Goal: Task Accomplishment & Management: Complete application form

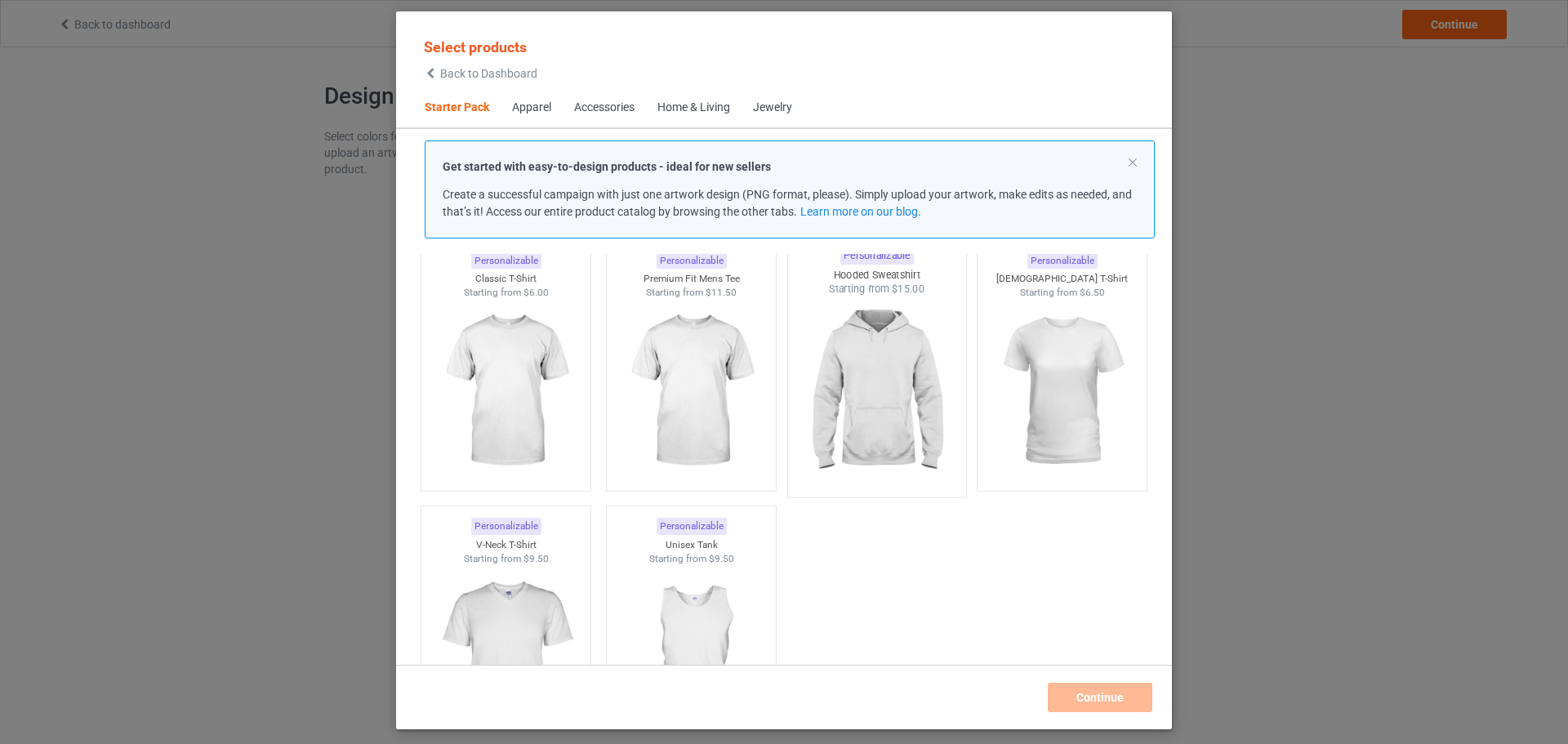
scroll to position [103, 0]
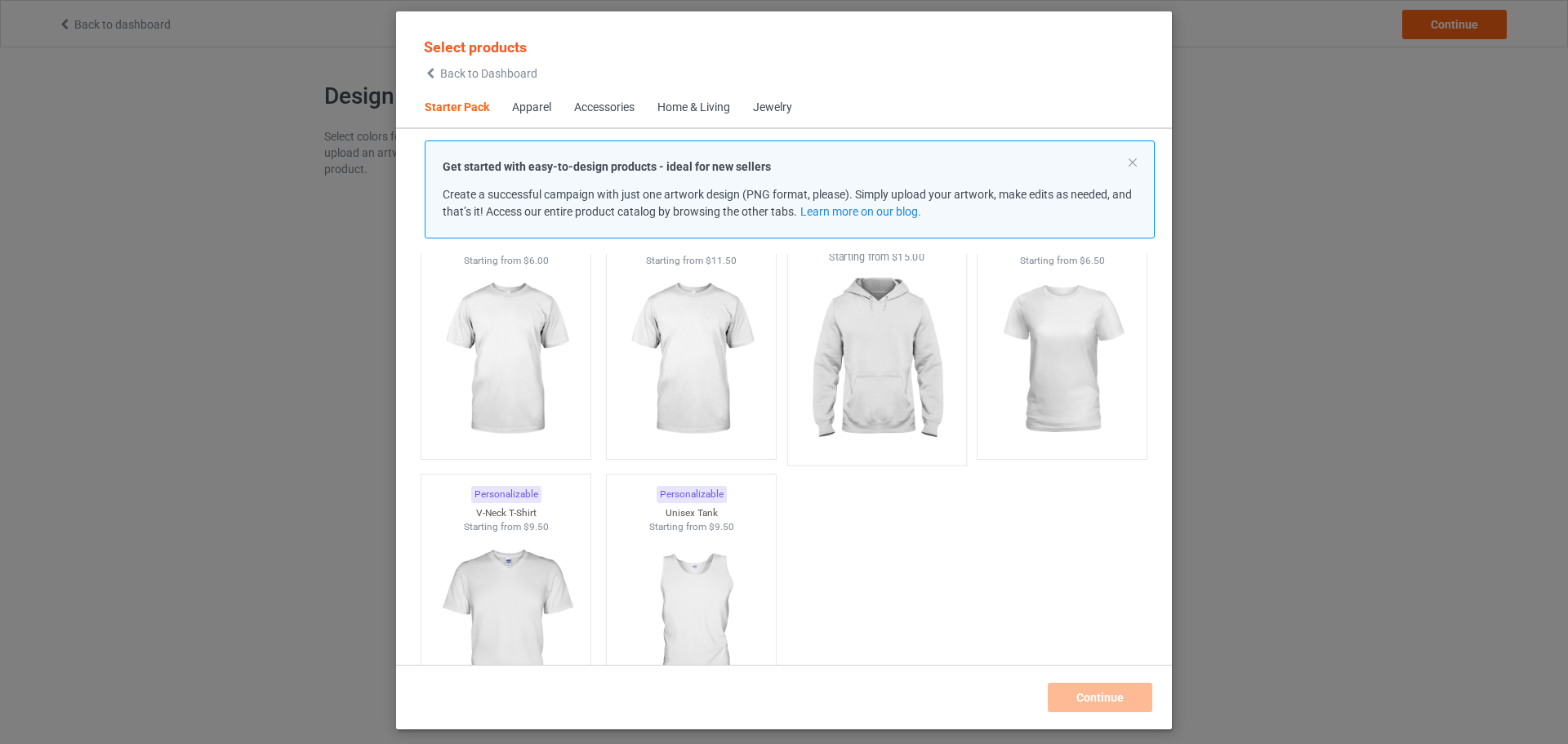
click at [911, 359] on img at bounding box center [876, 360] width 154 height 192
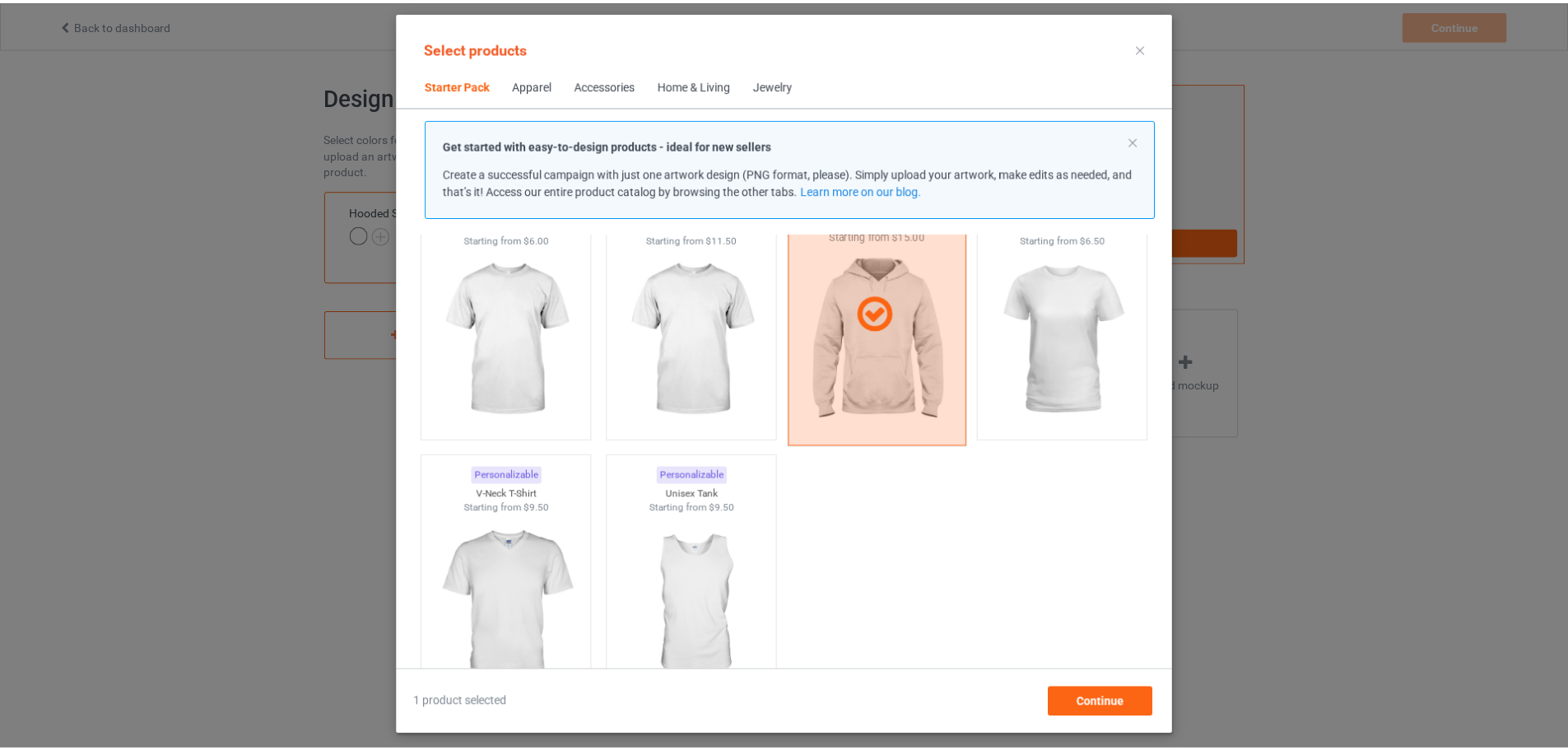
scroll to position [21, 0]
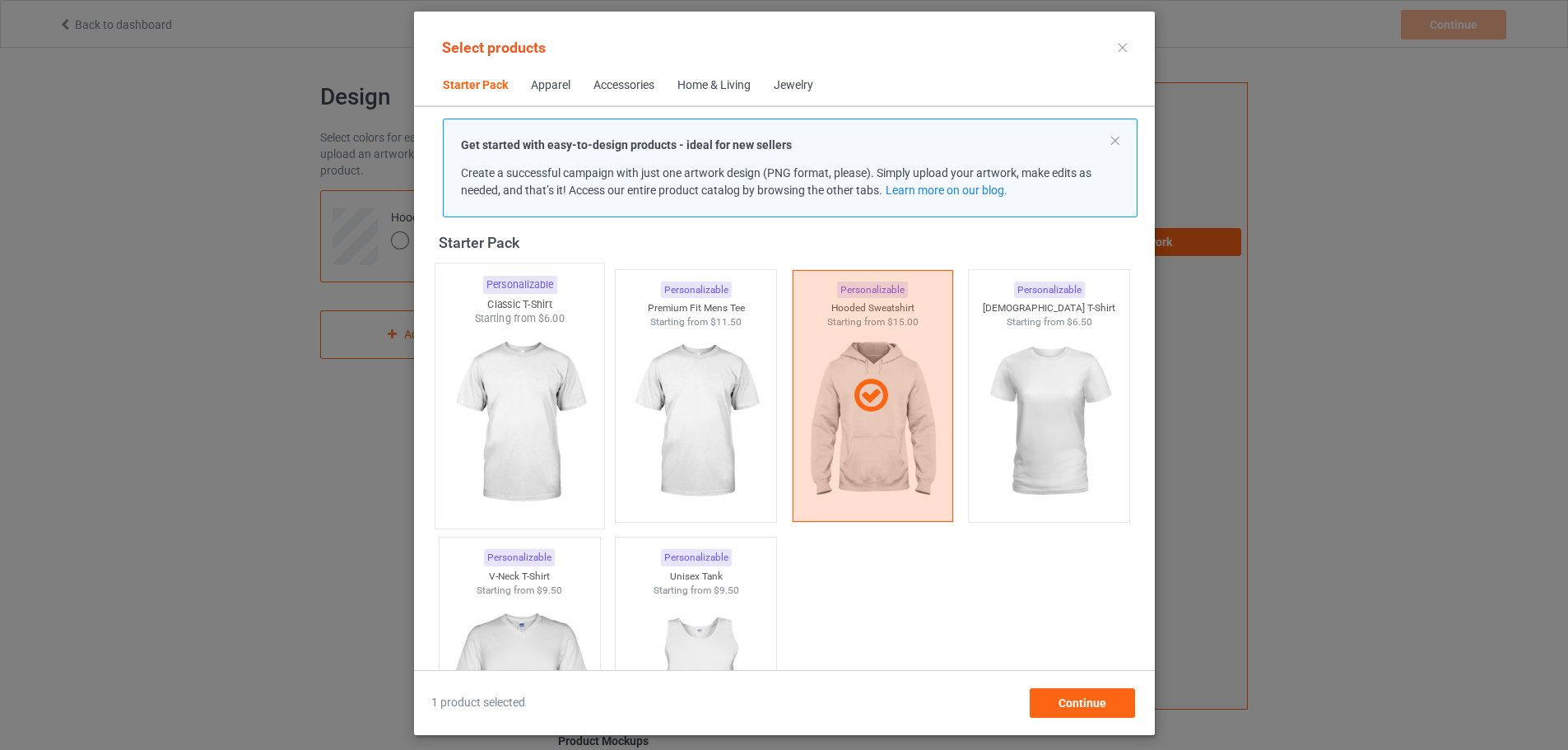
click at [491, 351] on img at bounding box center [519, 422] width 155 height 194
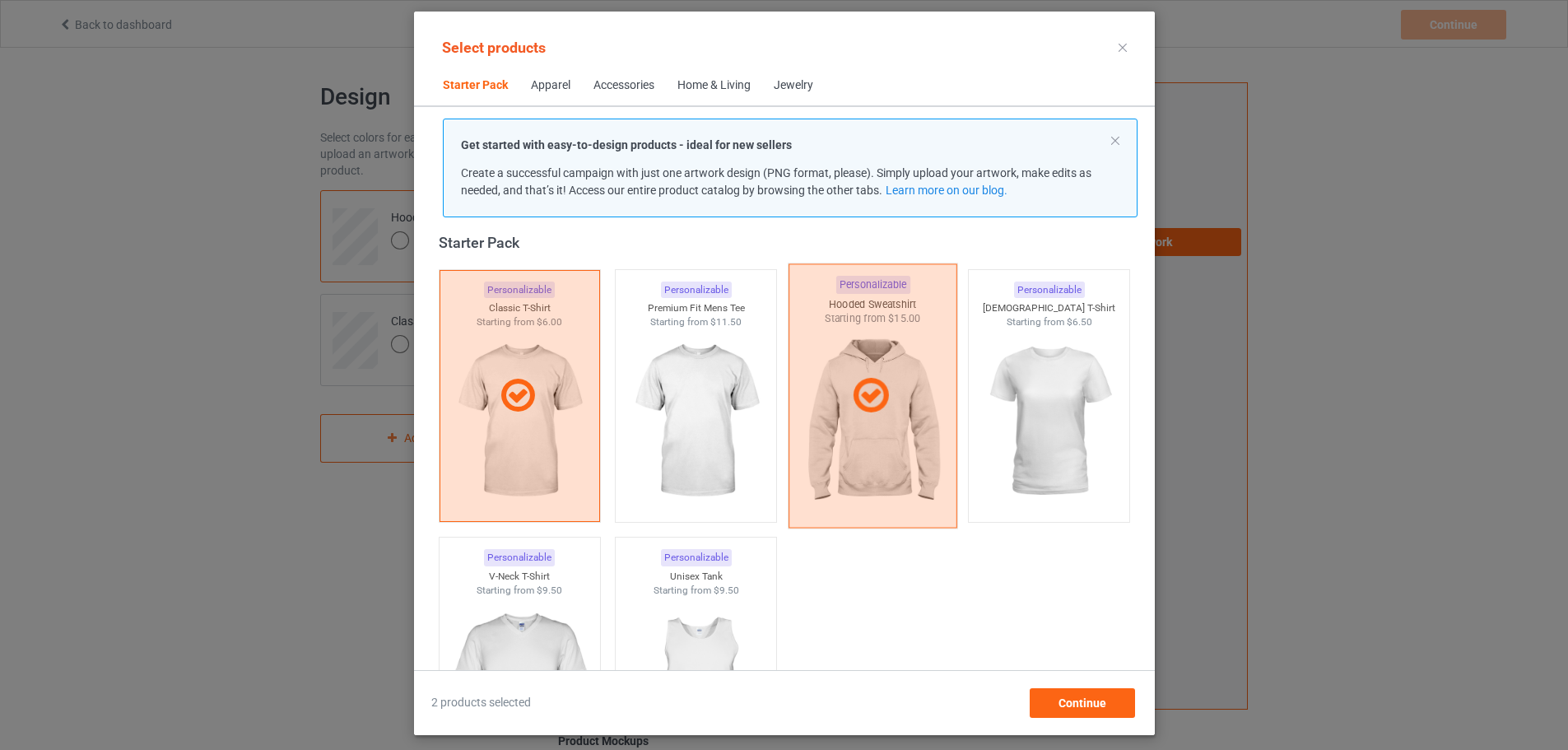
scroll to position [104, 0]
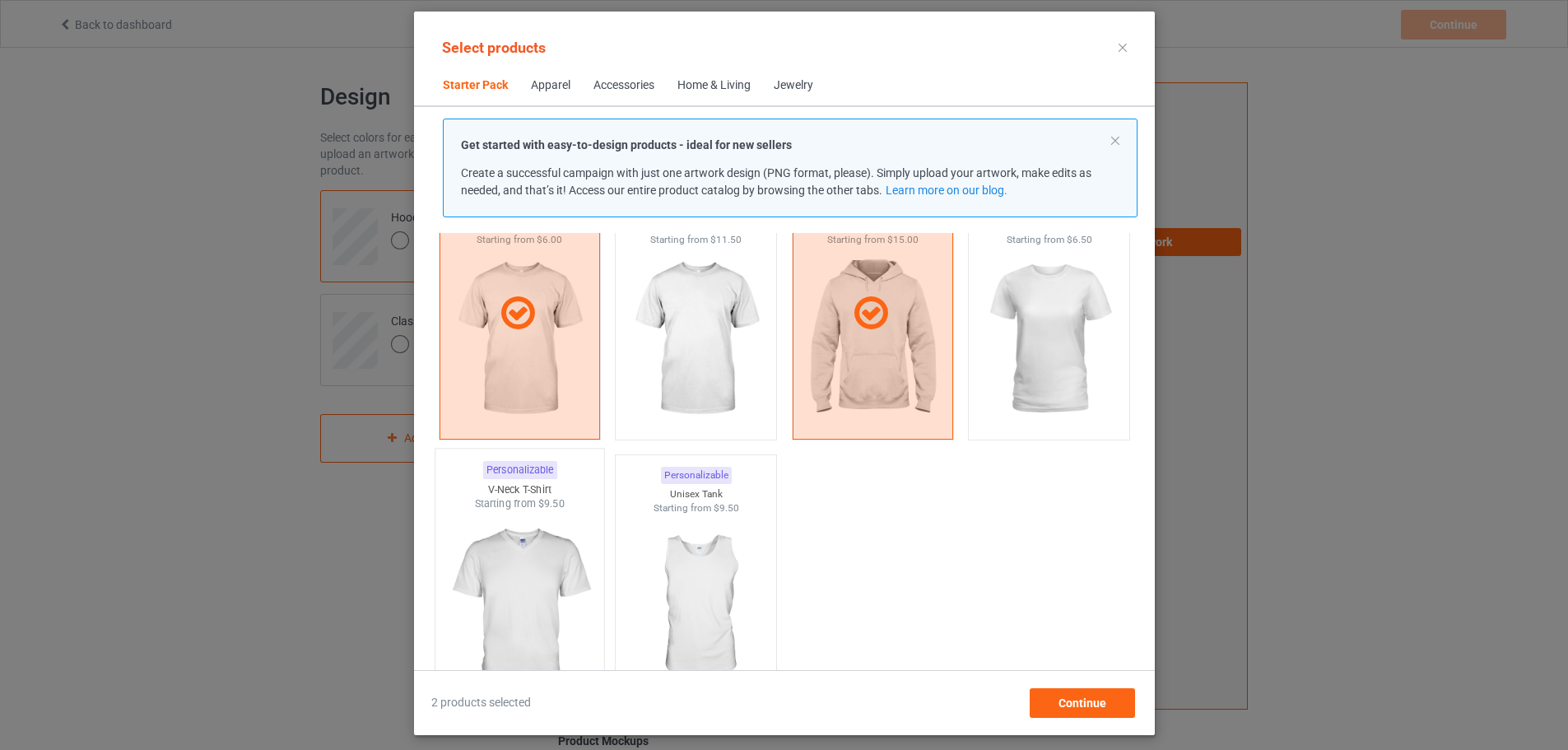
click at [491, 572] on img at bounding box center [519, 608] width 155 height 194
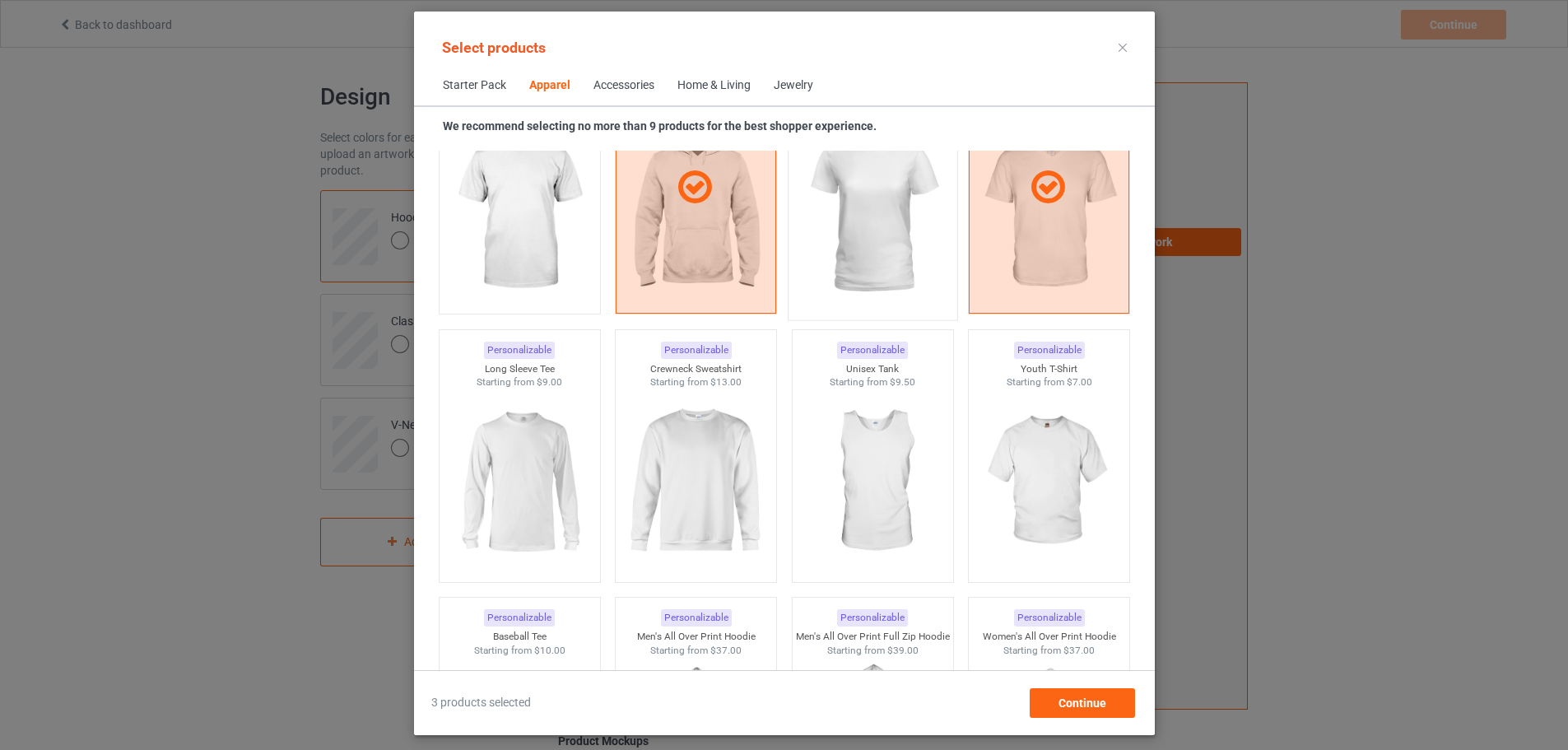
scroll to position [1009, 0]
click at [663, 435] on img at bounding box center [695, 480] width 155 height 194
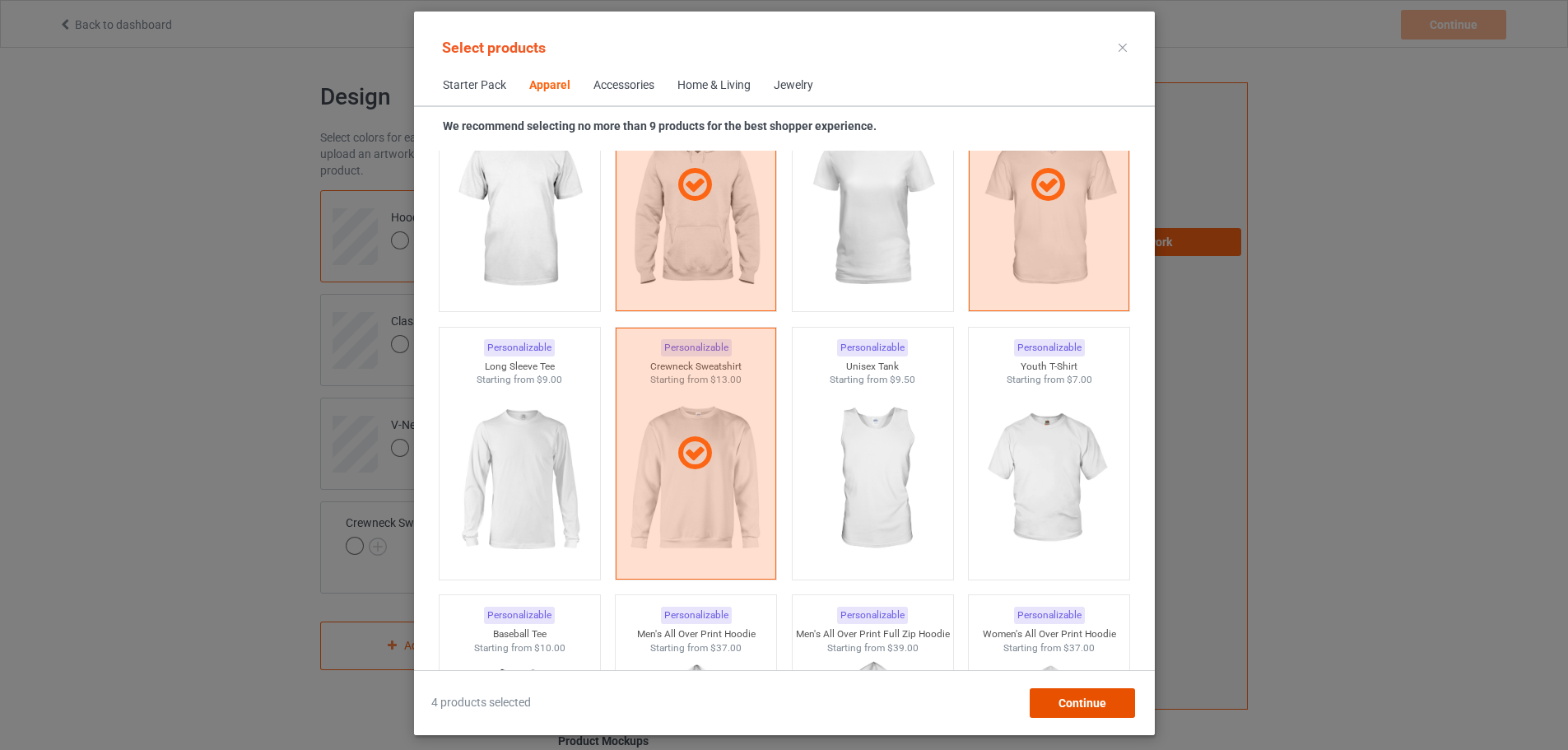
click at [1105, 698] on span "Continue" at bounding box center [1081, 703] width 47 height 14
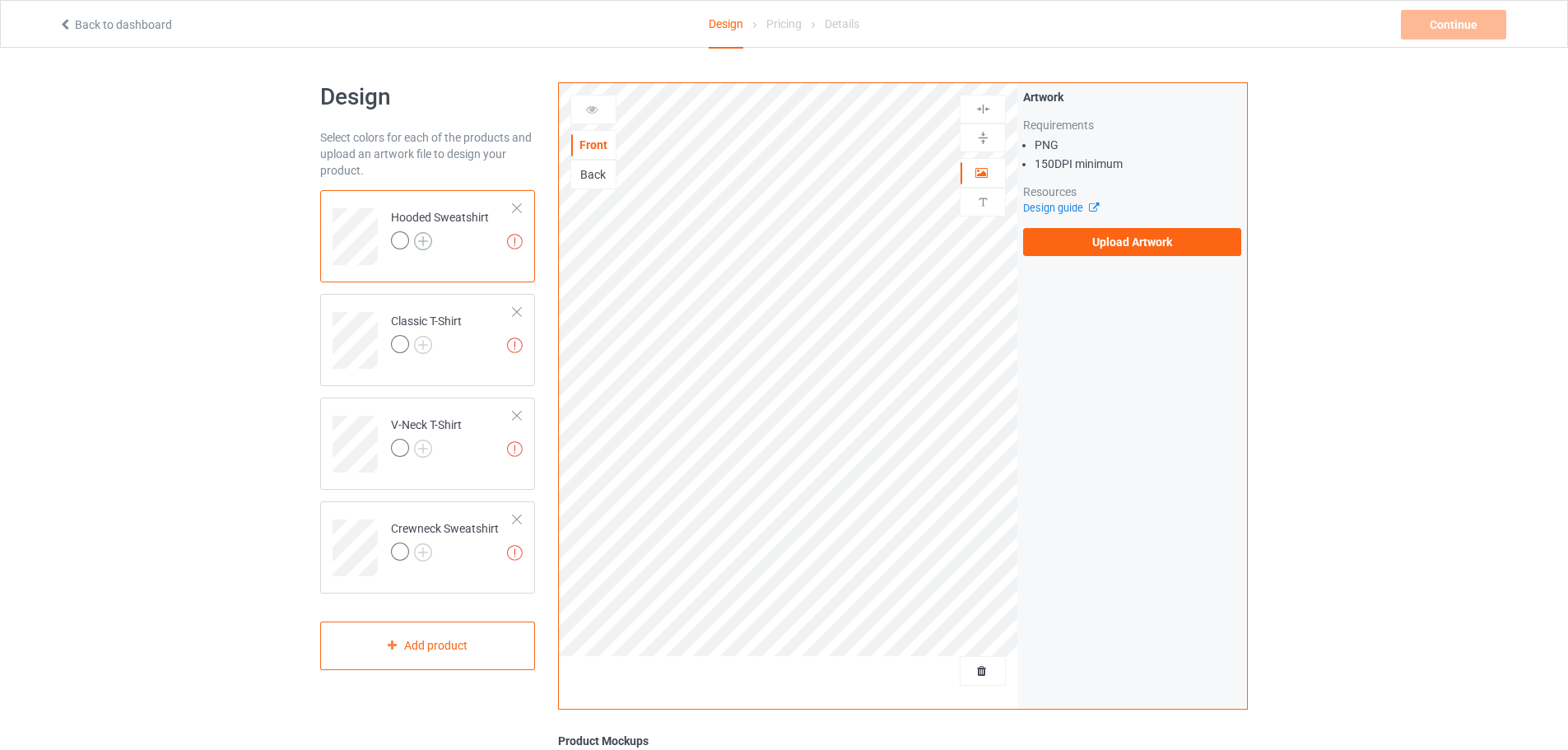
click at [429, 242] on img at bounding box center [422, 240] width 18 height 18
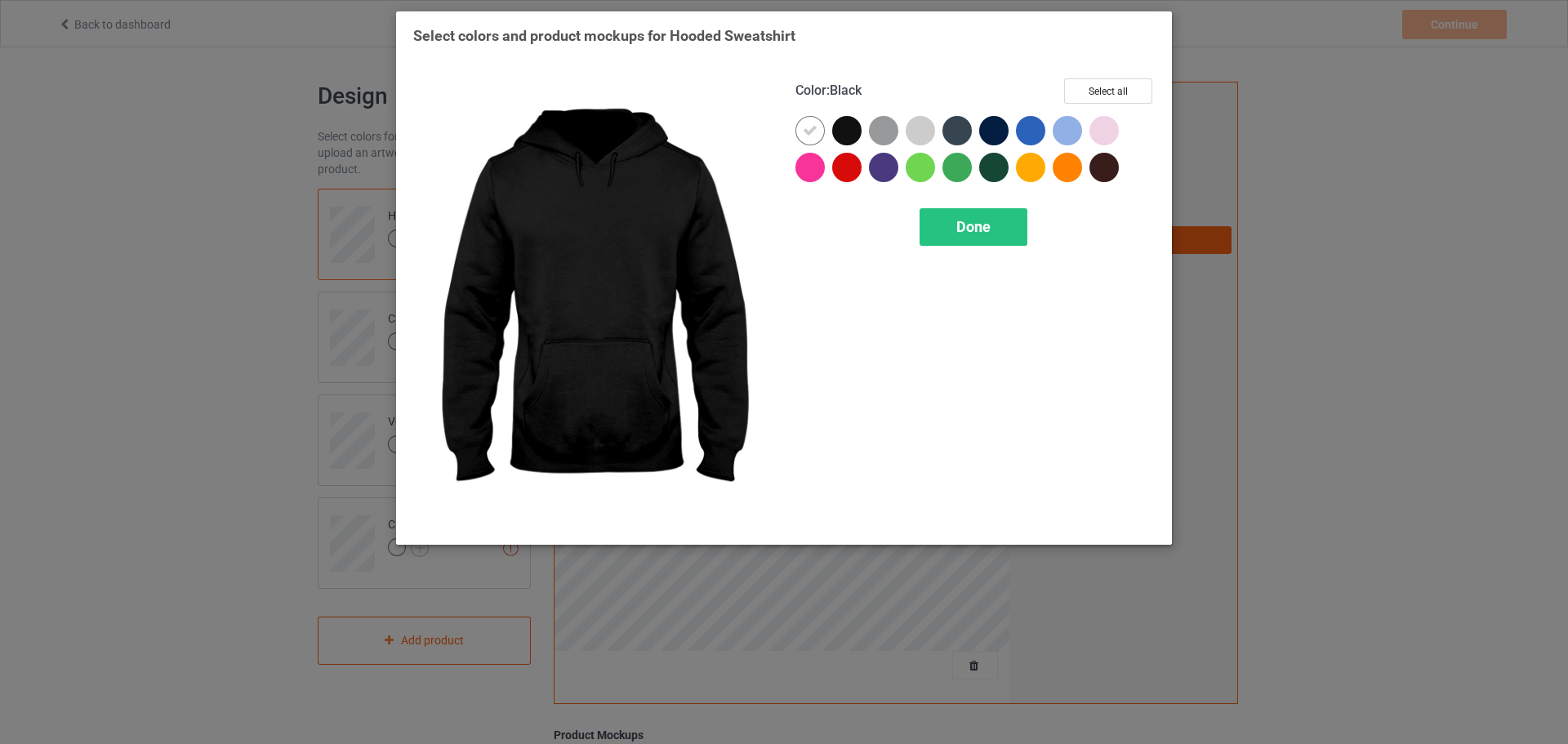
click at [842, 128] on div at bounding box center [847, 130] width 29 height 29
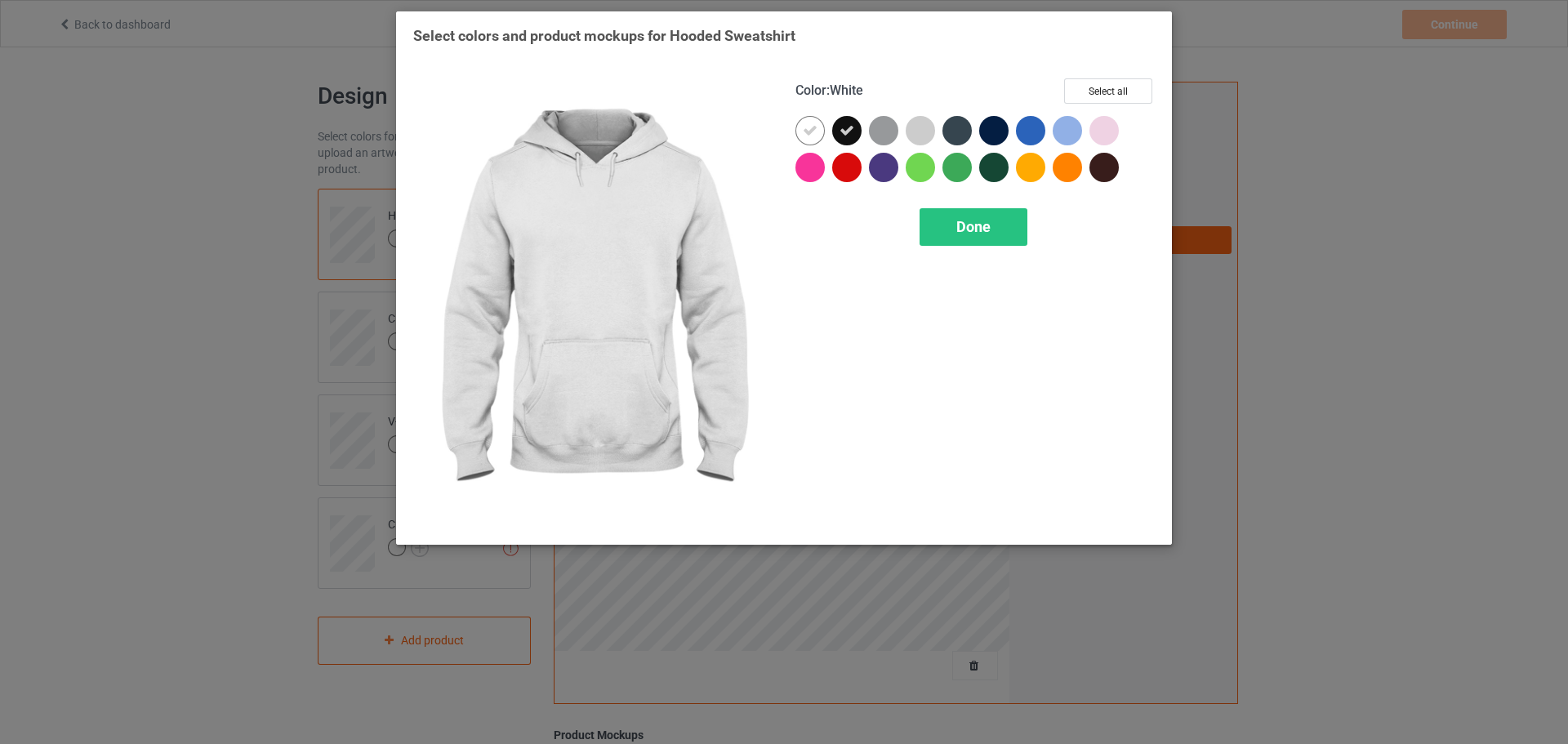
click at [807, 127] on icon at bounding box center [810, 131] width 15 height 15
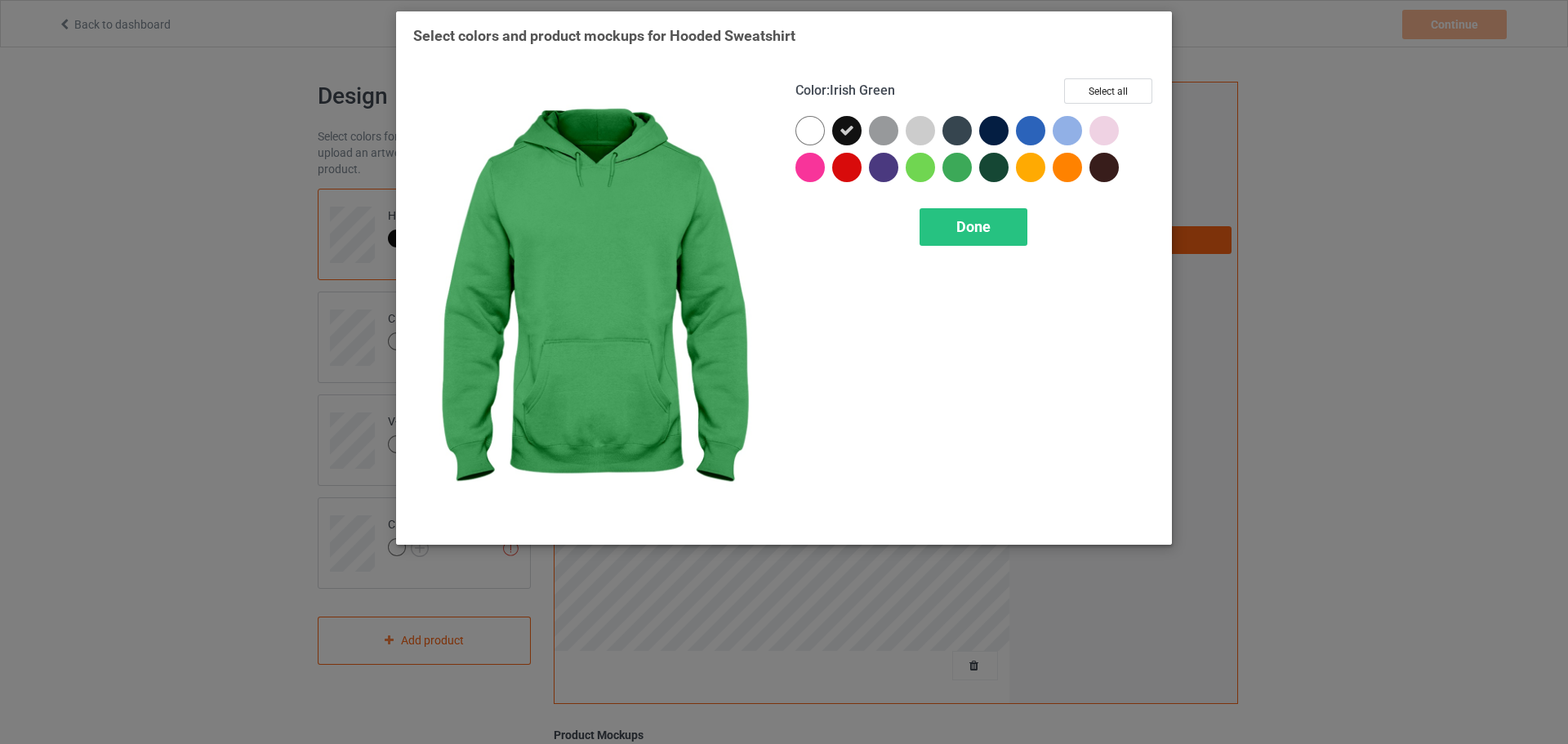
click at [961, 170] on div at bounding box center [957, 167] width 29 height 29
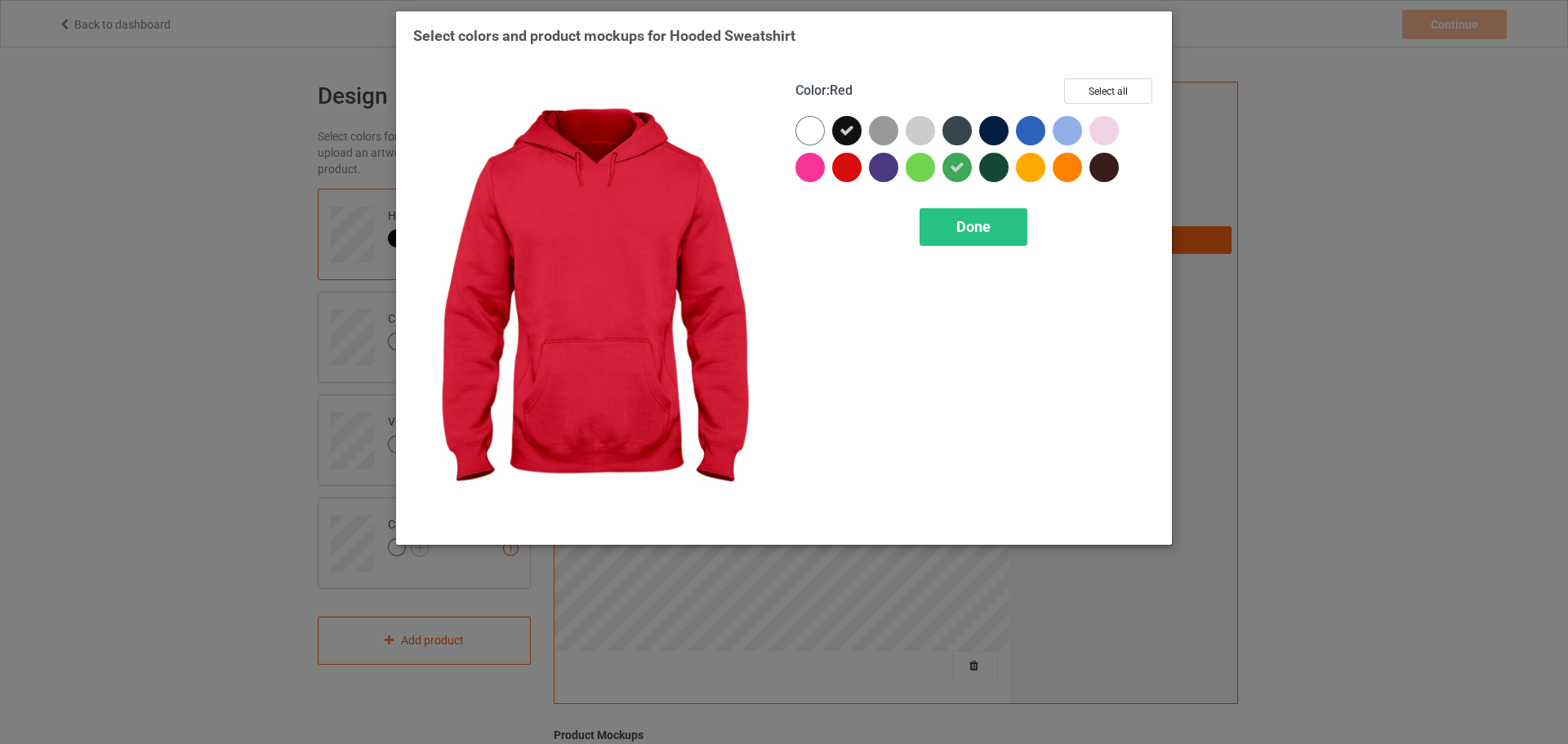
click at [849, 168] on div at bounding box center [847, 167] width 29 height 29
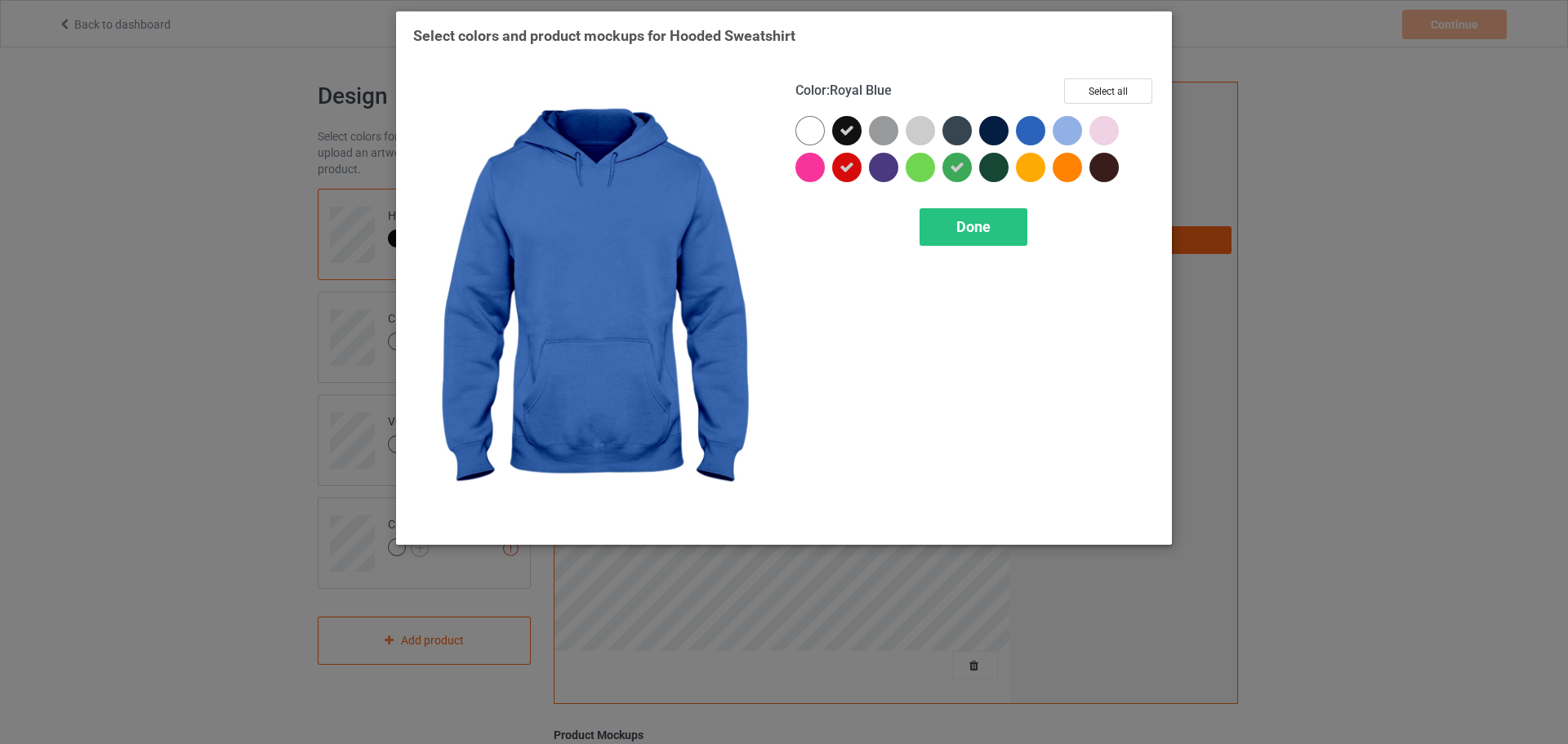
click at [1031, 128] on div at bounding box center [1030, 130] width 29 height 29
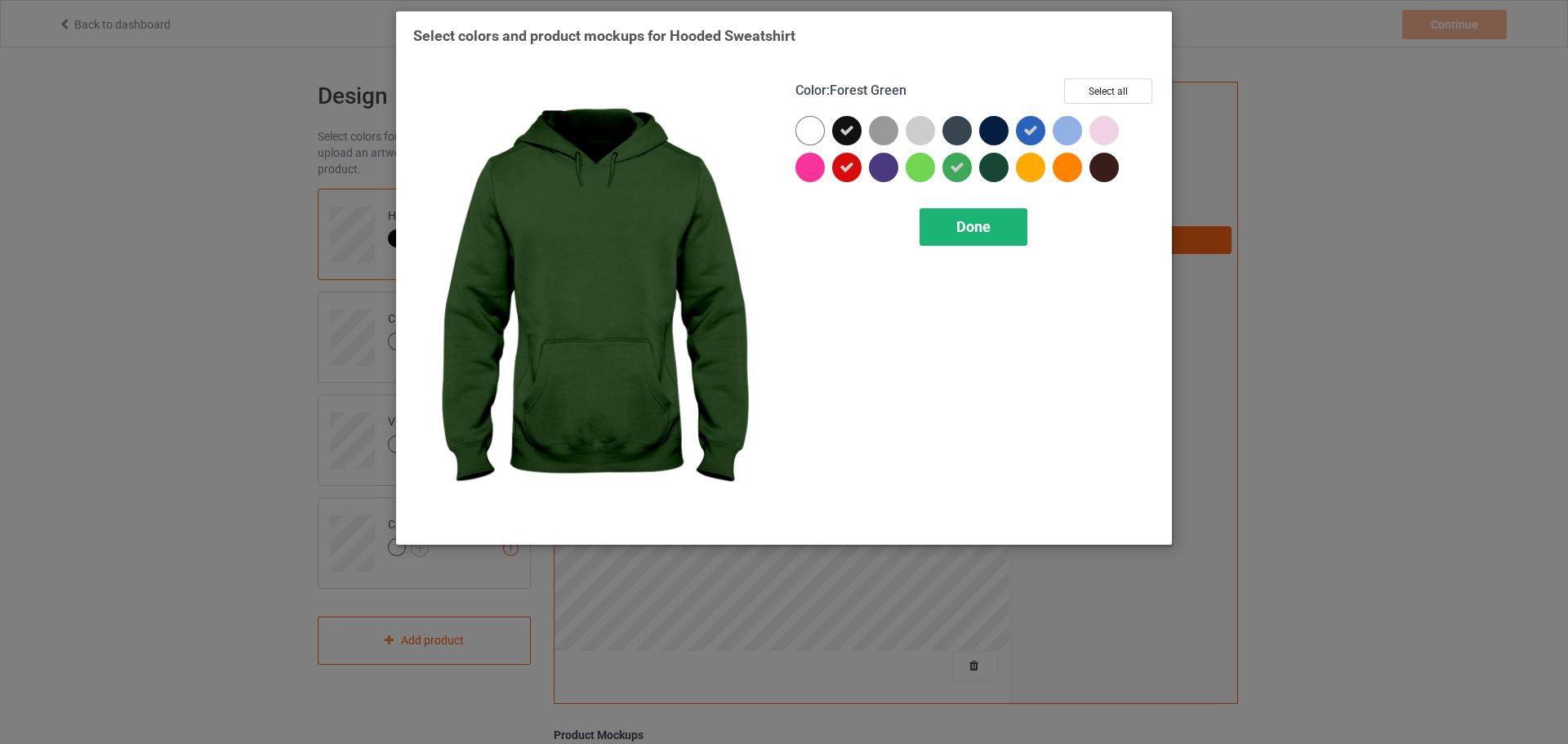
click at [983, 223] on span "Done" at bounding box center [973, 227] width 34 height 17
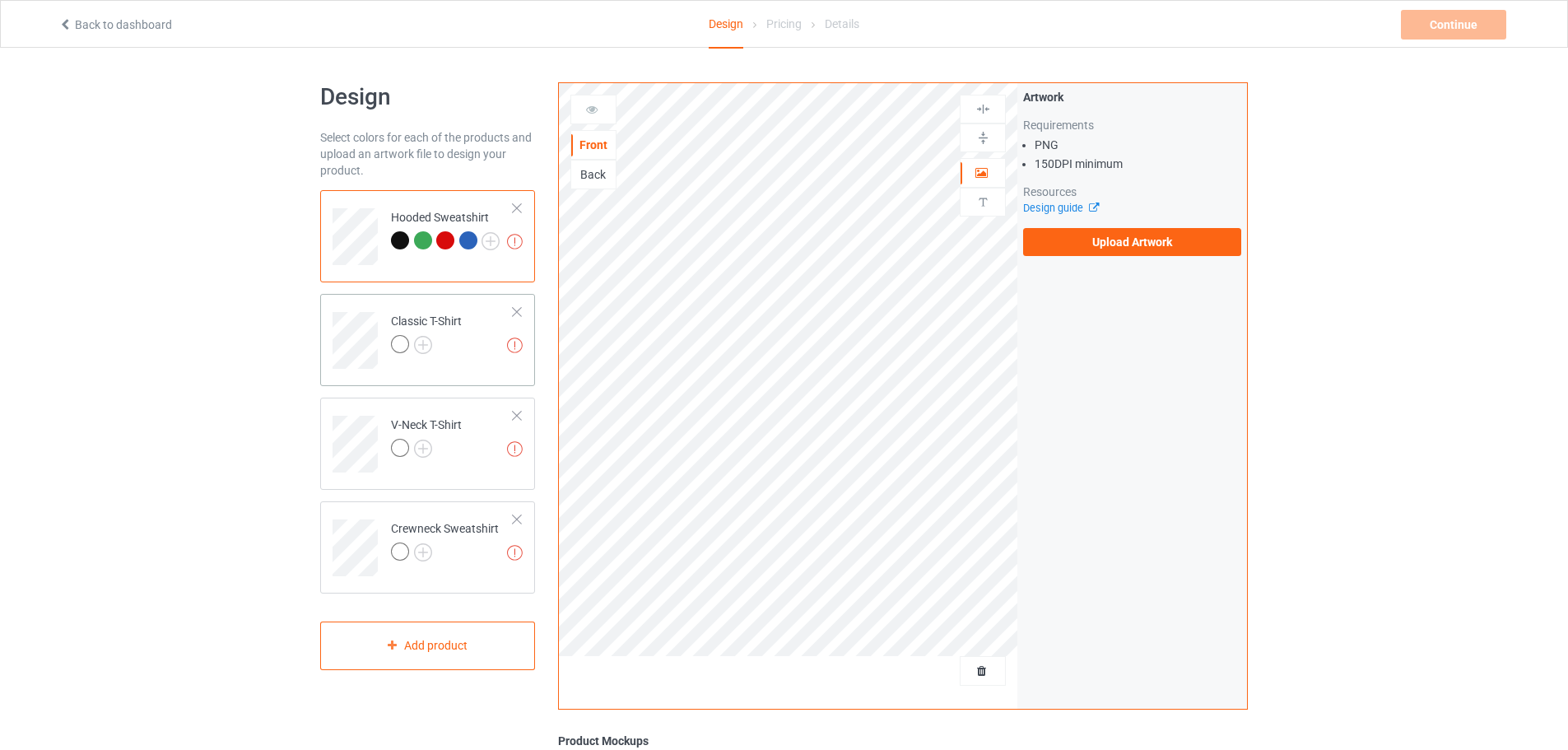
click at [395, 342] on div at bounding box center [399, 344] width 18 height 18
click at [427, 339] on img at bounding box center [422, 345] width 18 height 18
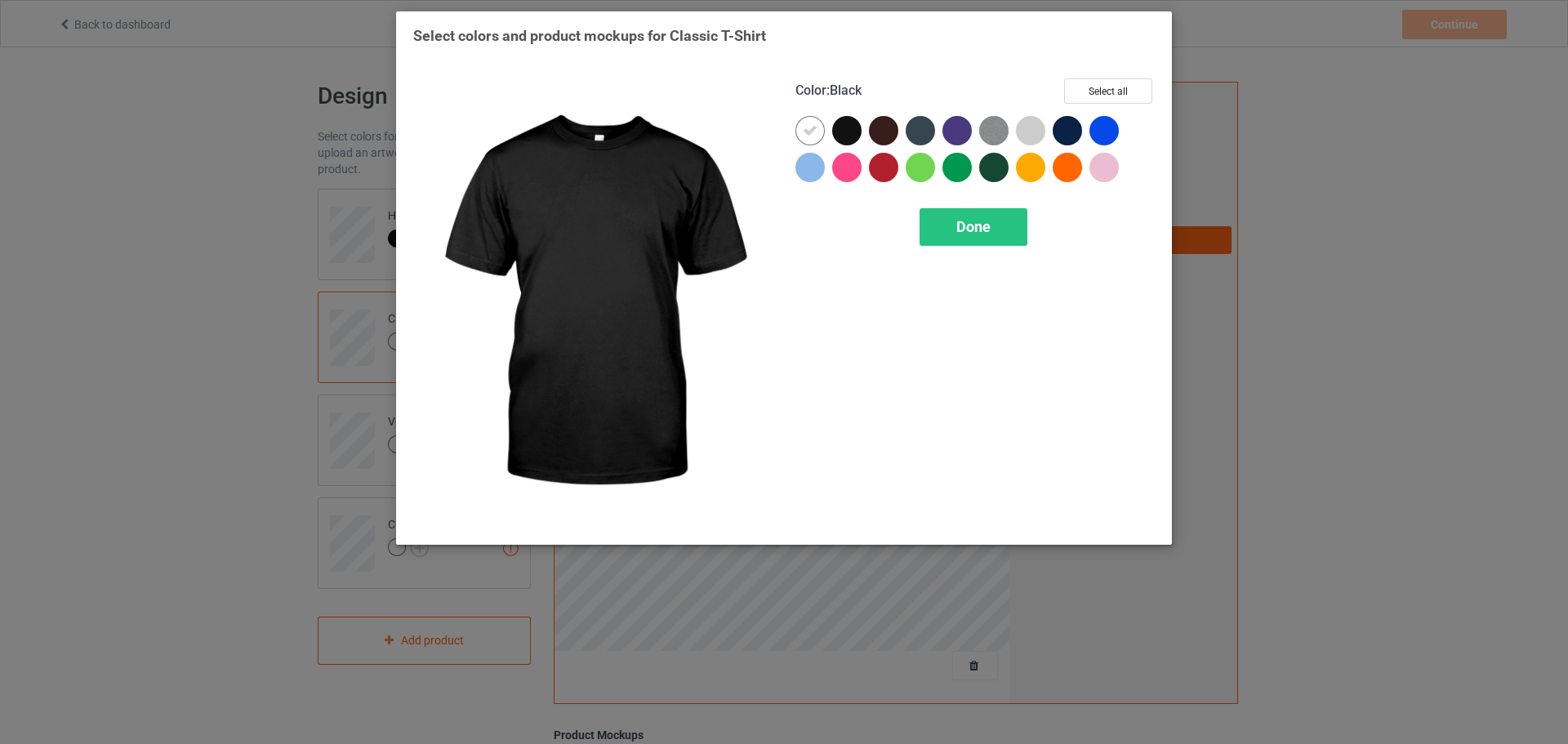
click at [842, 129] on div at bounding box center [847, 130] width 29 height 29
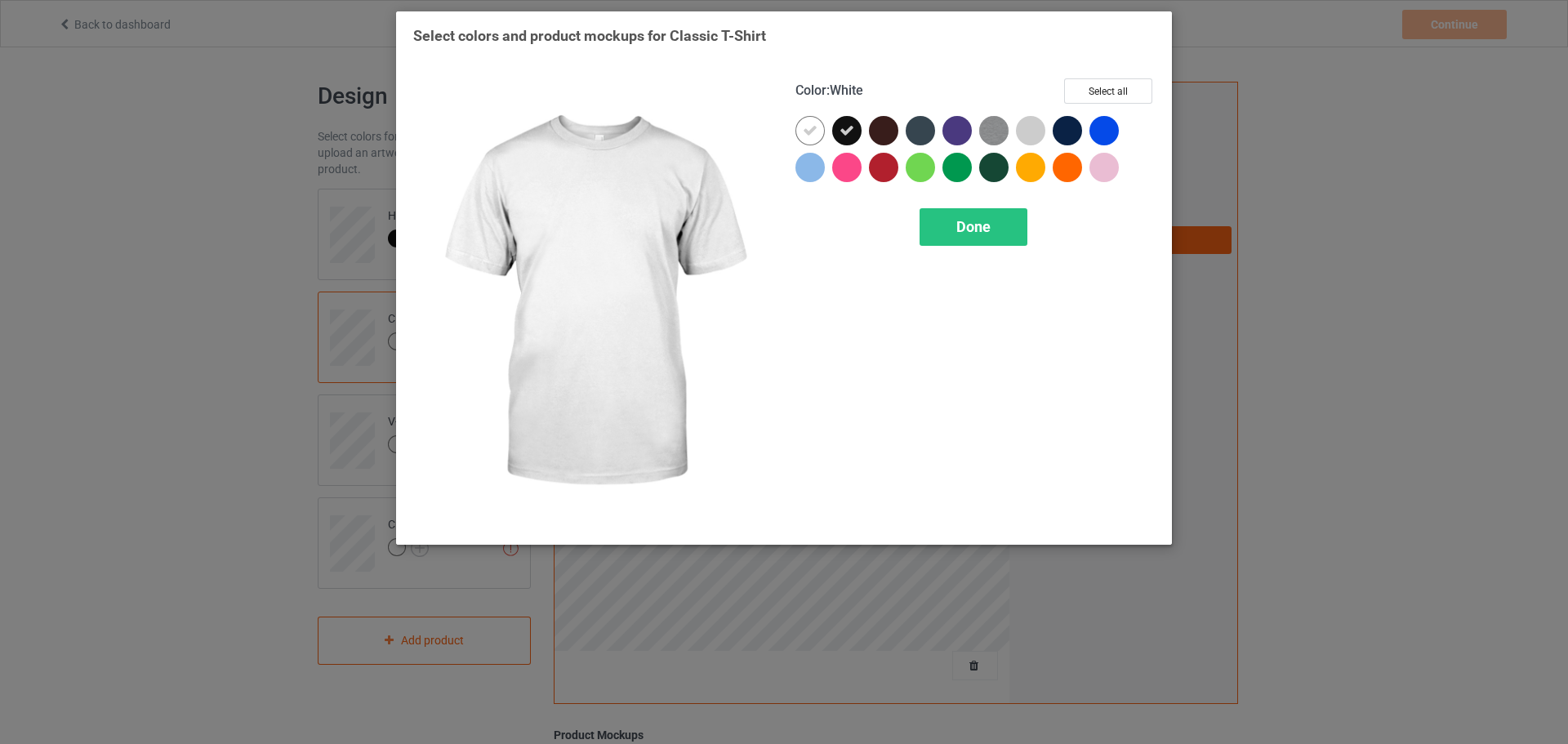
click at [810, 134] on icon at bounding box center [810, 131] width 15 height 15
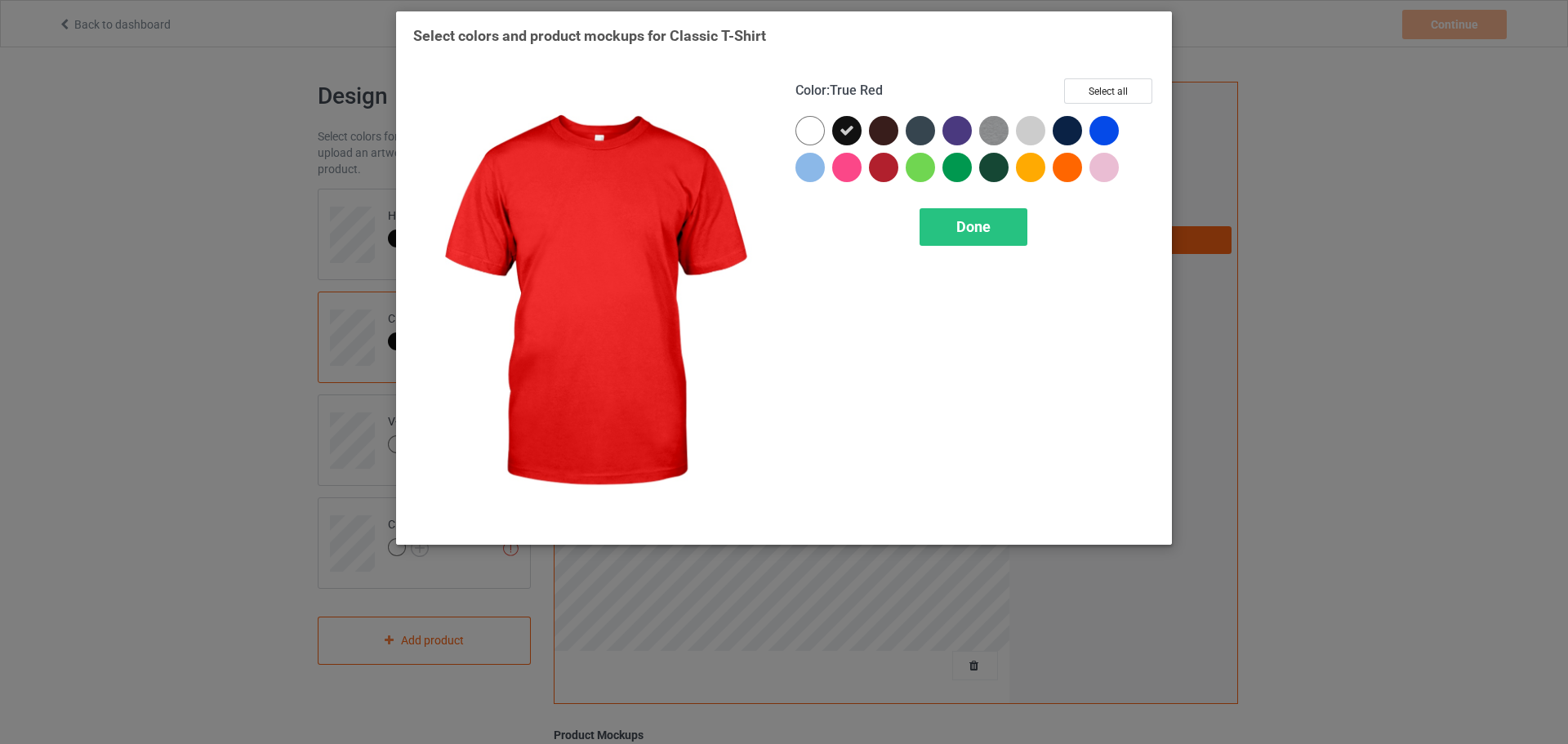
click at [879, 169] on div at bounding box center [884, 167] width 29 height 29
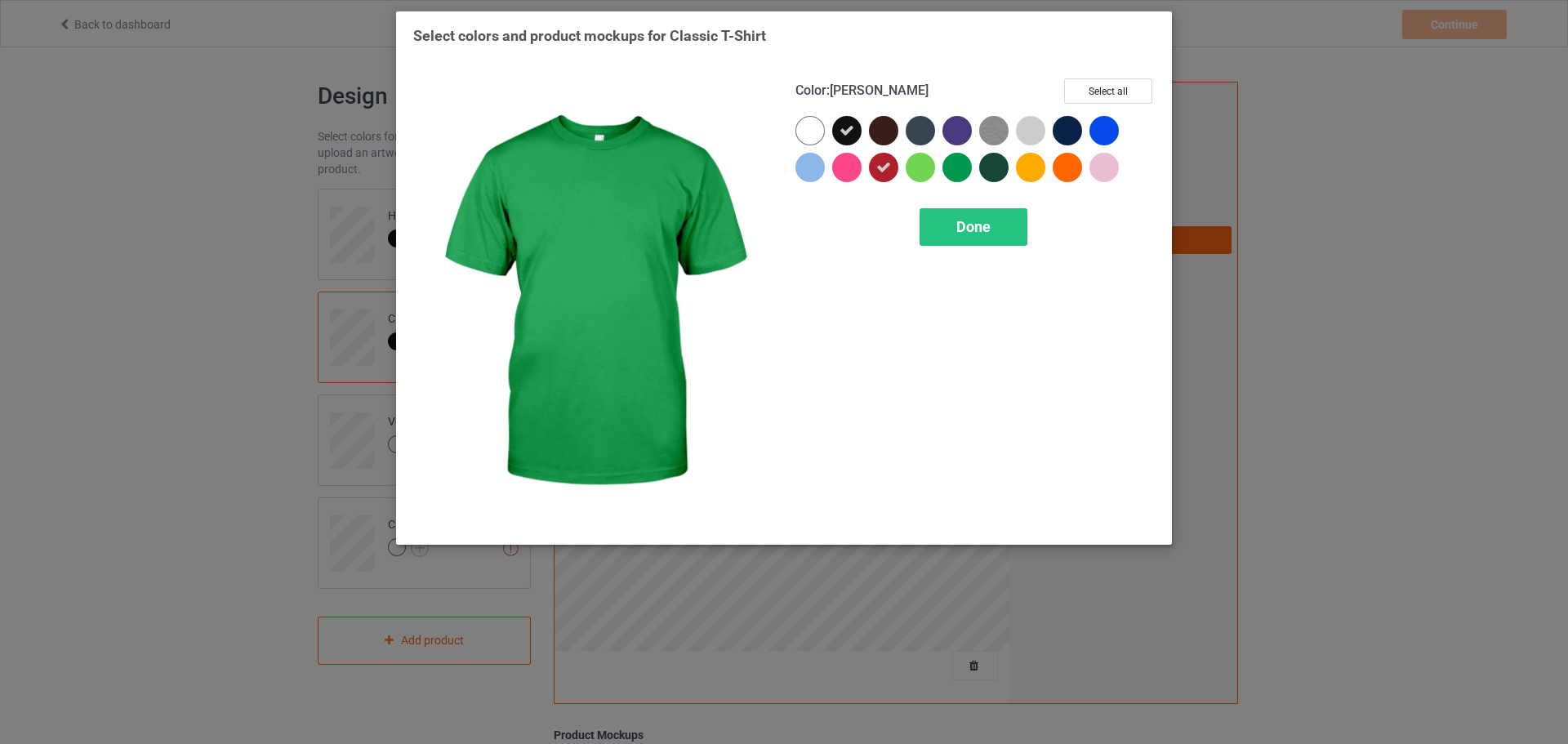
click at [961, 167] on div at bounding box center [957, 167] width 29 height 29
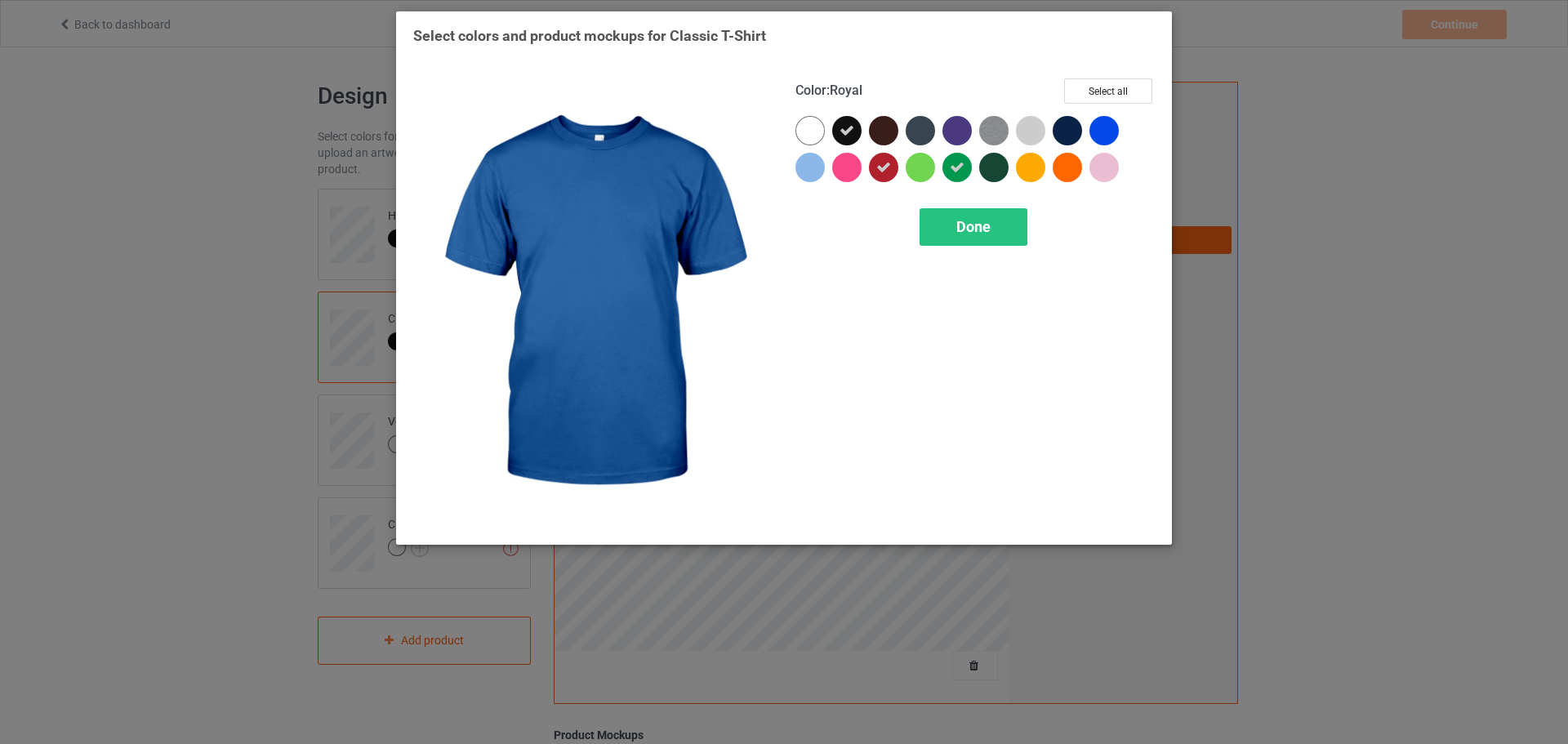
click at [1094, 124] on div at bounding box center [1104, 130] width 29 height 29
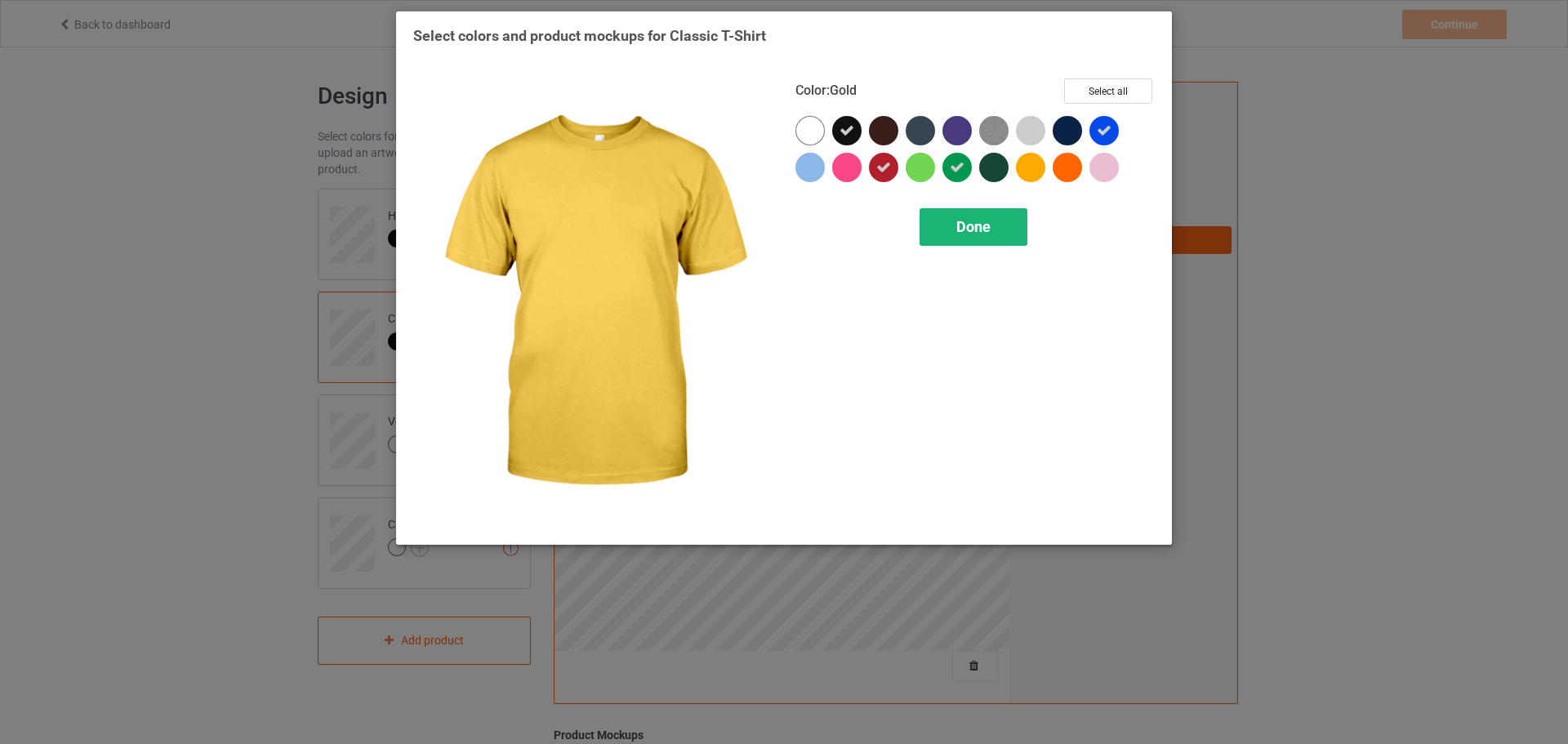
click at [993, 224] on div "Done" at bounding box center [973, 227] width 108 height 38
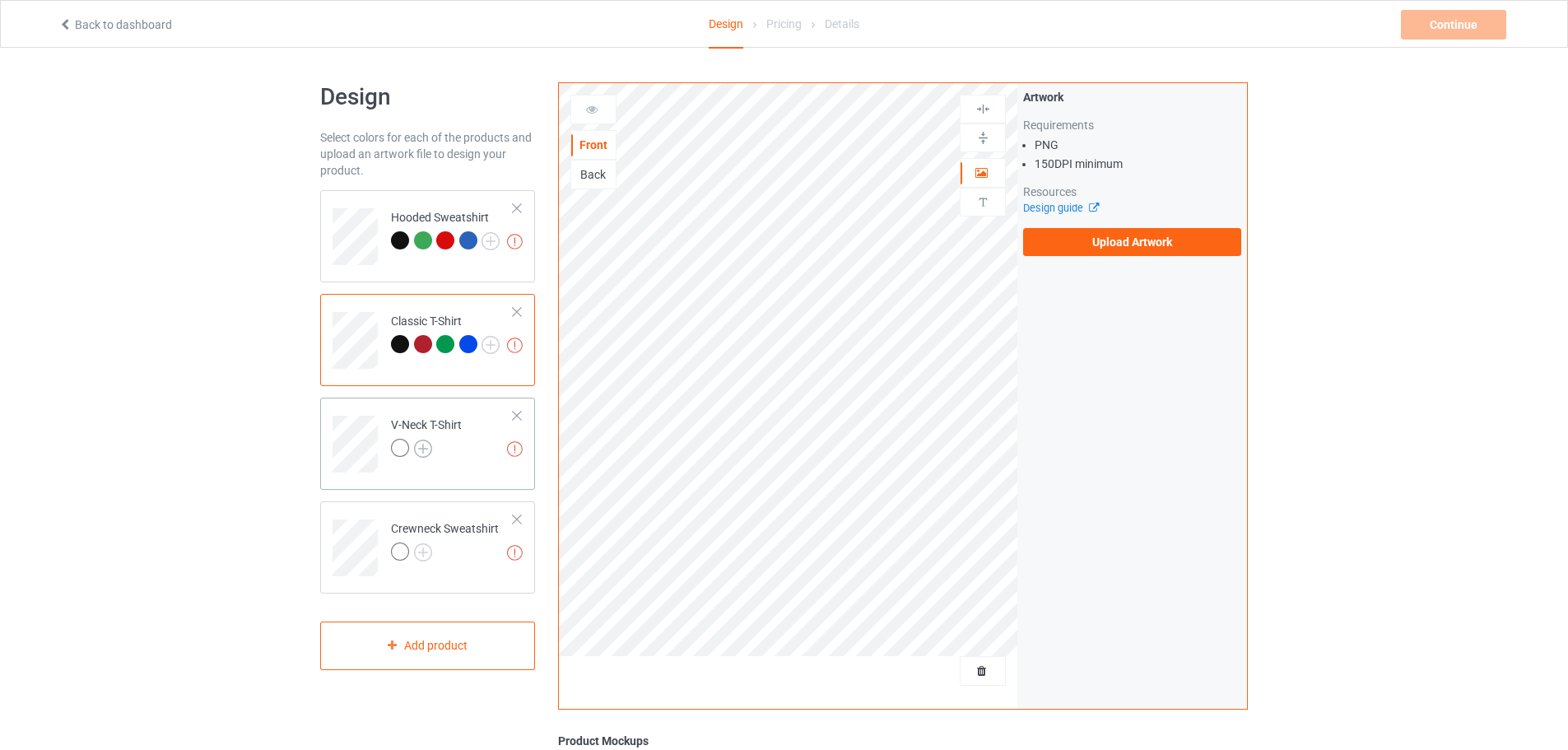
click at [420, 450] on img at bounding box center [422, 448] width 18 height 18
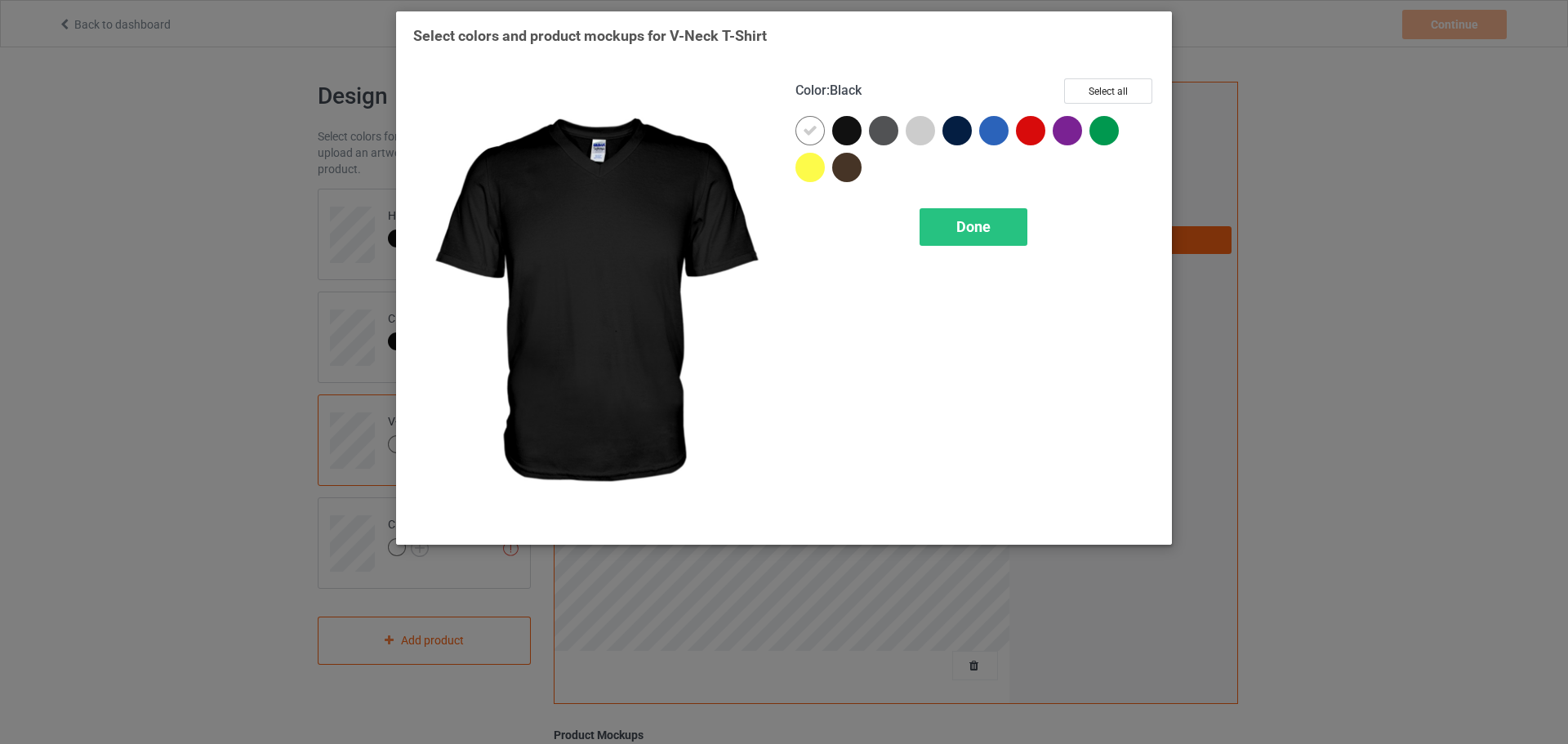
click at [849, 143] on div at bounding box center [847, 130] width 29 height 29
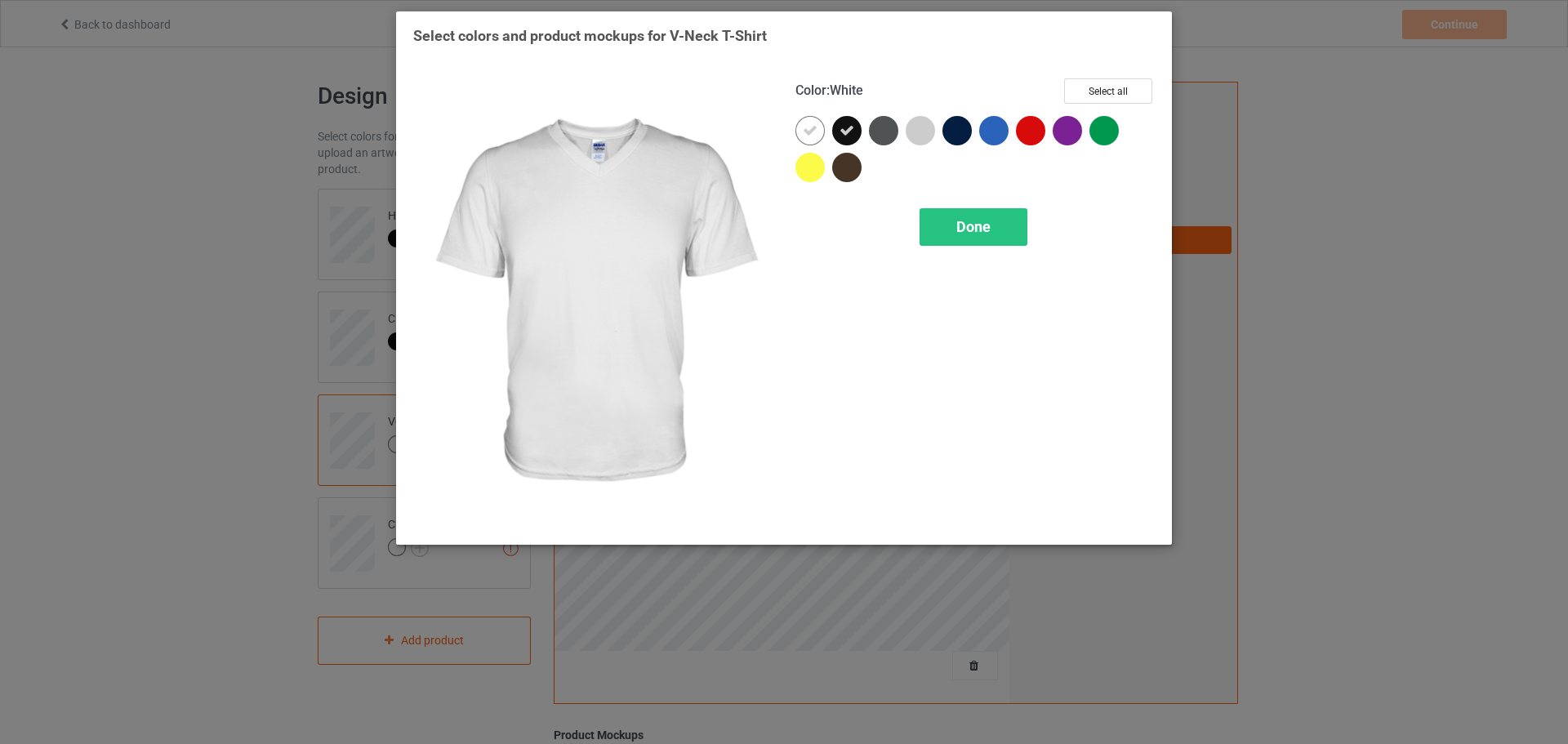
click at [810, 128] on icon at bounding box center [810, 131] width 15 height 15
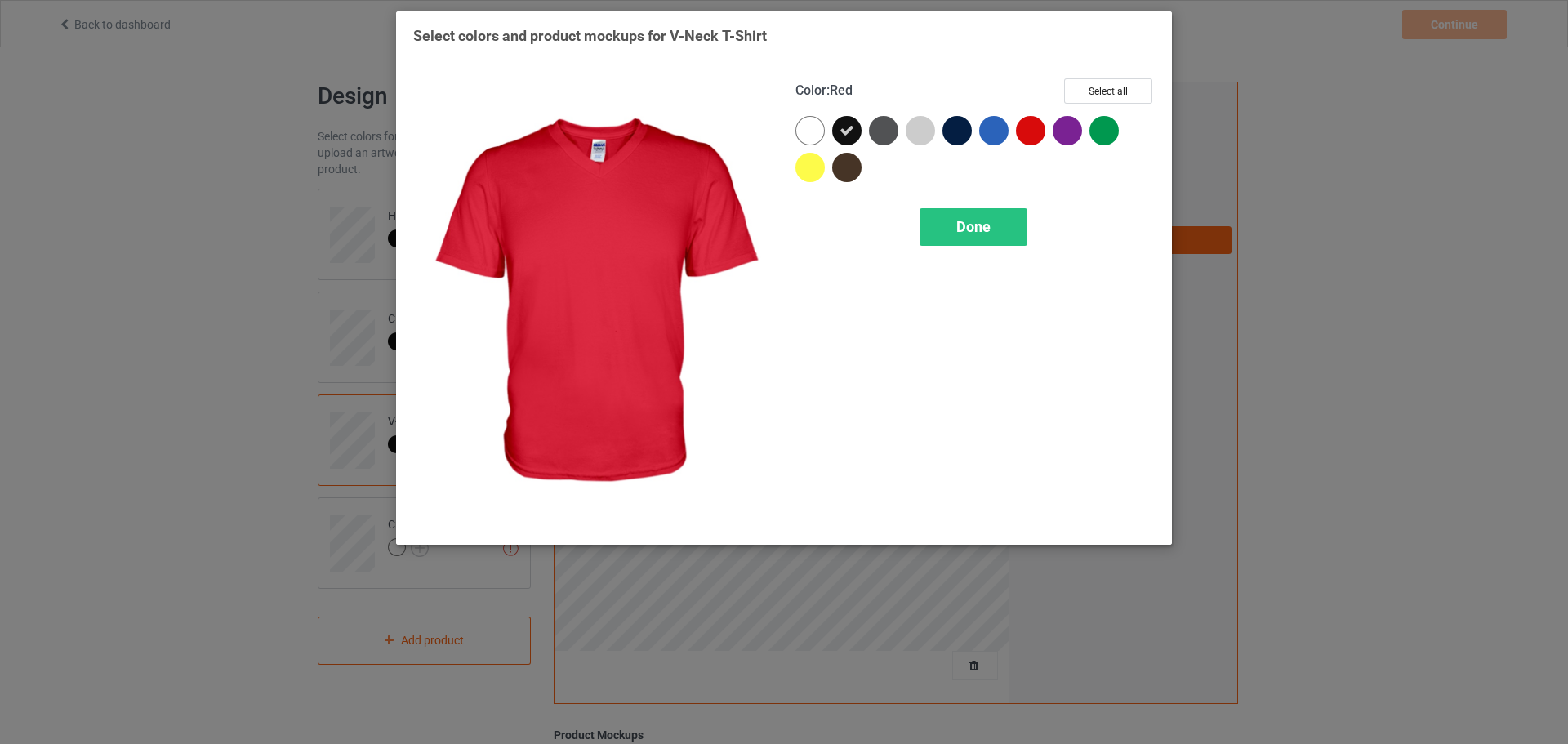
click at [1032, 129] on div at bounding box center [1030, 130] width 29 height 29
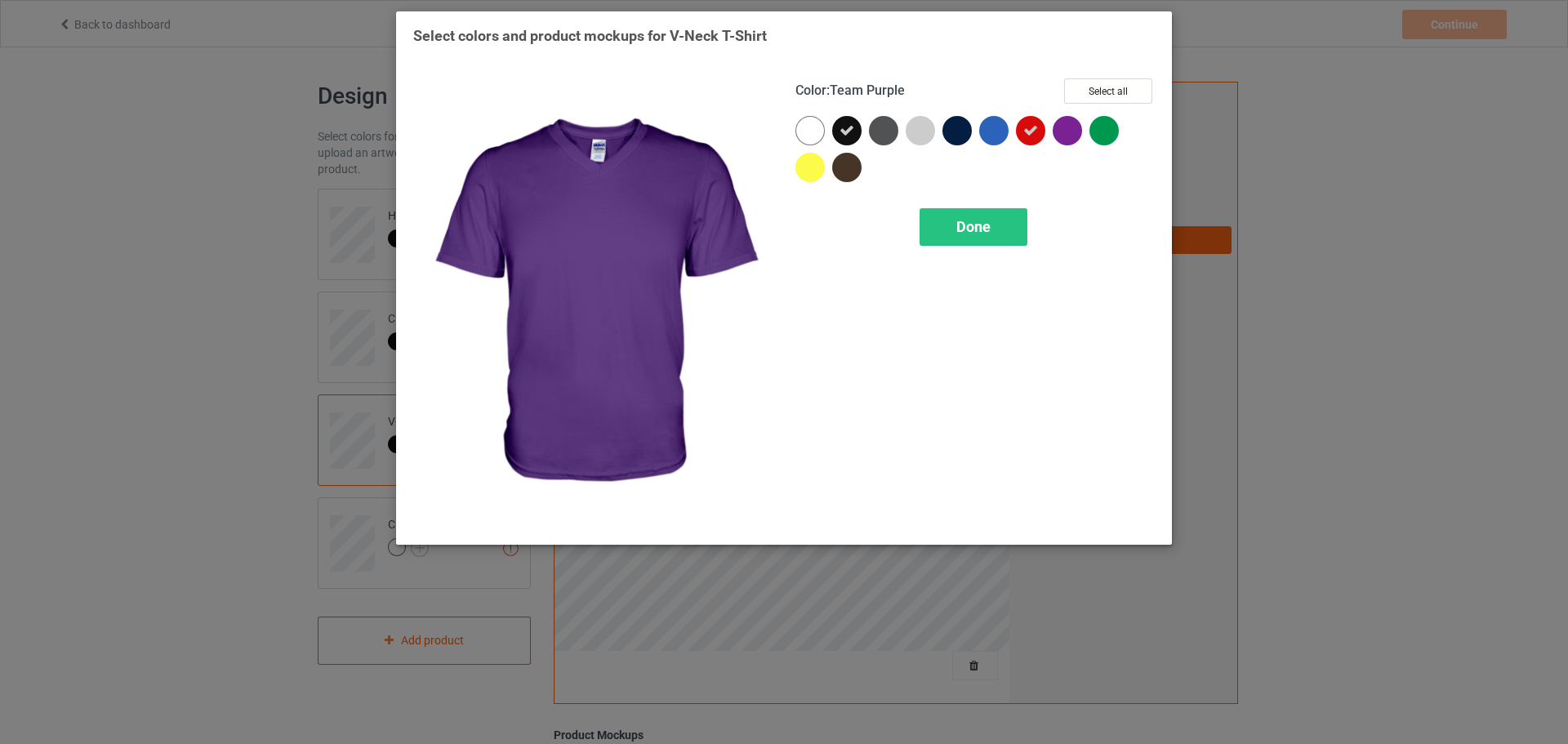
click at [1094, 132] on div at bounding box center [1104, 130] width 29 height 29
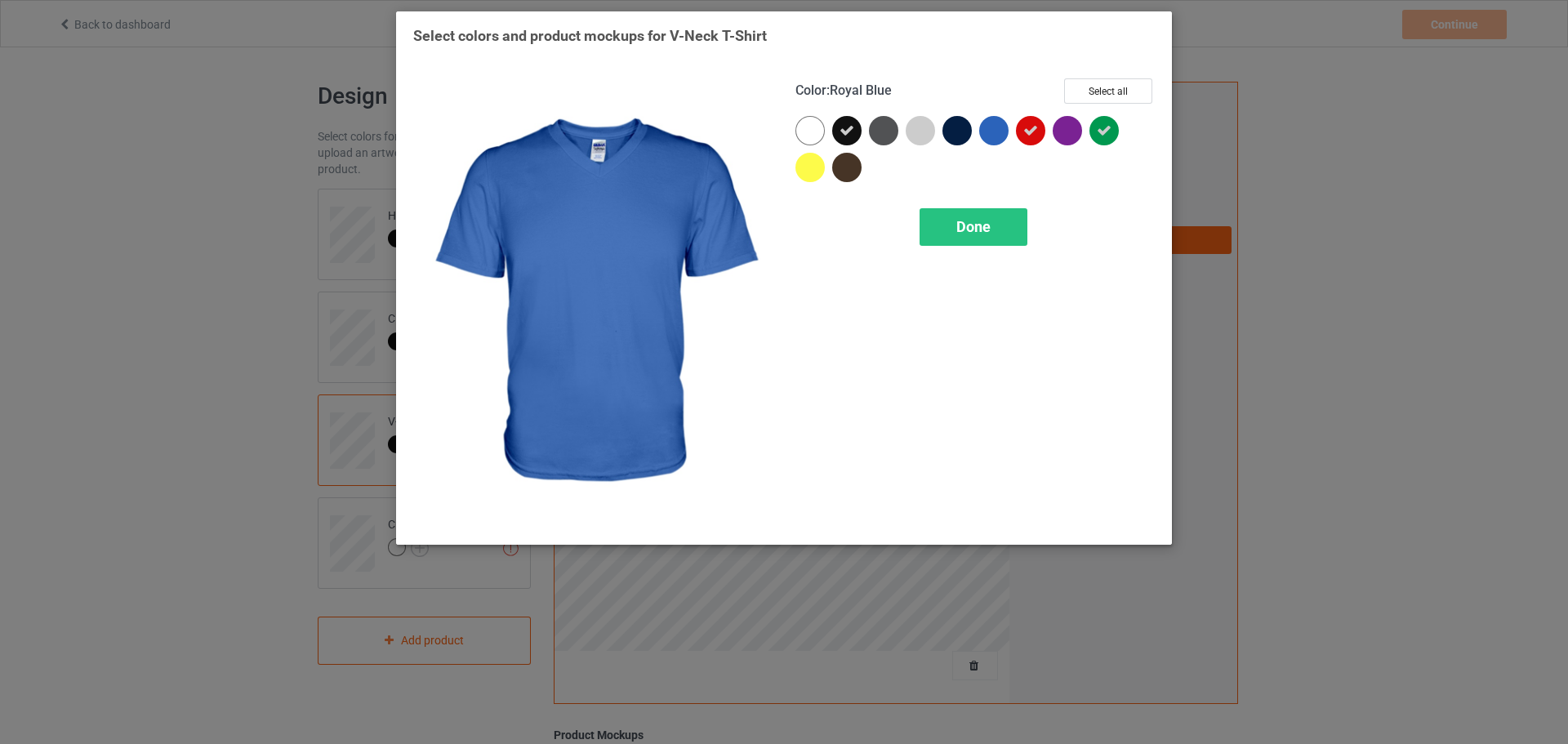
click at [1001, 128] on div at bounding box center [994, 130] width 29 height 29
click at [983, 228] on span "Done" at bounding box center [973, 227] width 34 height 17
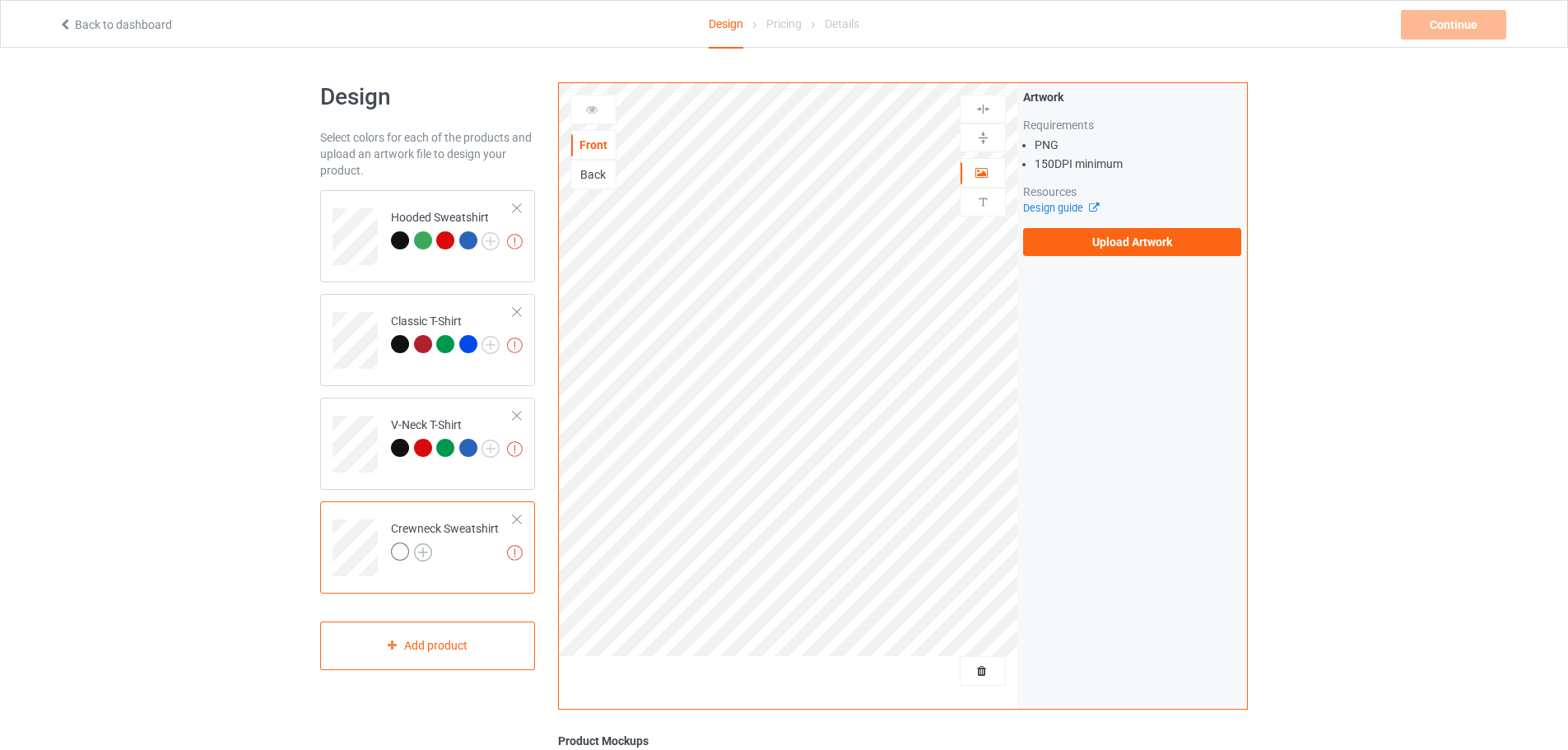
click at [411, 551] on div at bounding box center [402, 554] width 23 height 23
click at [416, 550] on img at bounding box center [422, 552] width 18 height 18
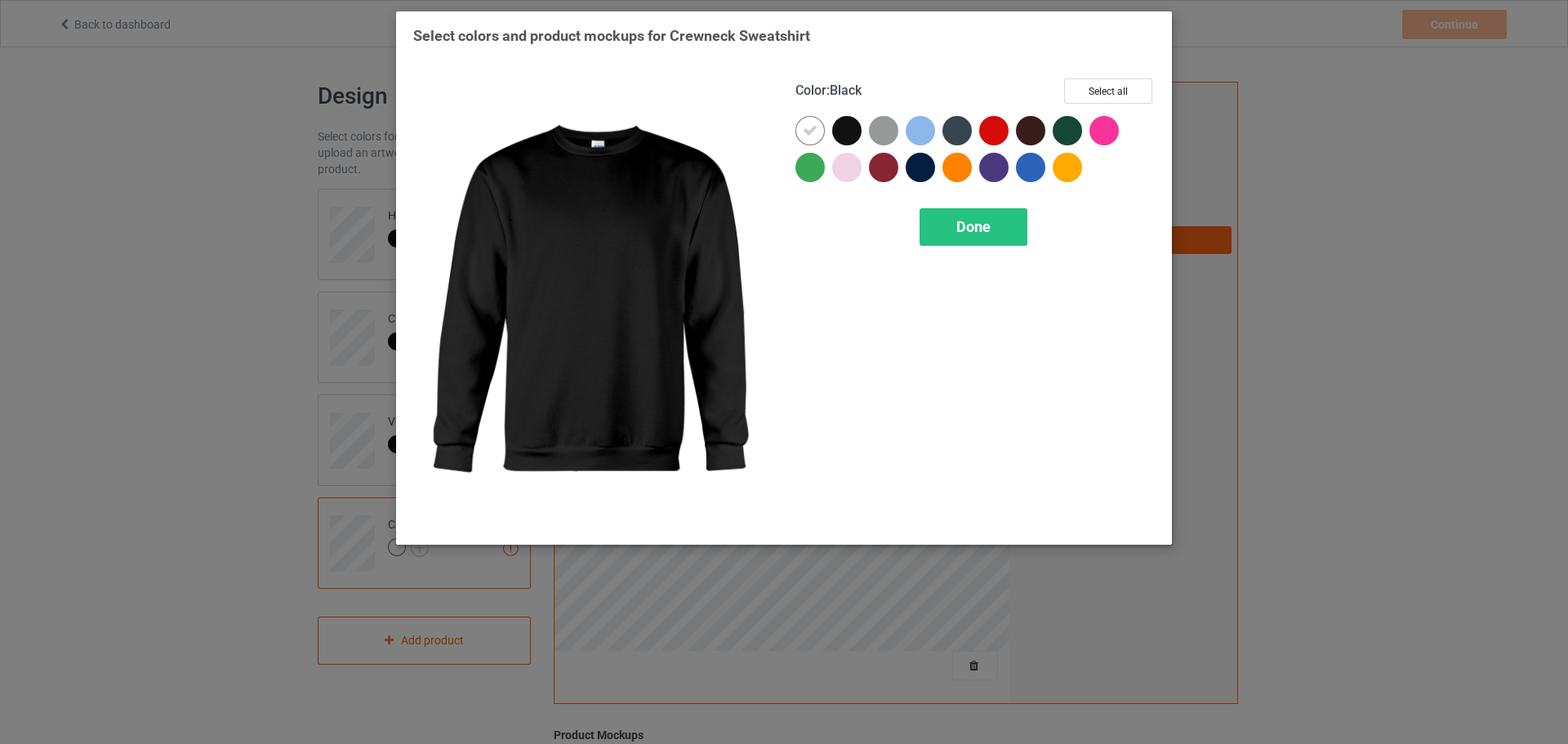
click at [847, 134] on div at bounding box center [847, 130] width 29 height 29
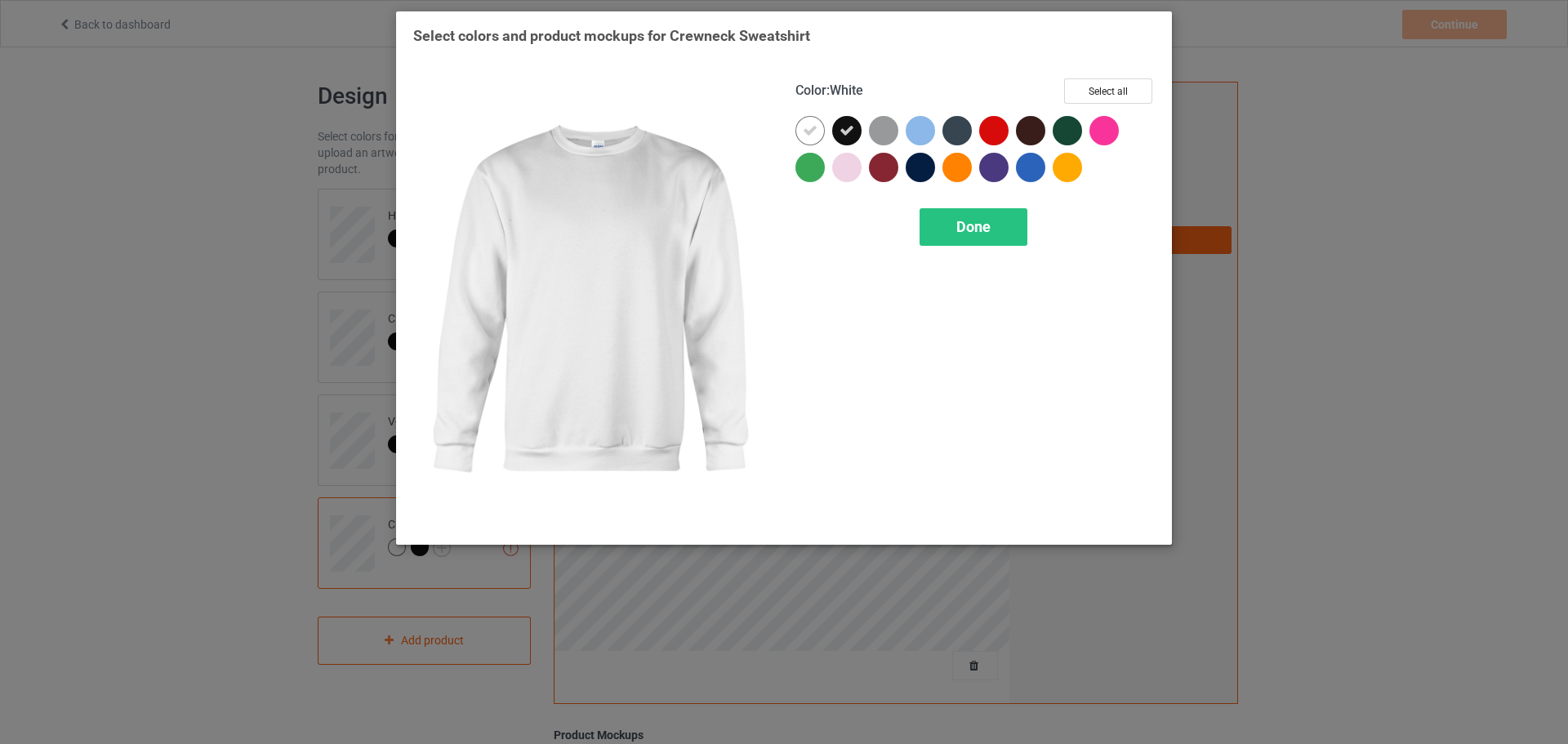
click at [815, 129] on icon at bounding box center [810, 131] width 15 height 15
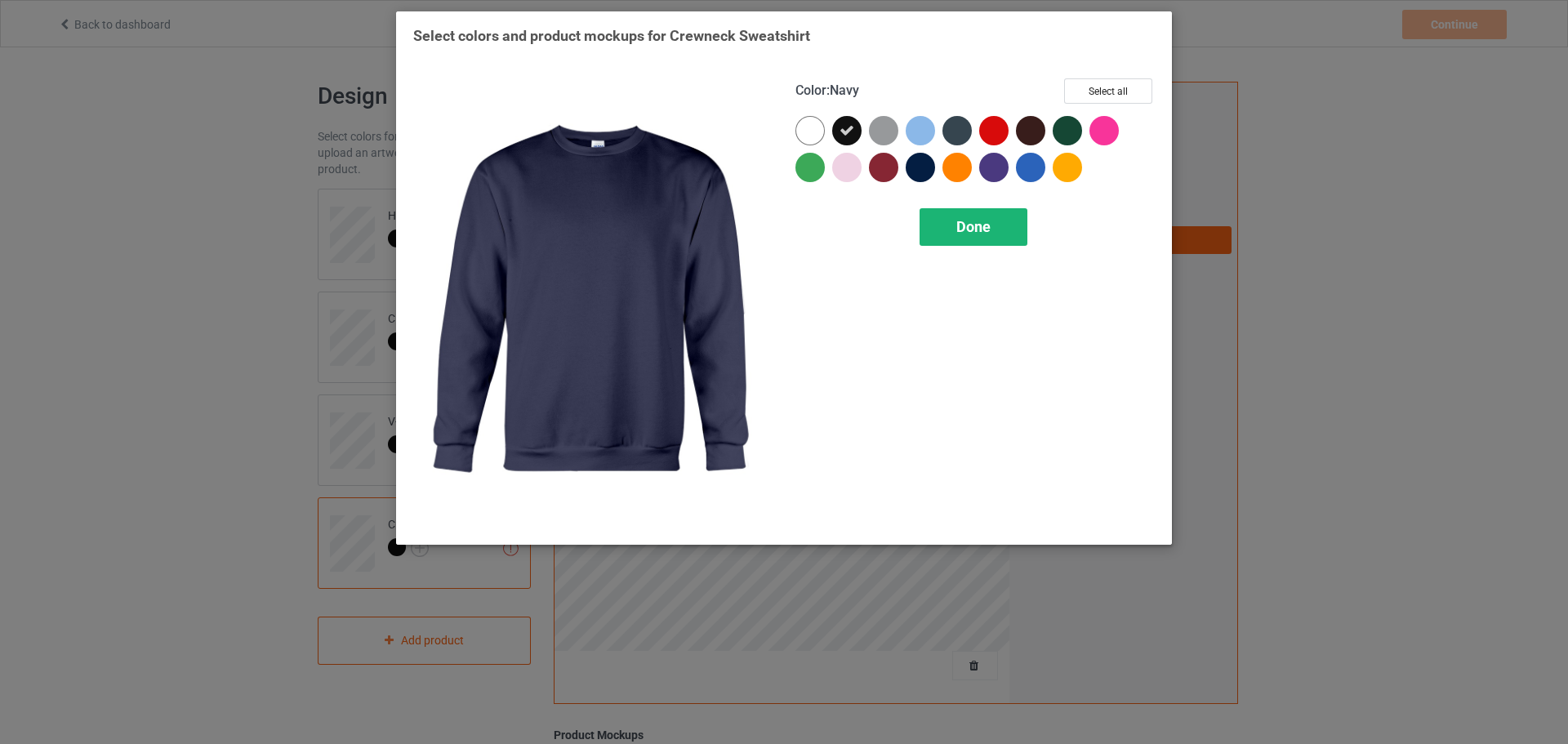
click at [943, 221] on div "Done" at bounding box center [973, 227] width 108 height 38
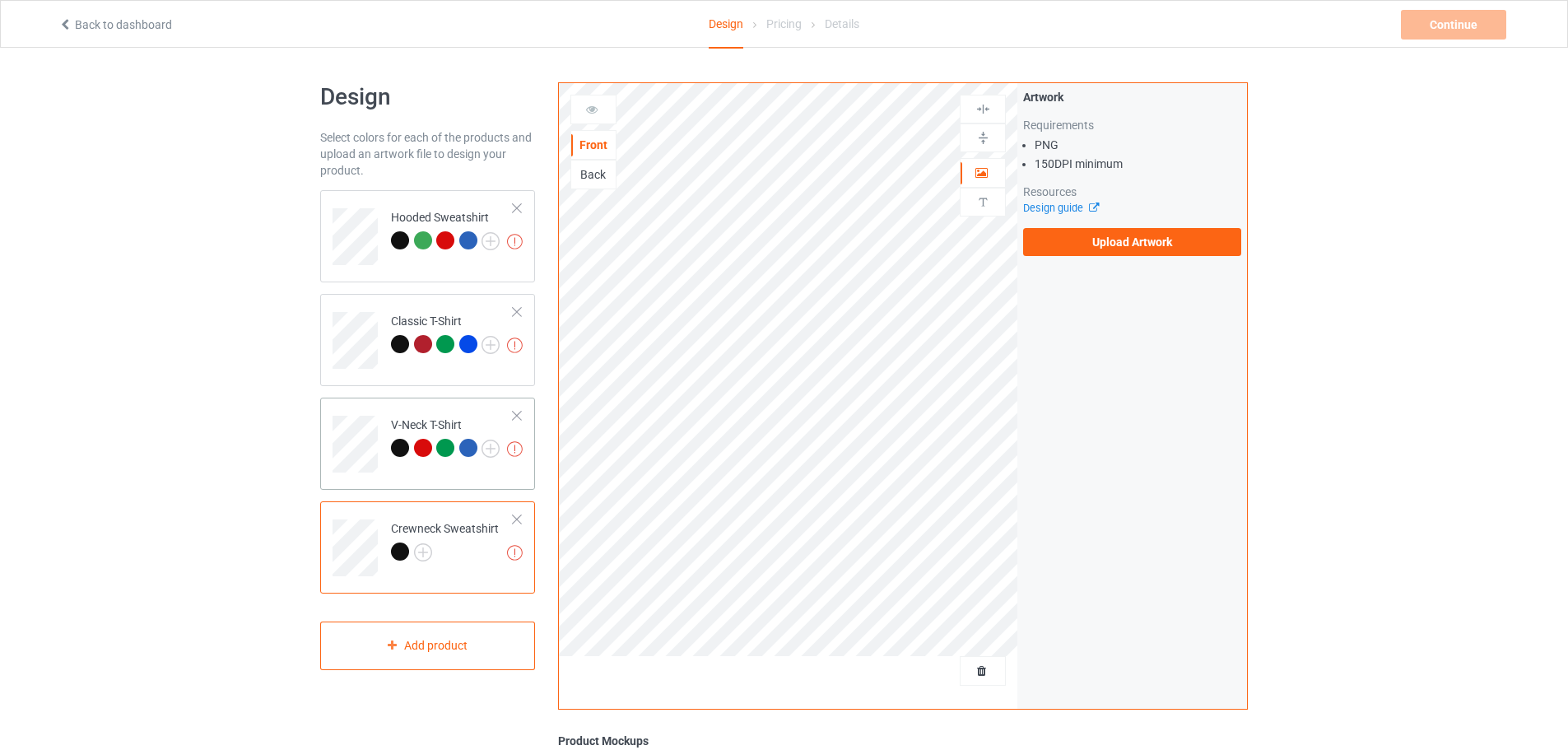
click at [465, 450] on div at bounding box center [468, 447] width 18 height 18
click at [503, 444] on td "Missing artworks V-Neck T-Shirt" at bounding box center [452, 438] width 140 height 69
click at [492, 446] on img at bounding box center [490, 448] width 18 height 18
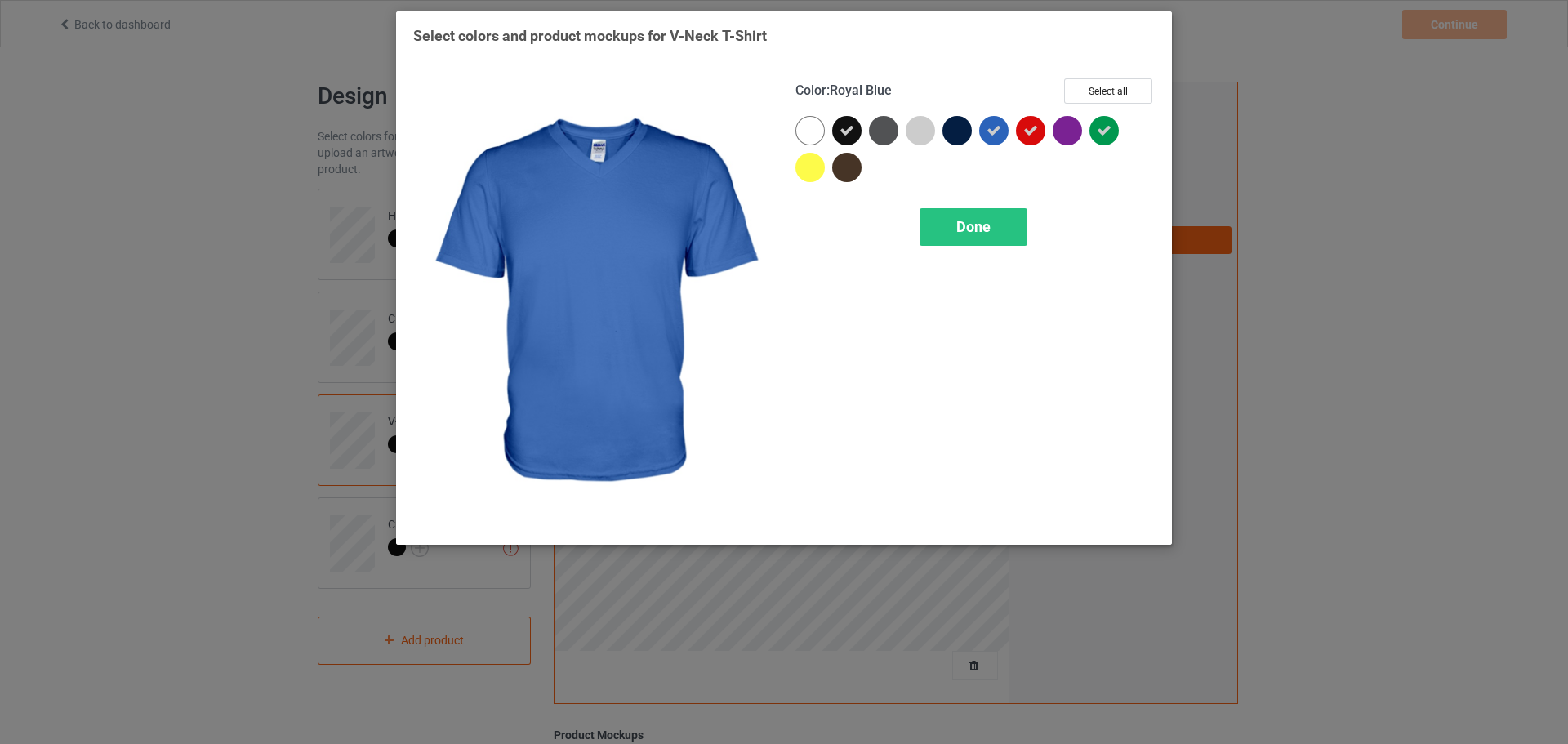
click at [1001, 134] on div at bounding box center [994, 130] width 29 height 29
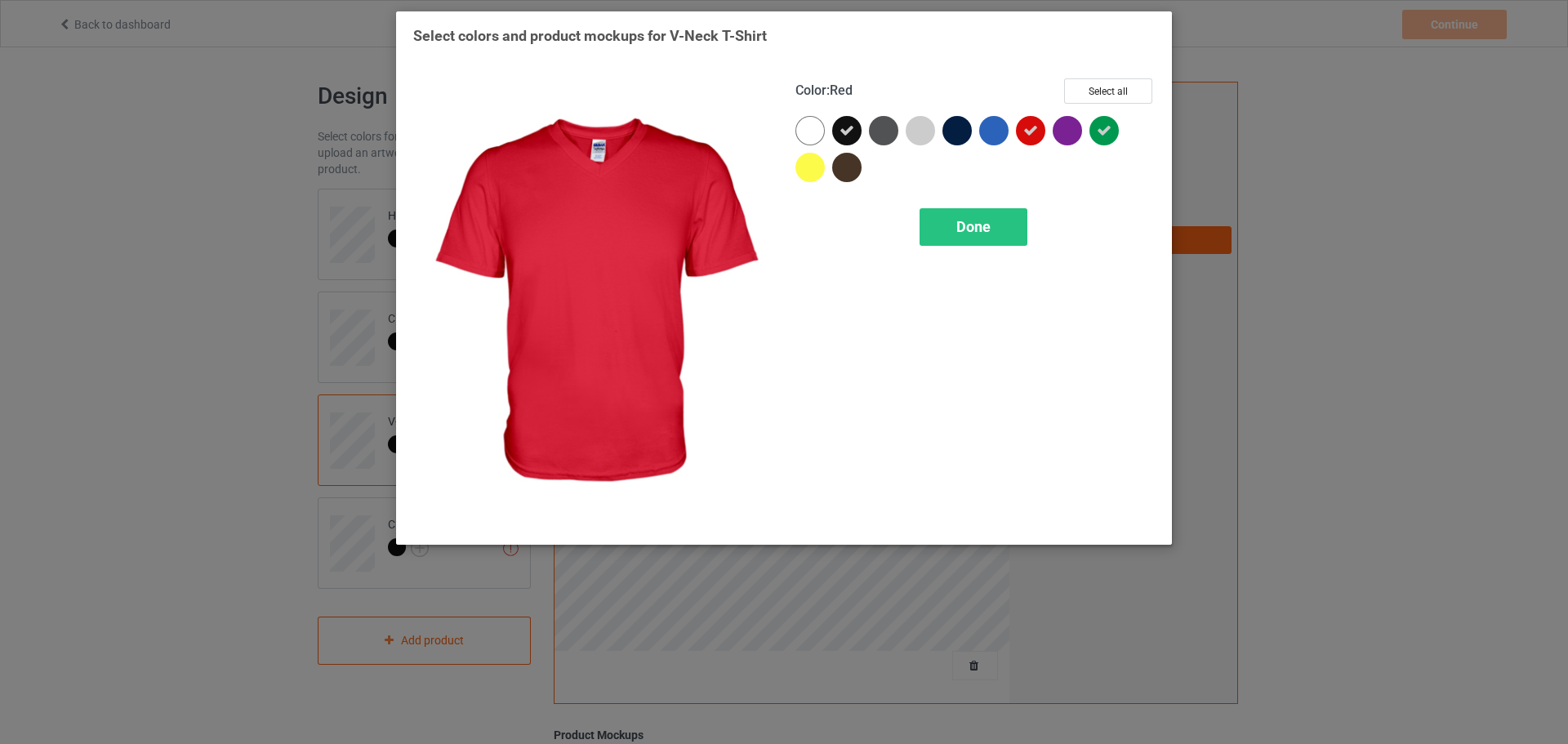
click at [1044, 128] on div at bounding box center [1030, 130] width 29 height 29
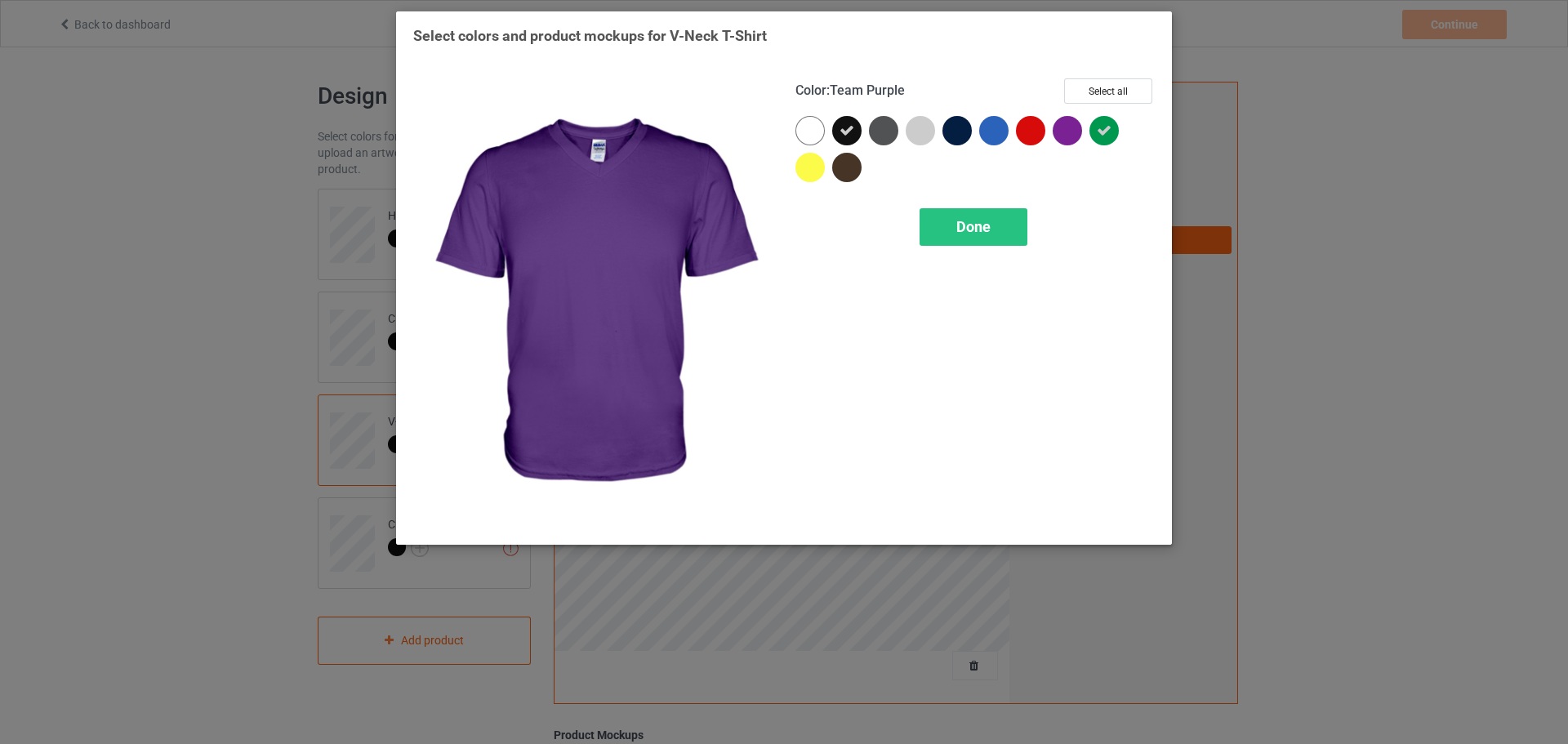
click at [1086, 127] on div at bounding box center [1072, 134] width 37 height 37
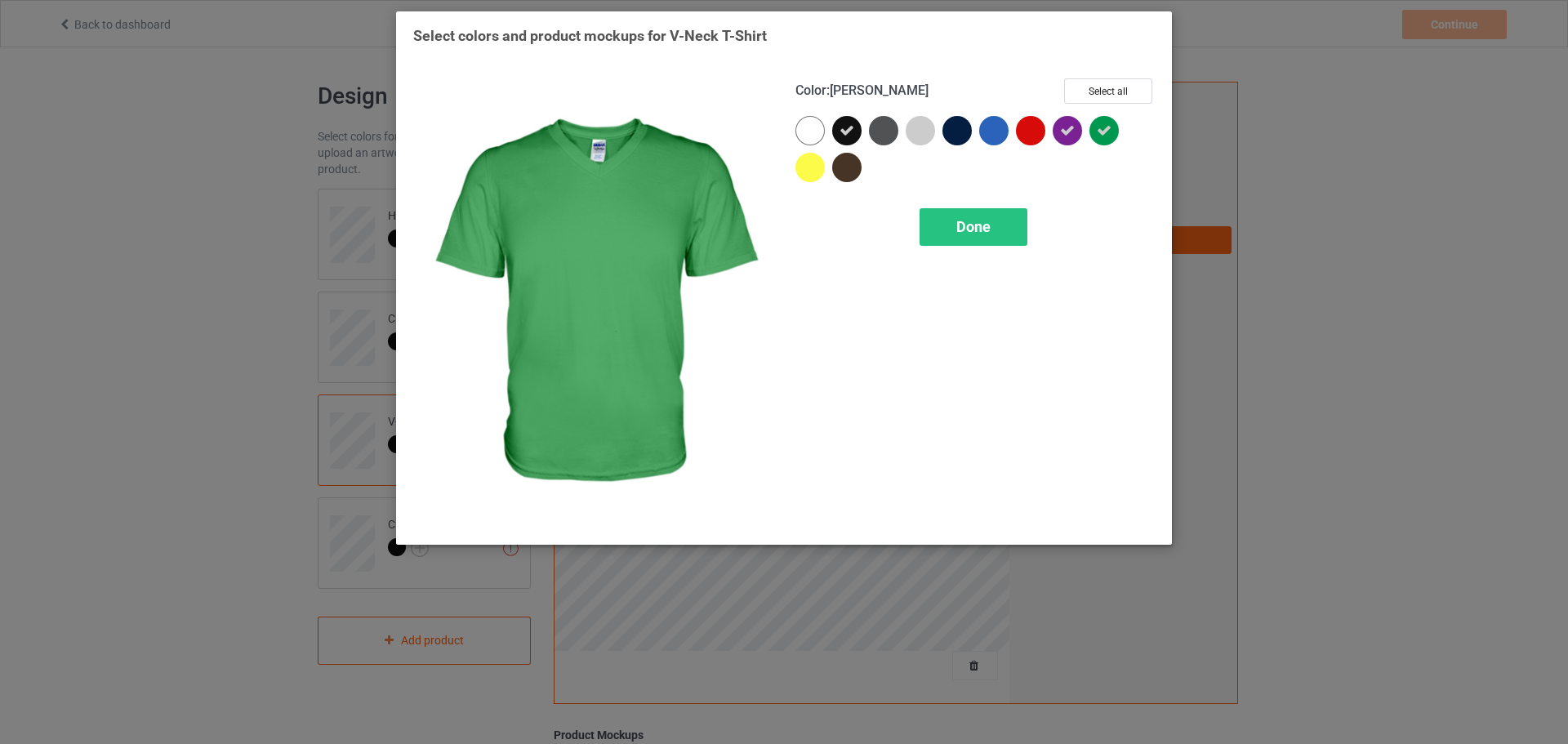
click at [1112, 128] on div at bounding box center [1104, 130] width 29 height 29
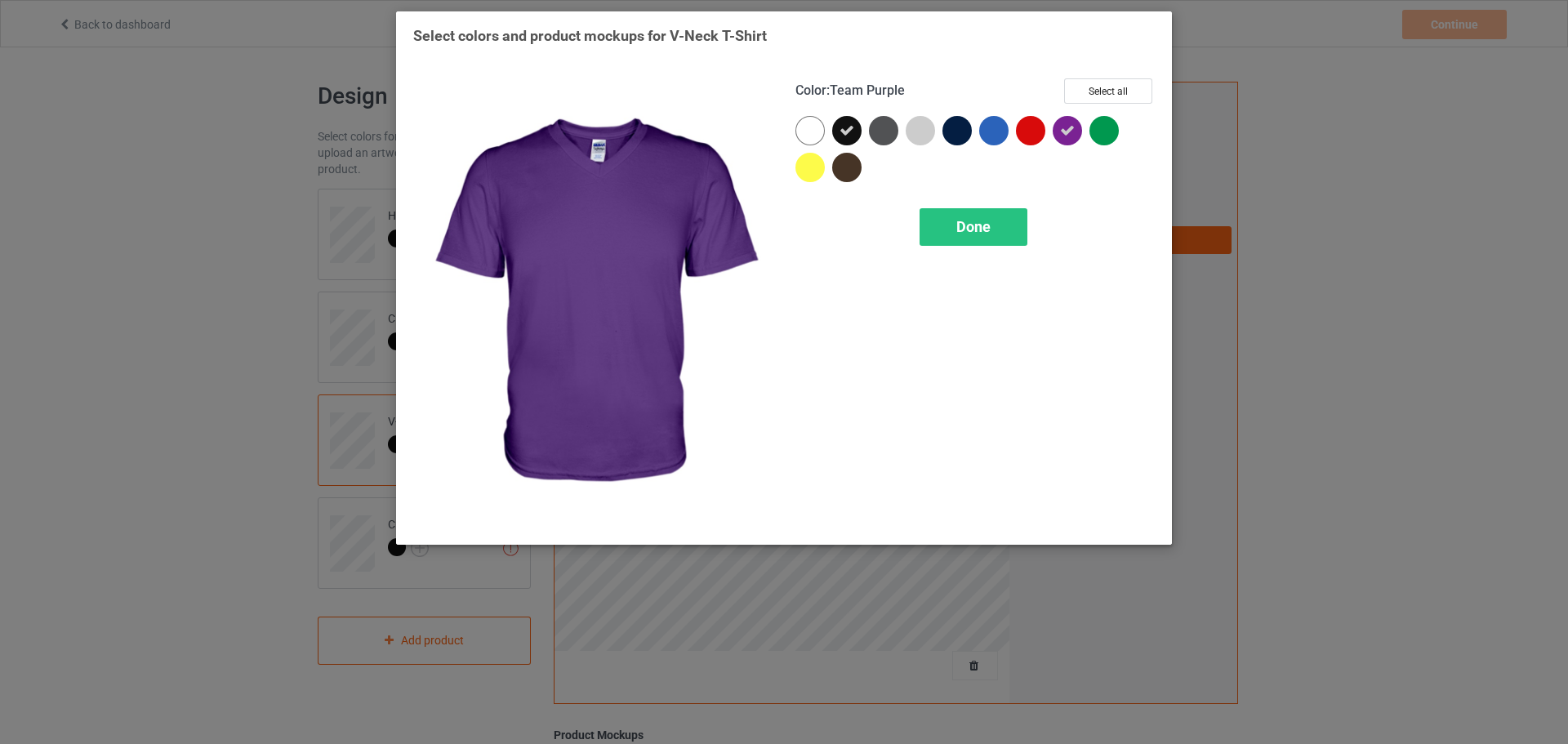
click at [1072, 130] on icon at bounding box center [1067, 131] width 15 height 15
click at [943, 235] on div "Done" at bounding box center [973, 227] width 108 height 38
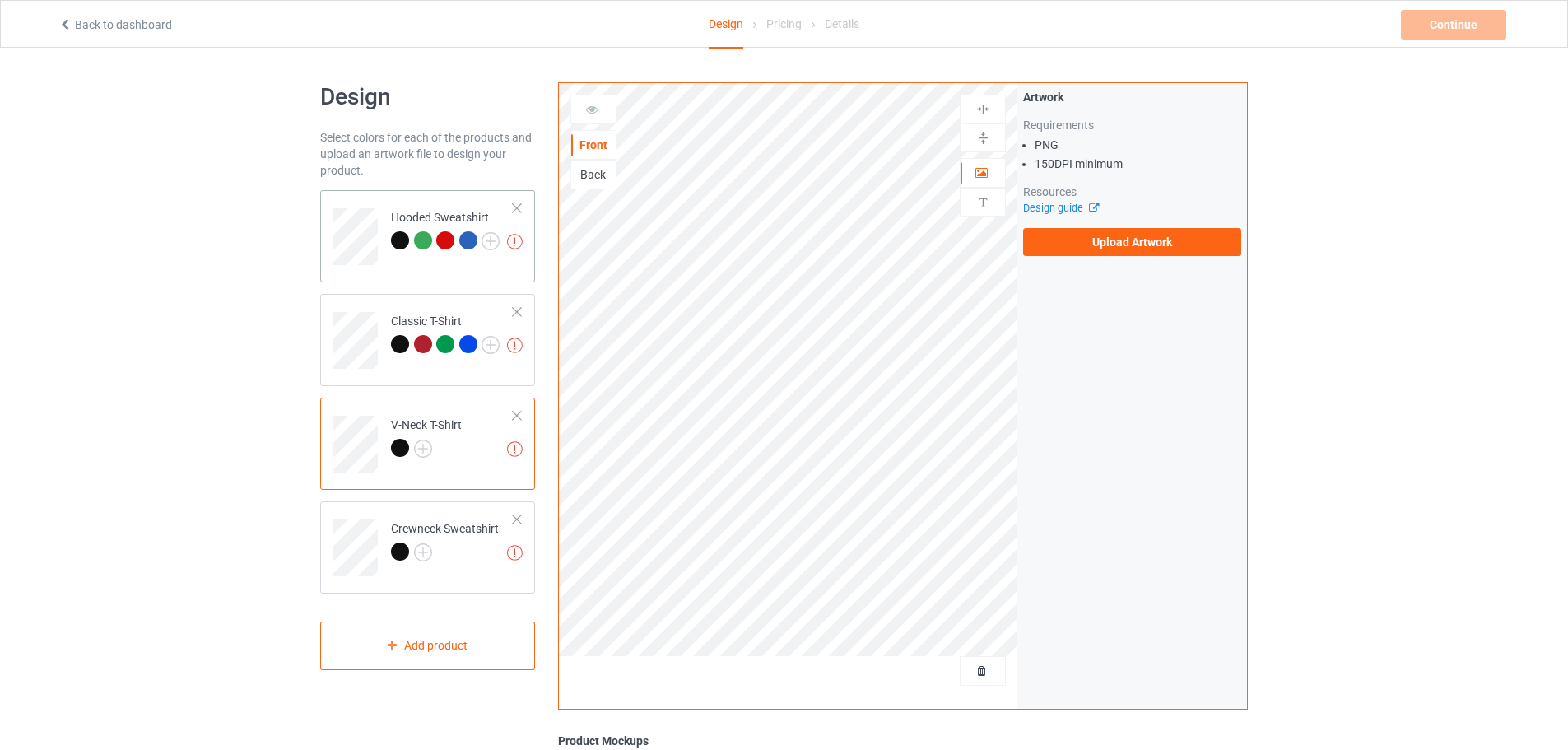
click at [448, 239] on div at bounding box center [444, 240] width 18 height 18
click at [489, 241] on img at bounding box center [490, 240] width 18 height 18
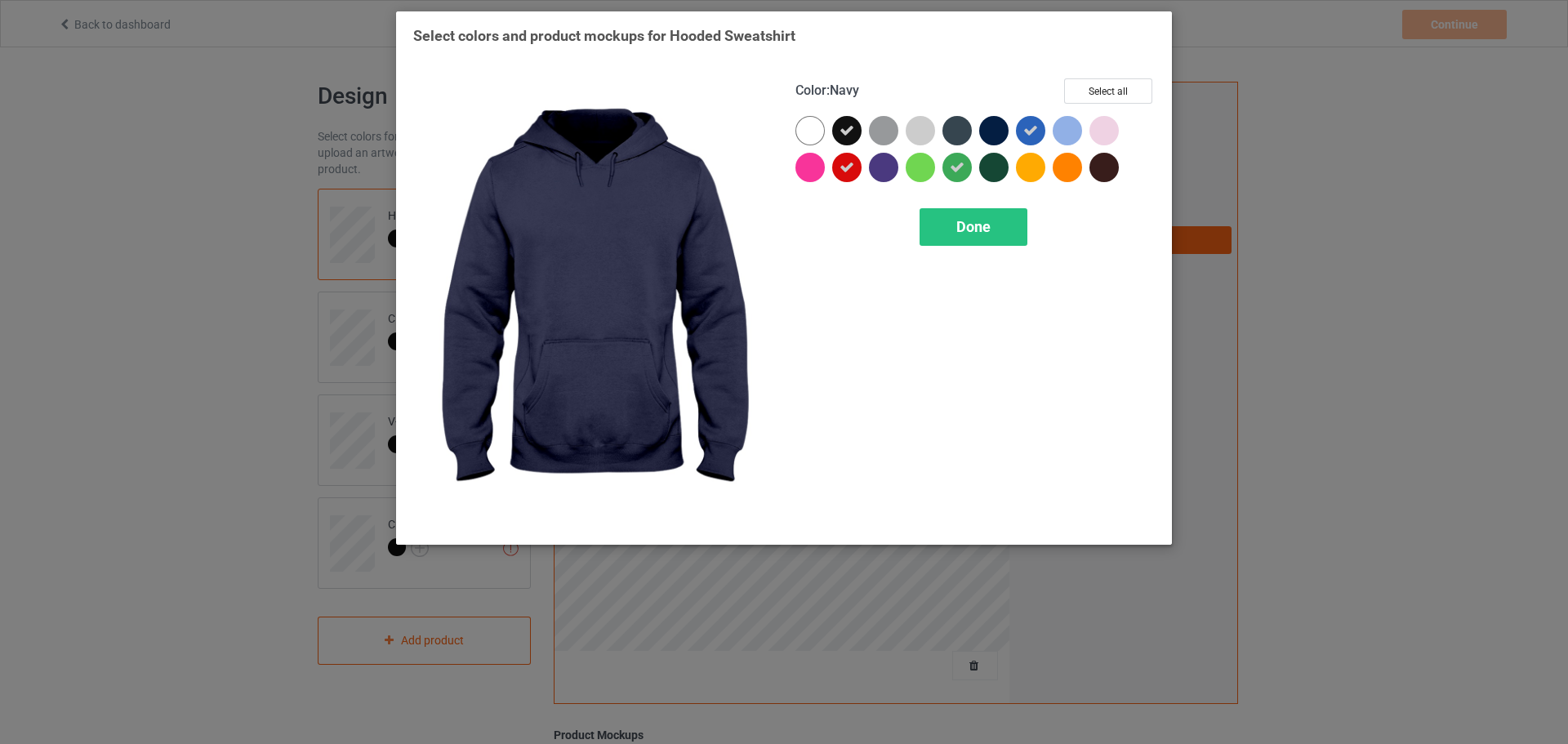
click at [1024, 131] on icon at bounding box center [1031, 131] width 15 height 15
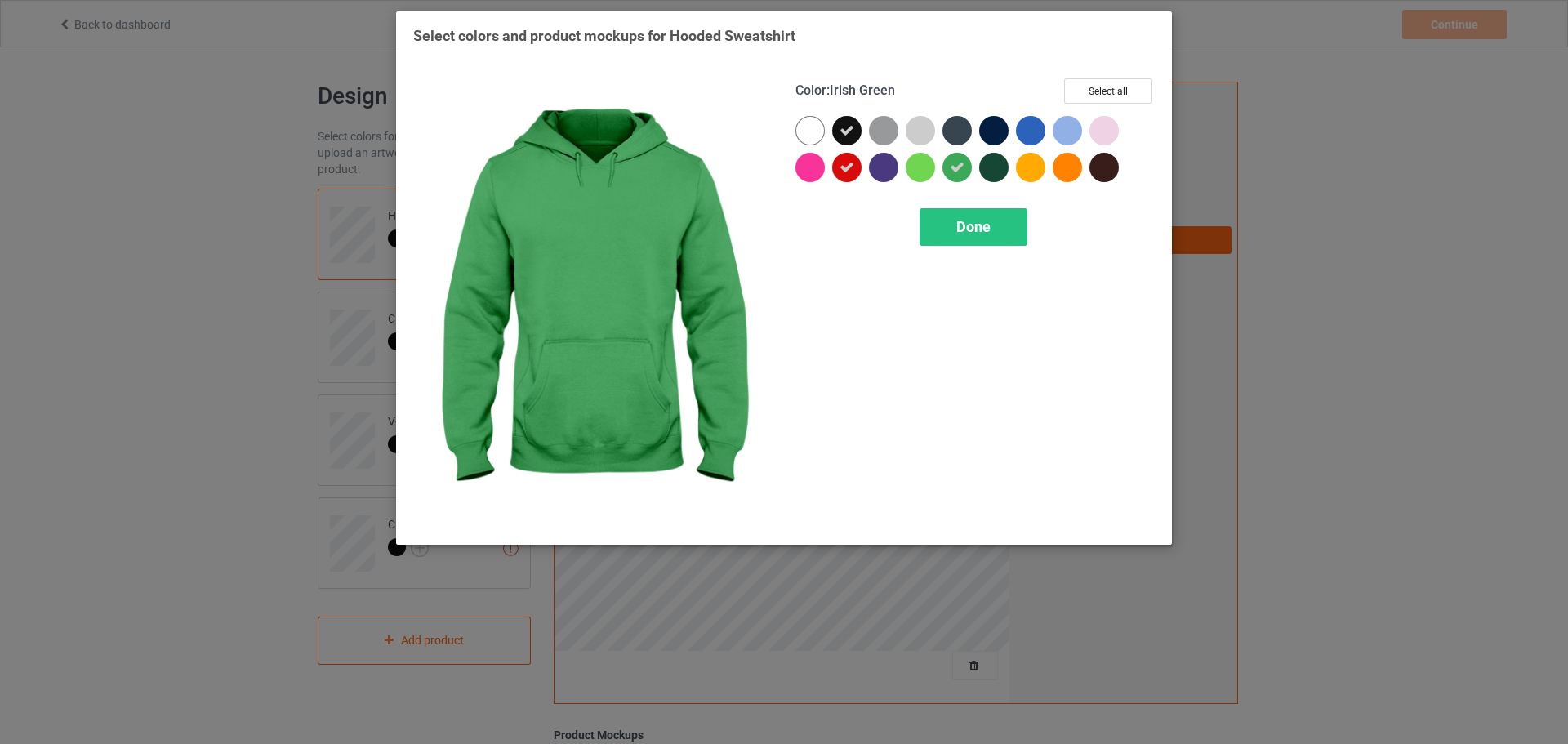
click at [948, 174] on div at bounding box center [957, 167] width 29 height 29
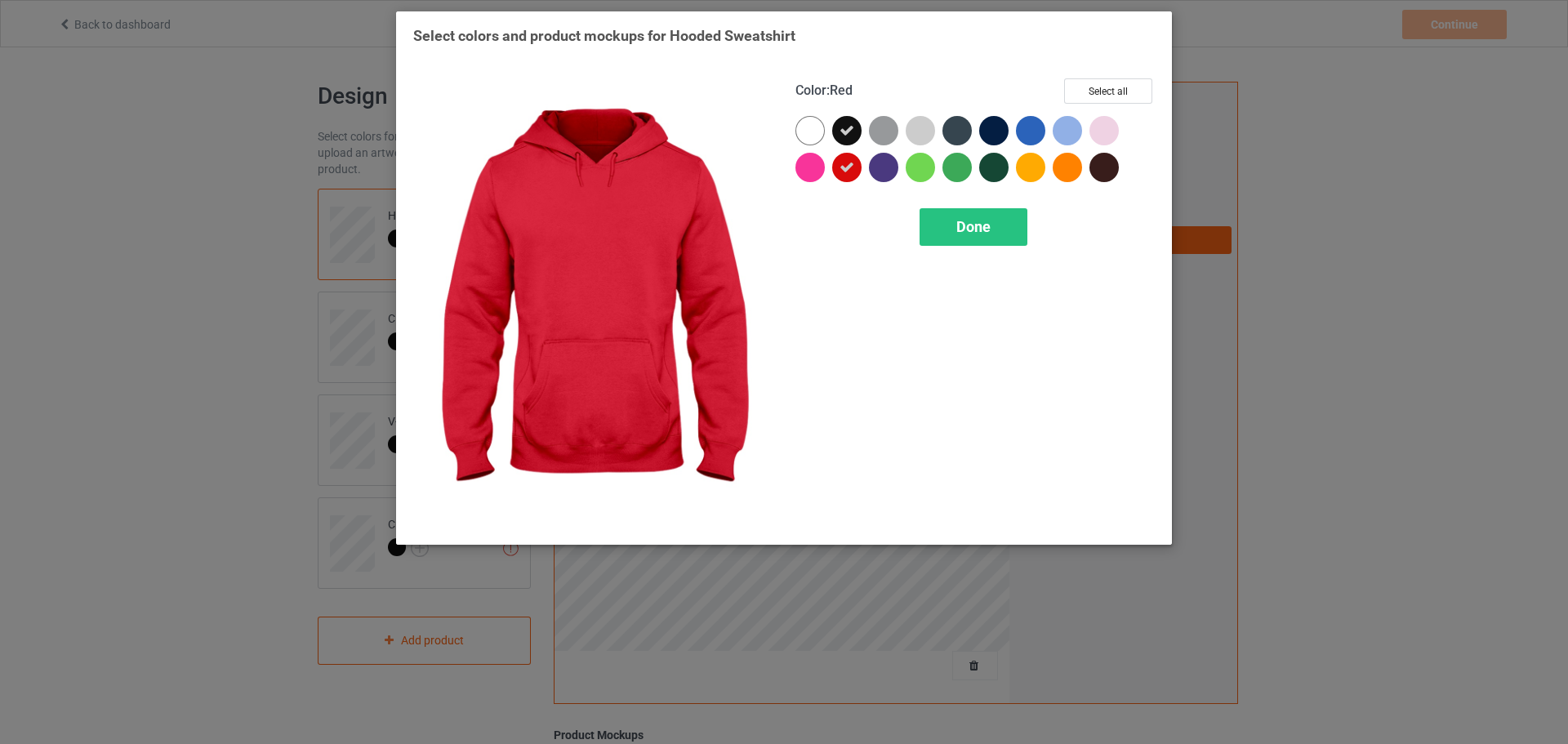
click at [836, 164] on div at bounding box center [847, 167] width 29 height 29
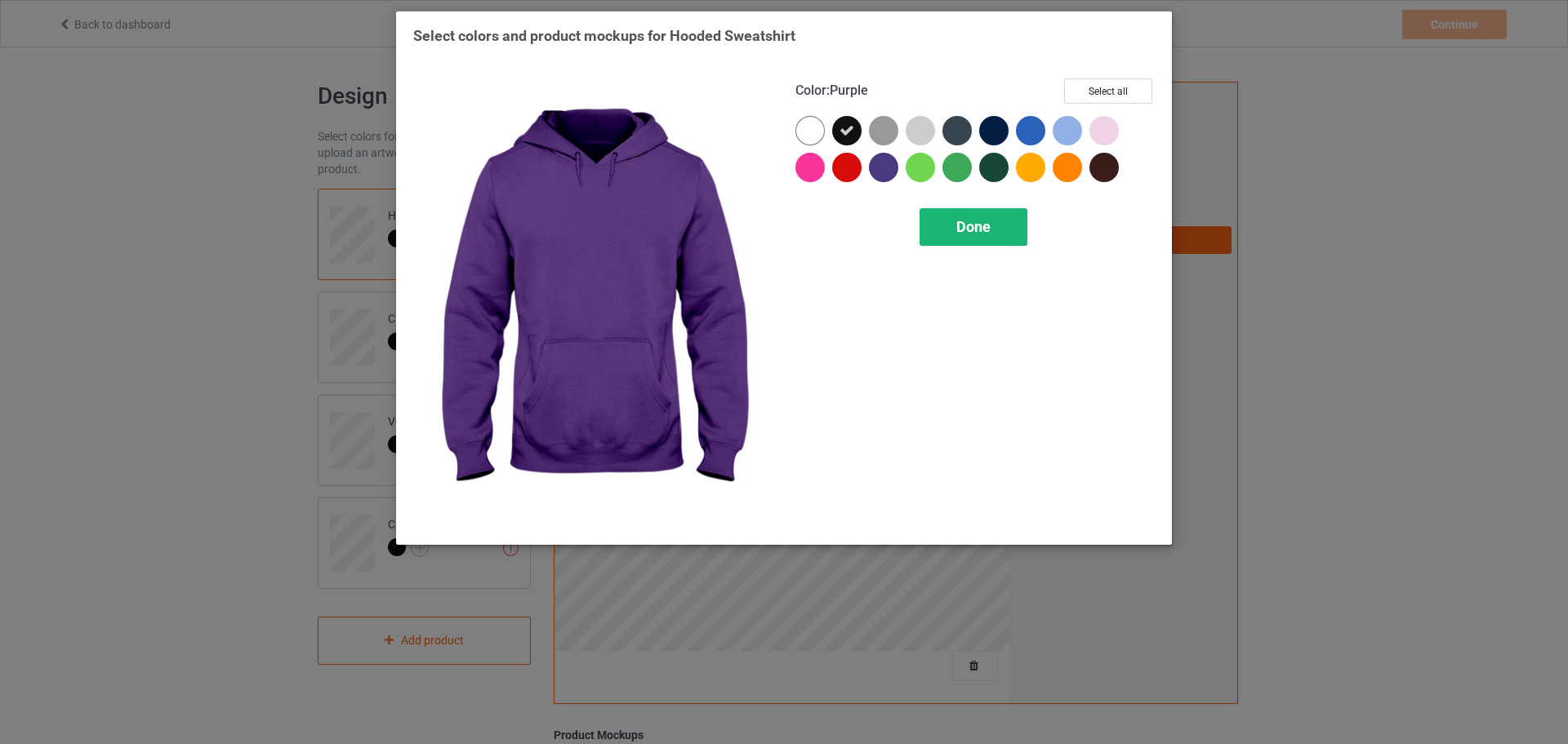
click at [944, 217] on div "Done" at bounding box center [973, 227] width 108 height 38
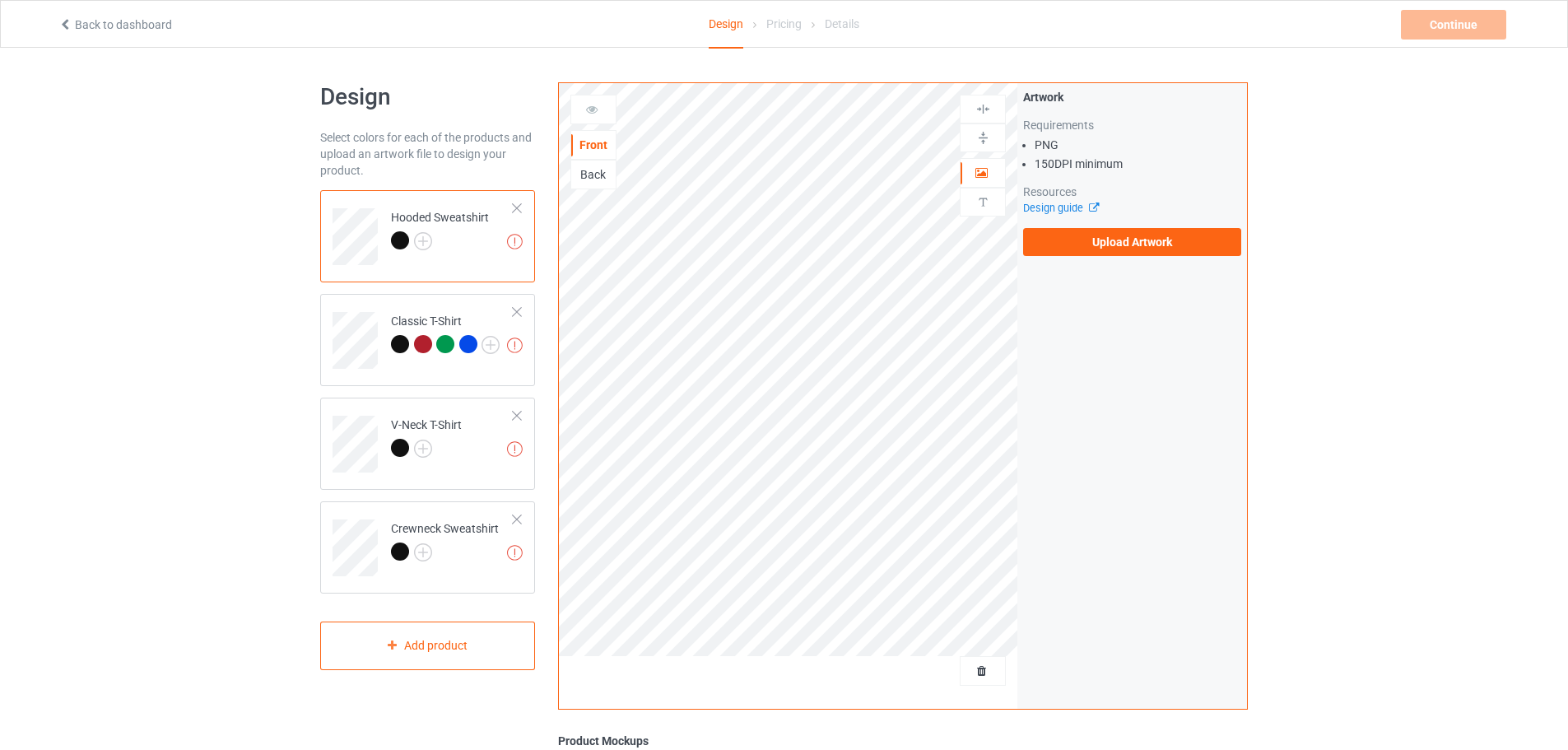
click at [356, 245] on div "Missing artworks Hooded Sweatshirt Missing artworks Classic T-Shirt Missing art…" at bounding box center [427, 392] width 215 height 404
click at [1158, 243] on label "Upload Artwork" at bounding box center [1132, 241] width 218 height 28
click at [0, 0] on input "Upload Artwork" at bounding box center [0, 0] width 0 height 0
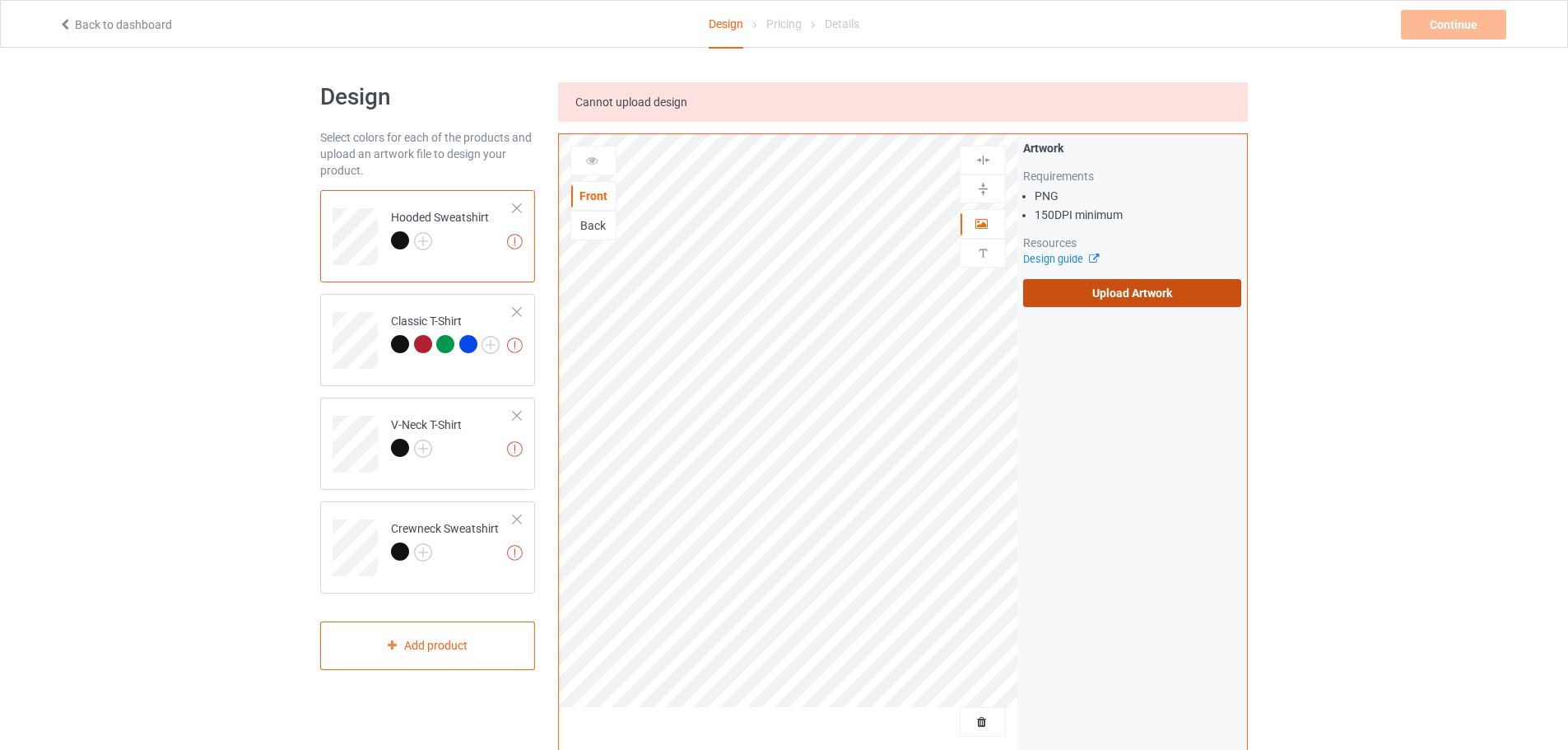
click at [1174, 296] on label "Upload Artwork" at bounding box center [1132, 293] width 218 height 28
click at [0, 0] on input "Upload Artwork" at bounding box center [0, 0] width 0 height 0
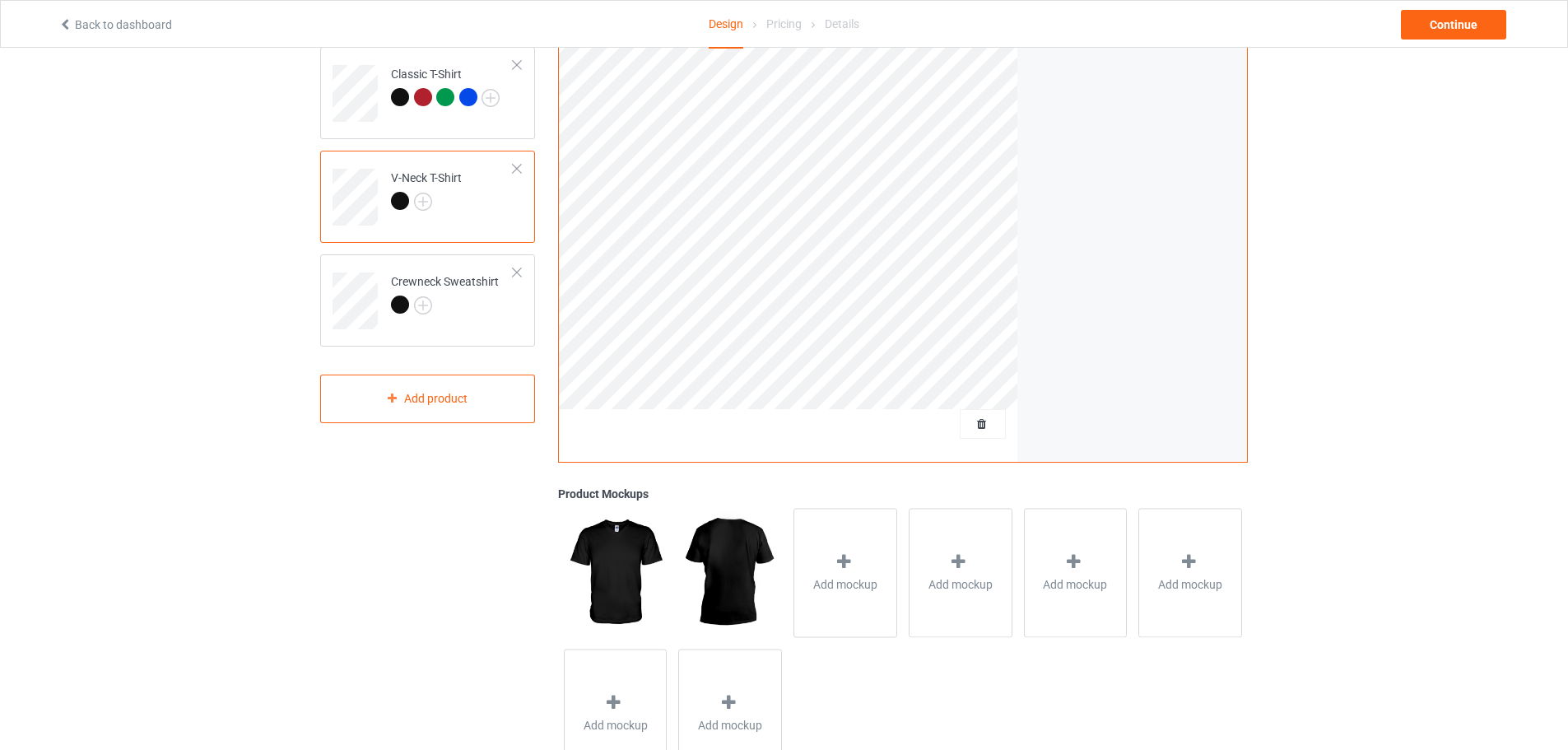
scroll to position [82, 0]
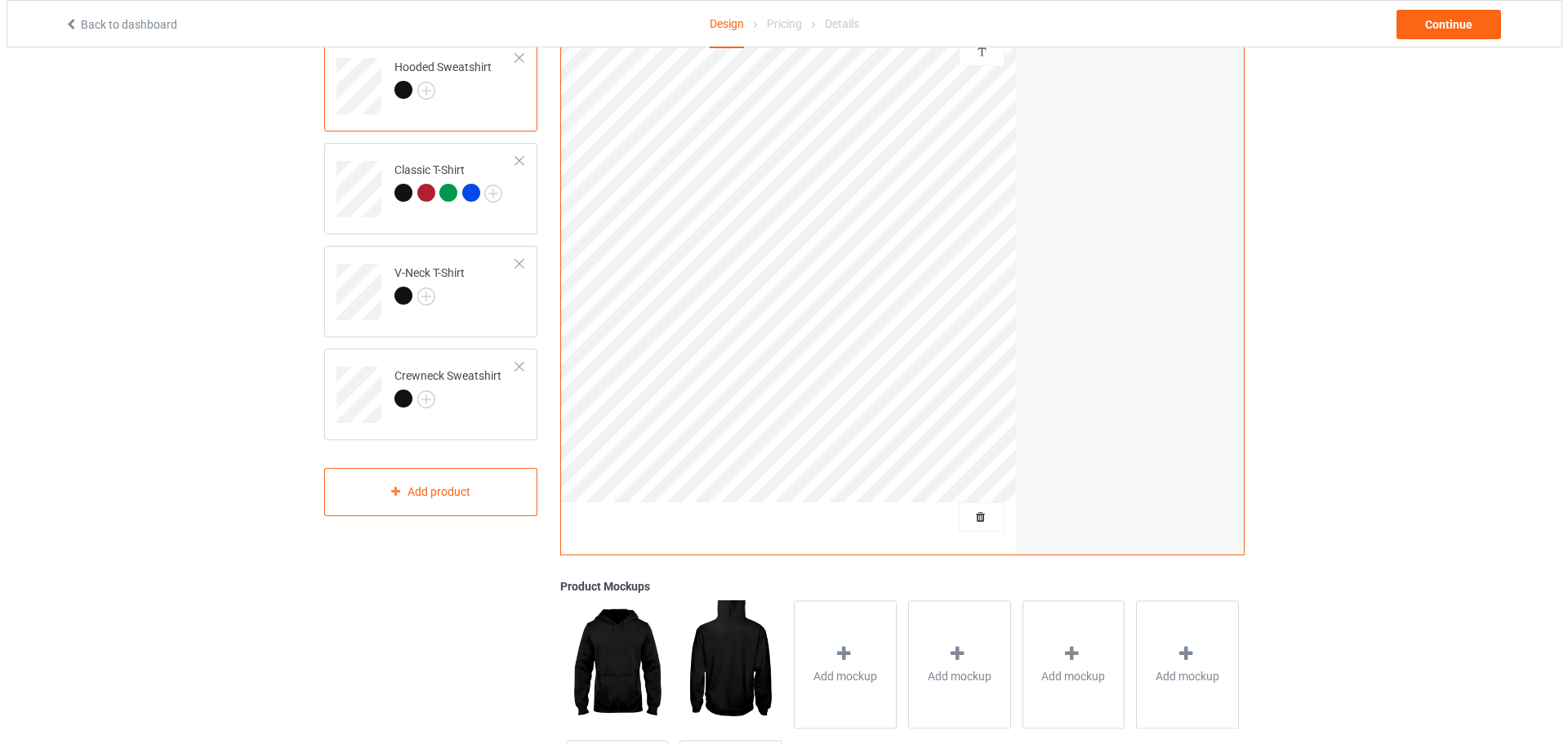
scroll to position [245, 0]
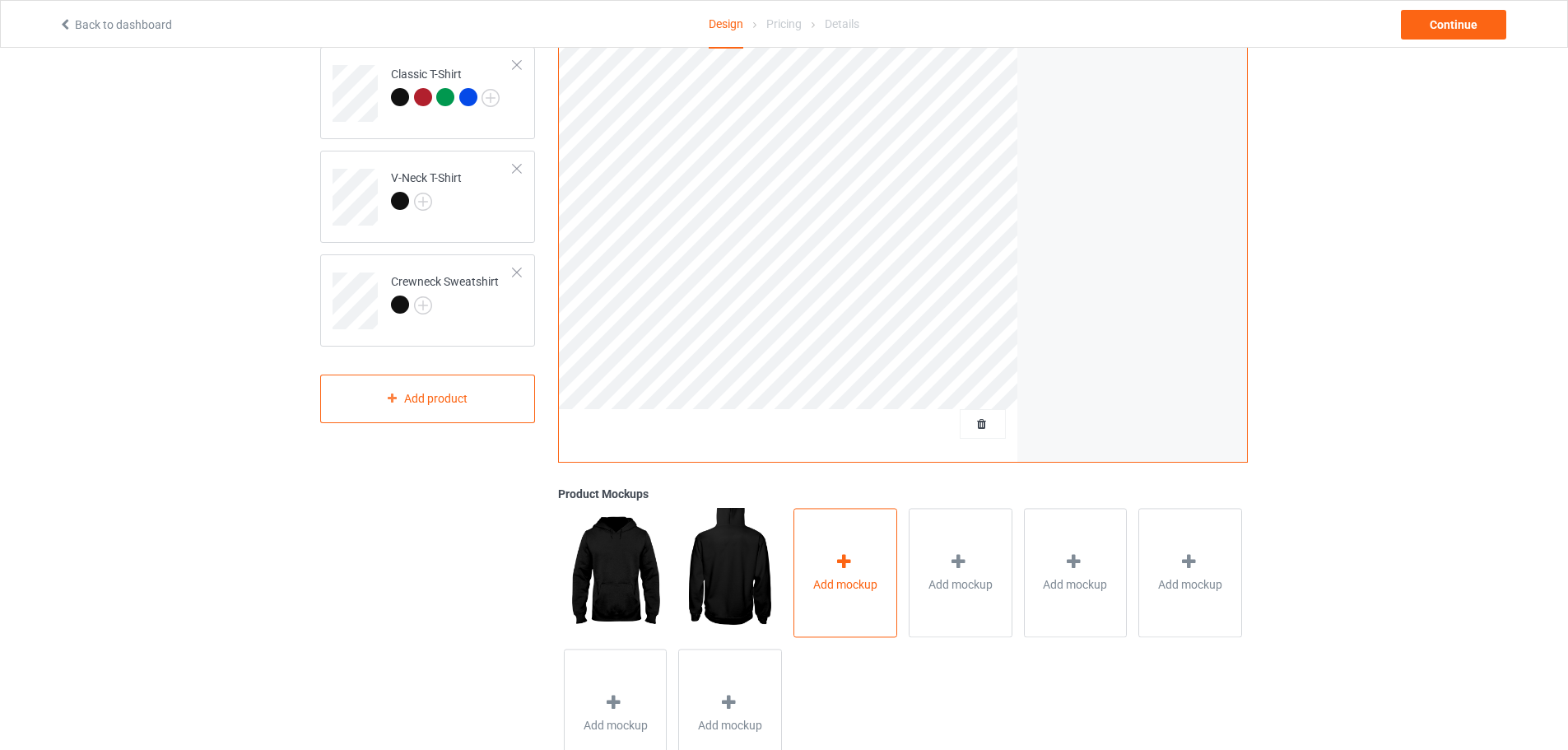
click at [860, 576] on div "Add mockup" at bounding box center [845, 572] width 104 height 130
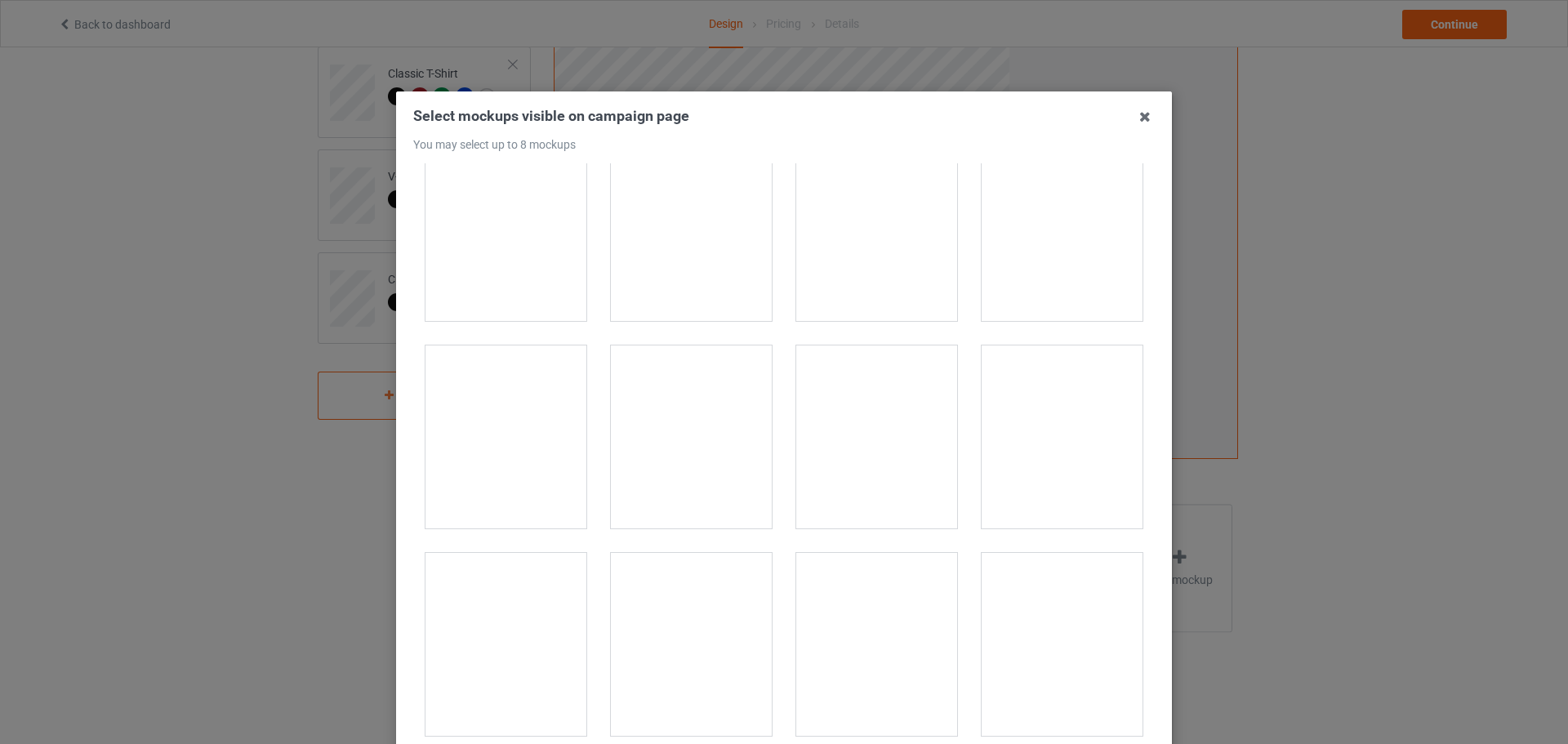
scroll to position [2532, 0]
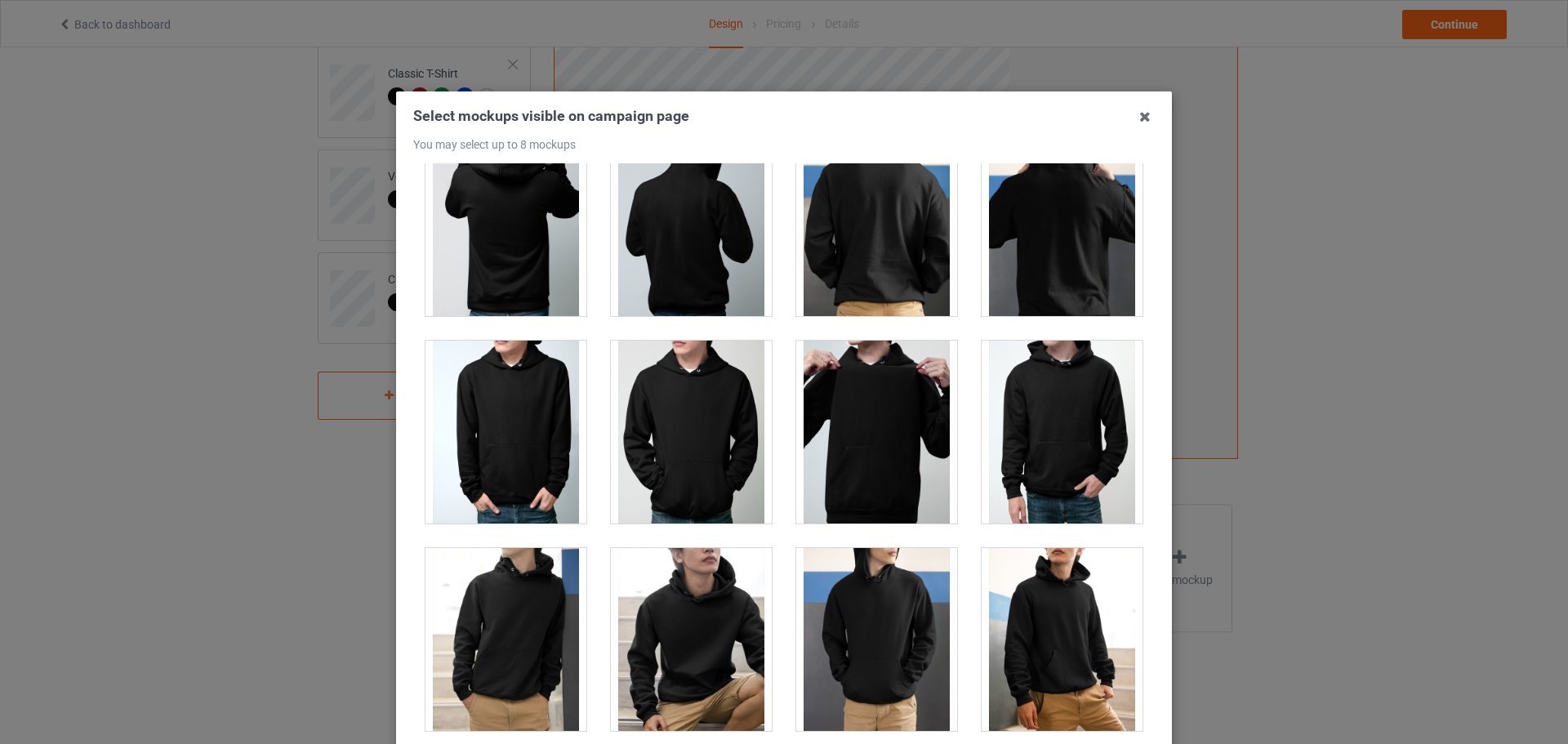
click at [707, 412] on div at bounding box center [692, 432] width 161 height 183
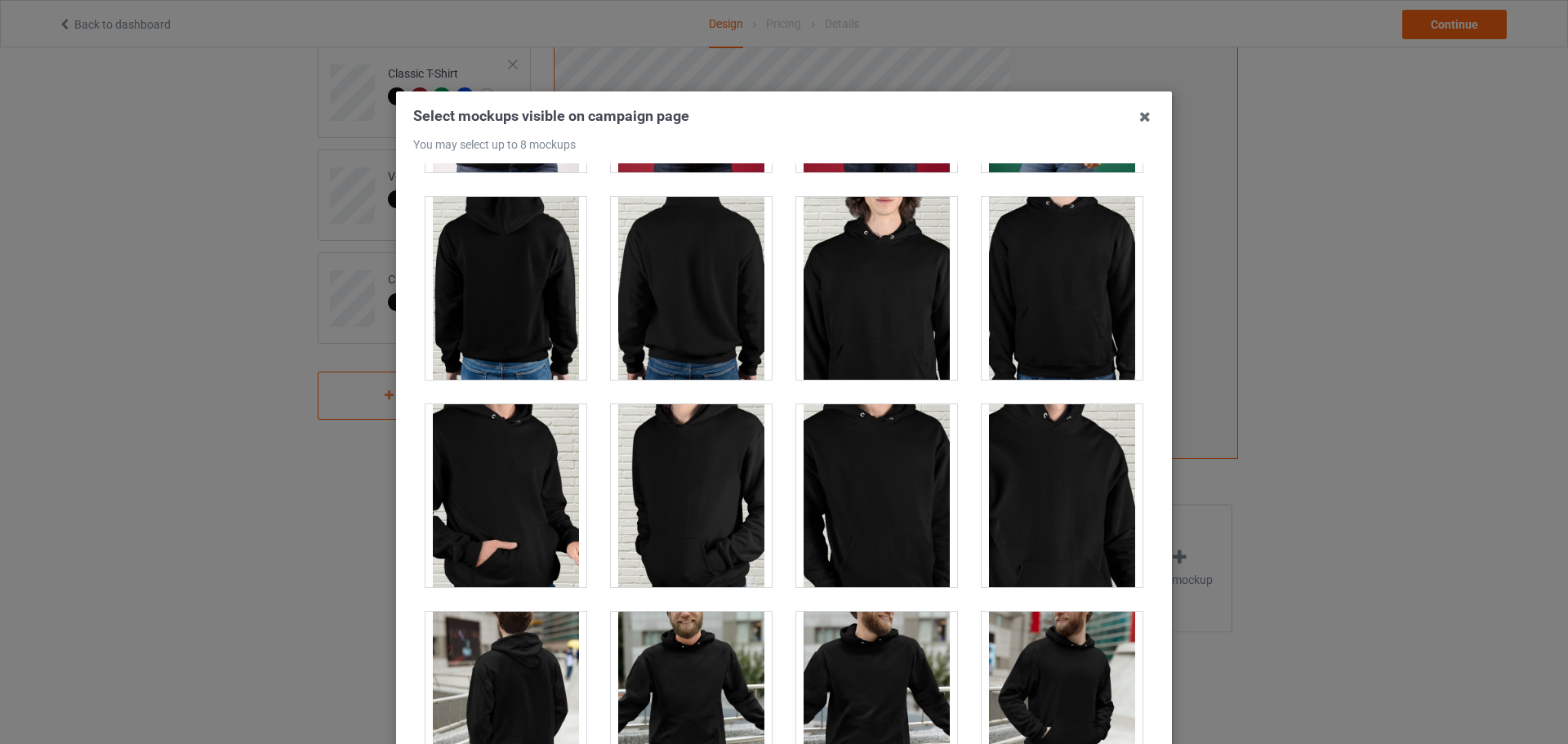
scroll to position [4002, 0]
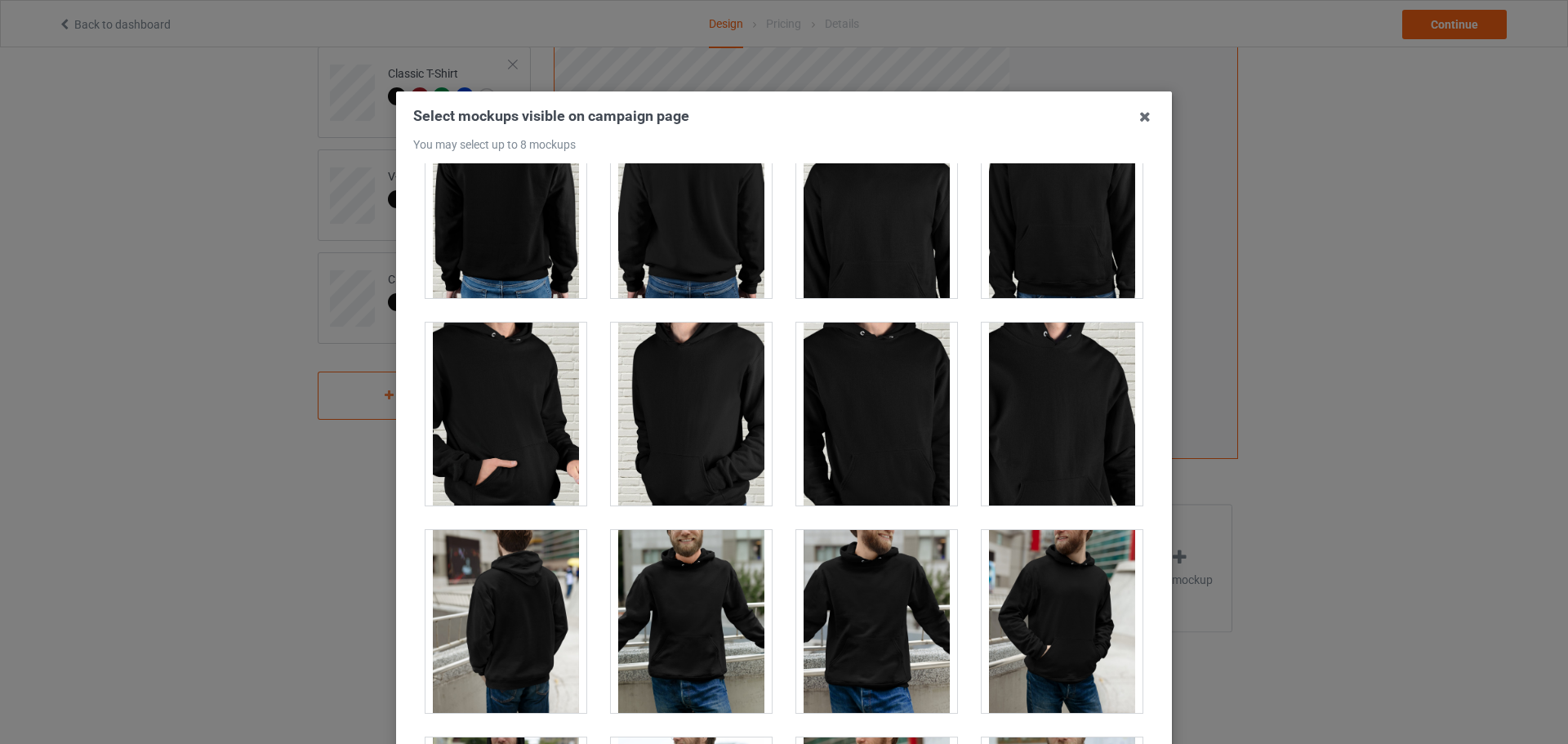
click at [684, 594] on div at bounding box center [692, 621] width 161 height 183
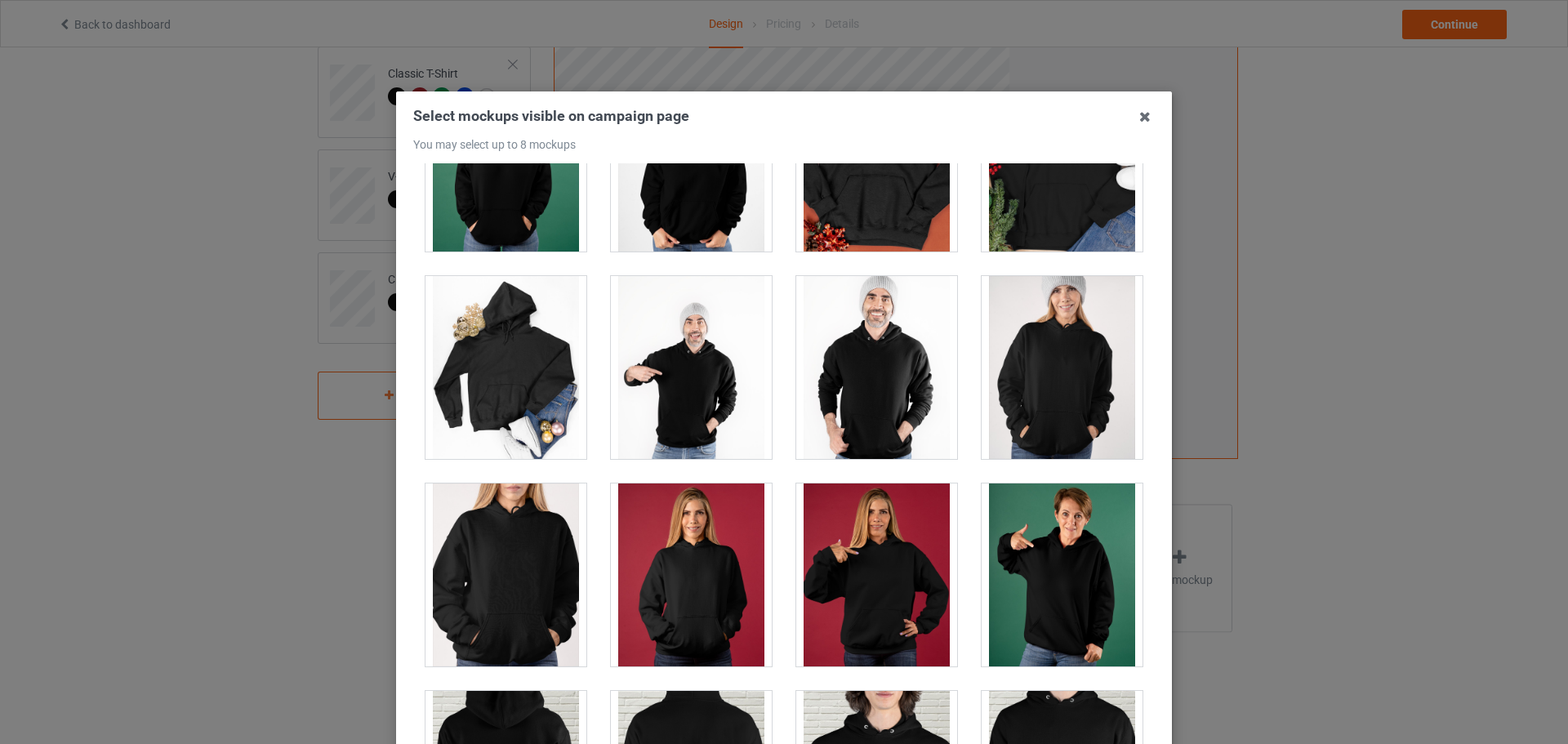
scroll to position [3349, 0]
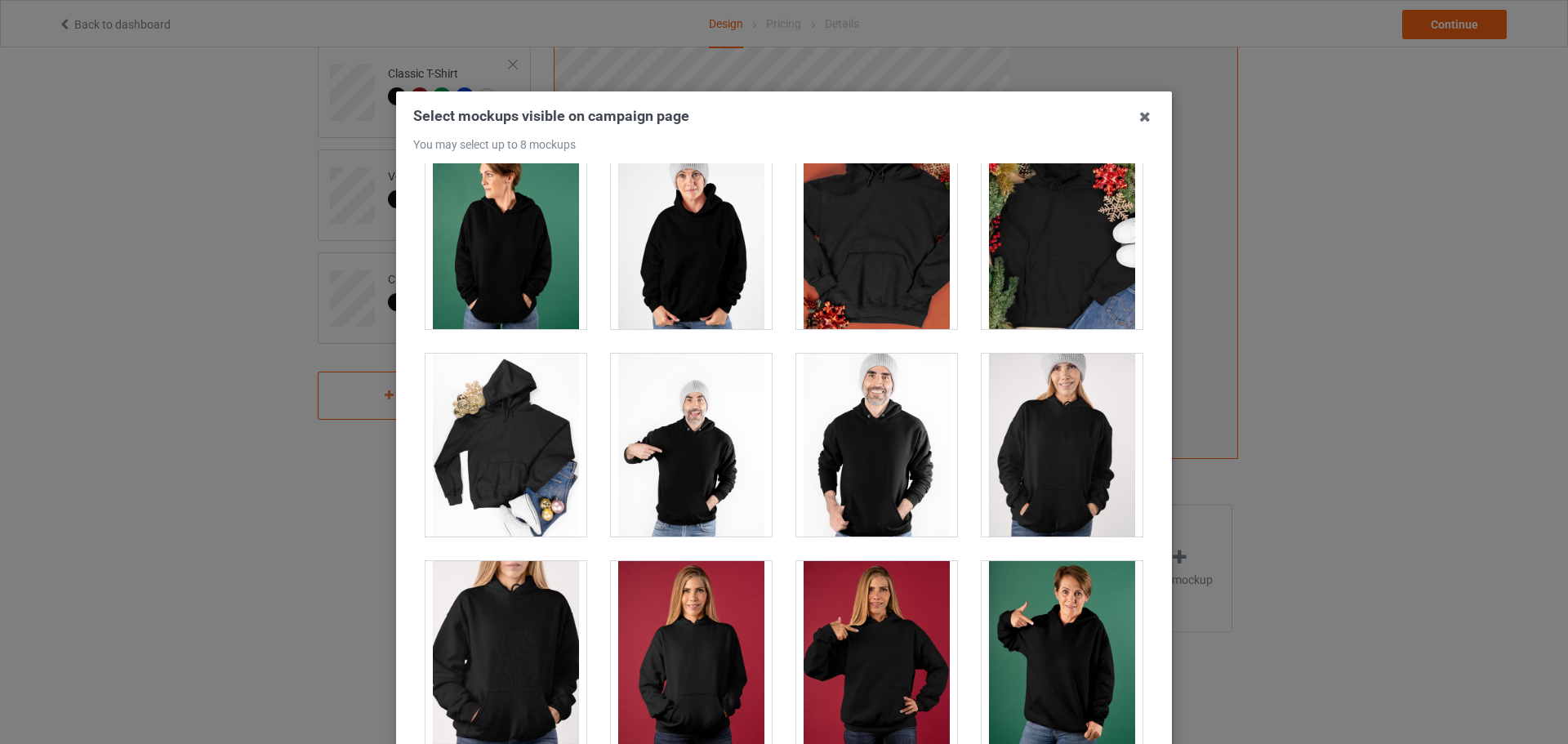
click at [469, 631] on div at bounding box center [506, 652] width 161 height 183
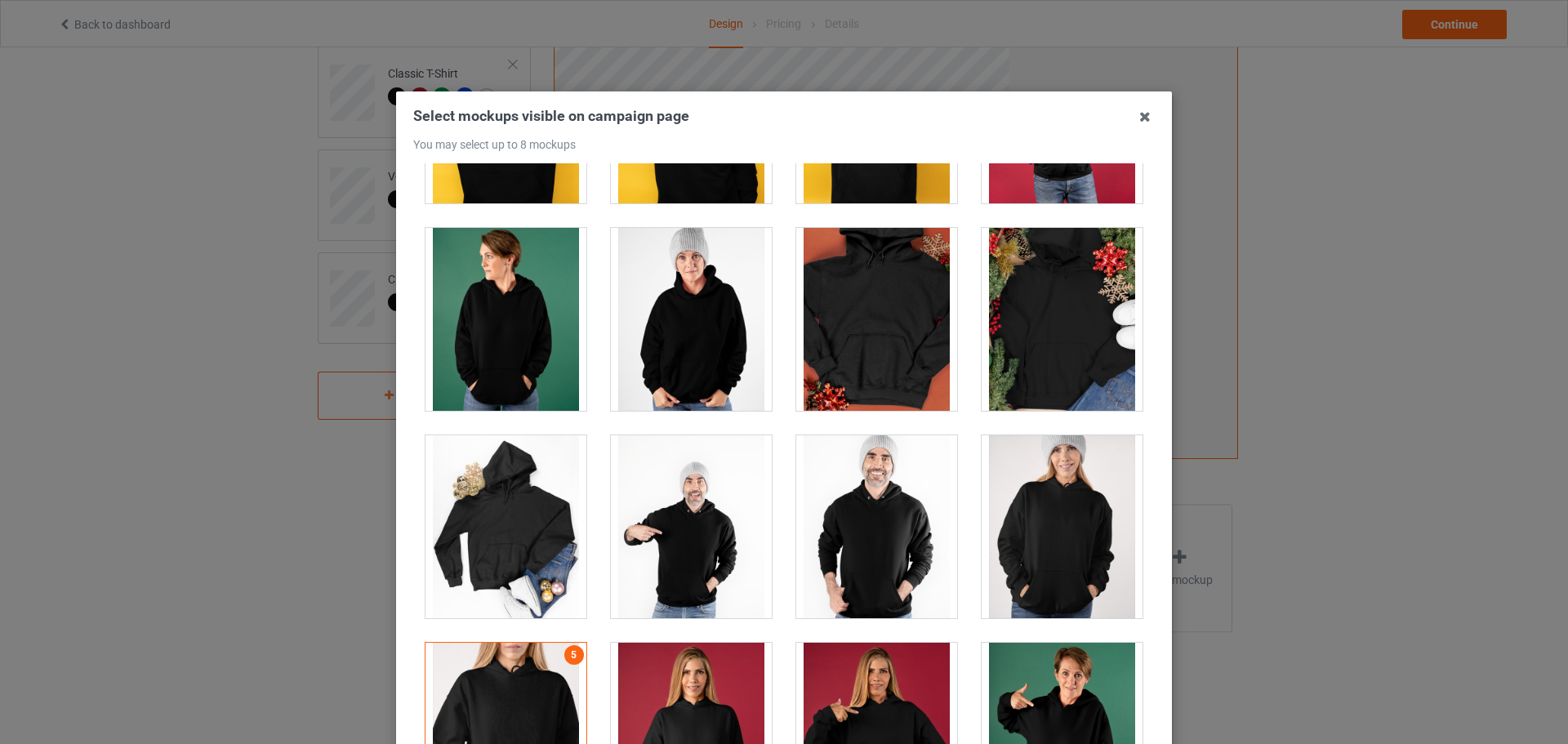
scroll to position [3757, 0]
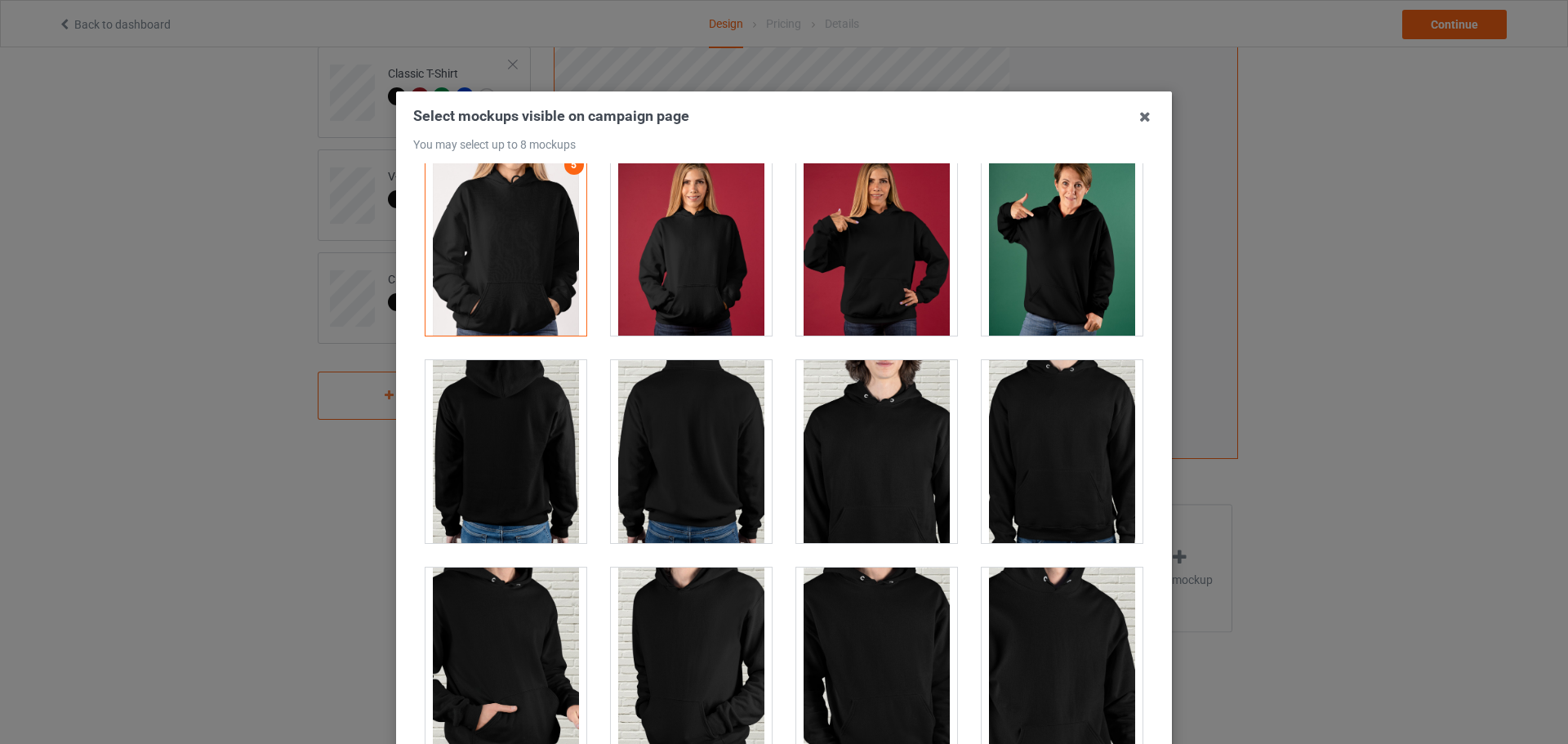
click at [715, 246] on div at bounding box center [692, 244] width 161 height 183
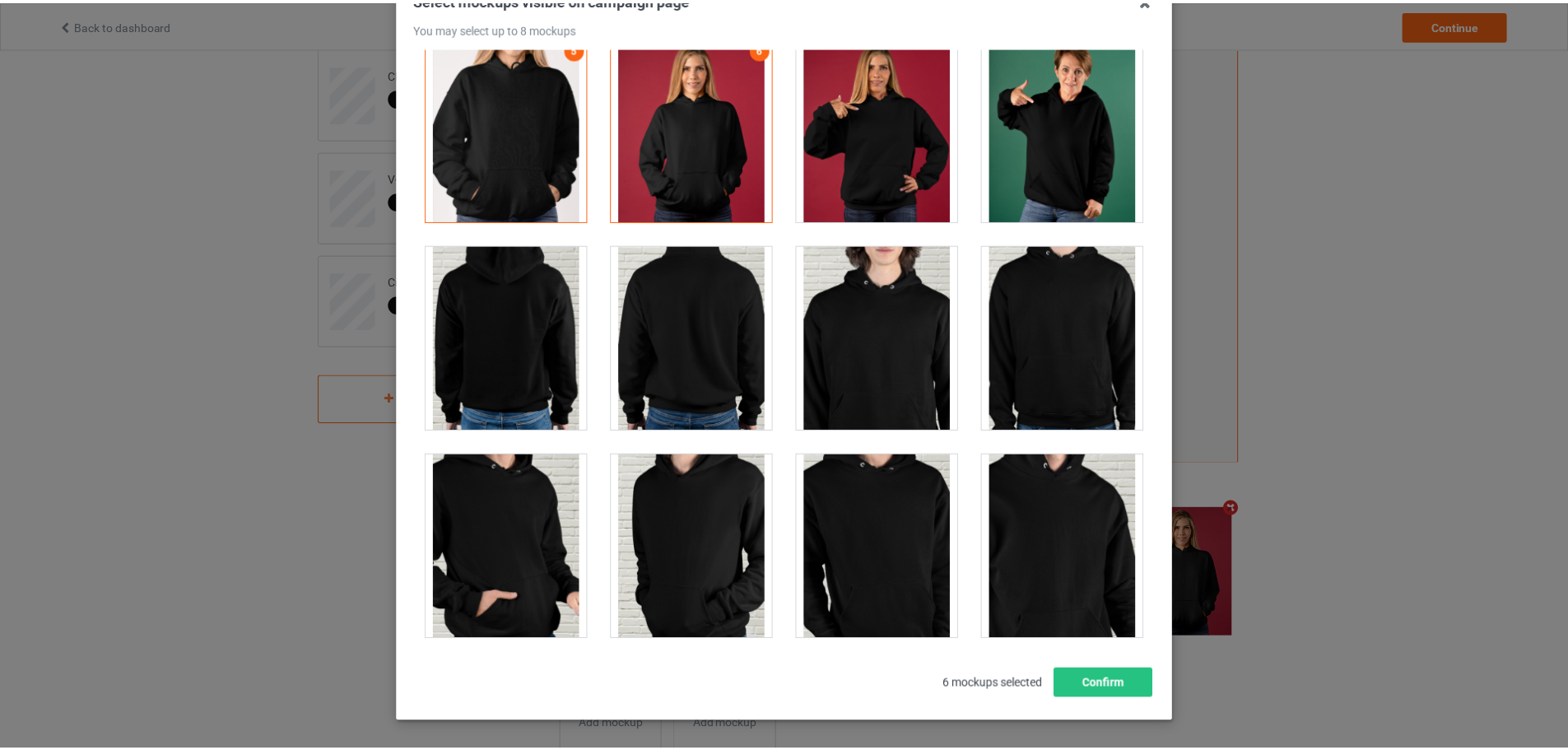
scroll to position [182, 0]
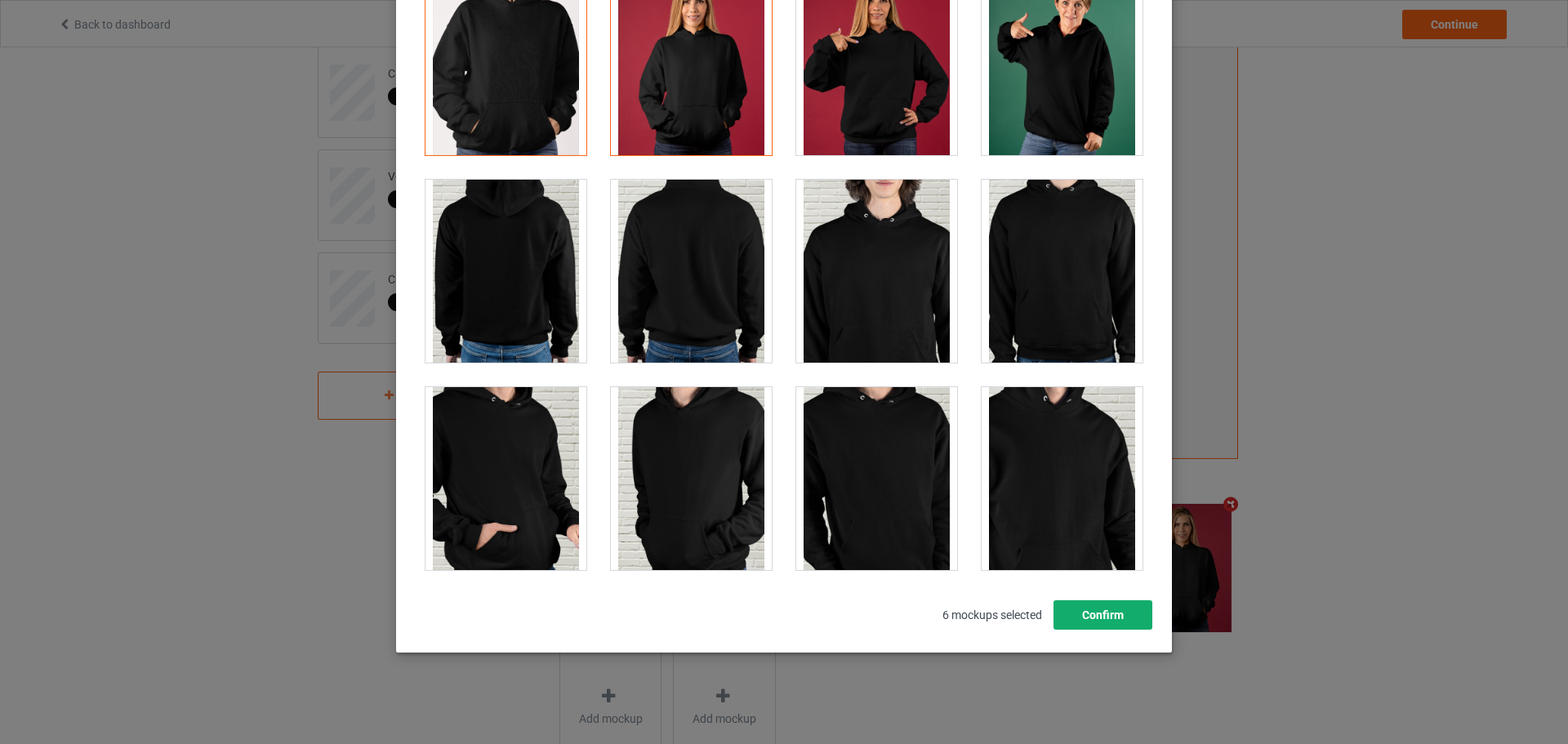
click at [1083, 623] on button "Confirm" at bounding box center [1104, 615] width 99 height 29
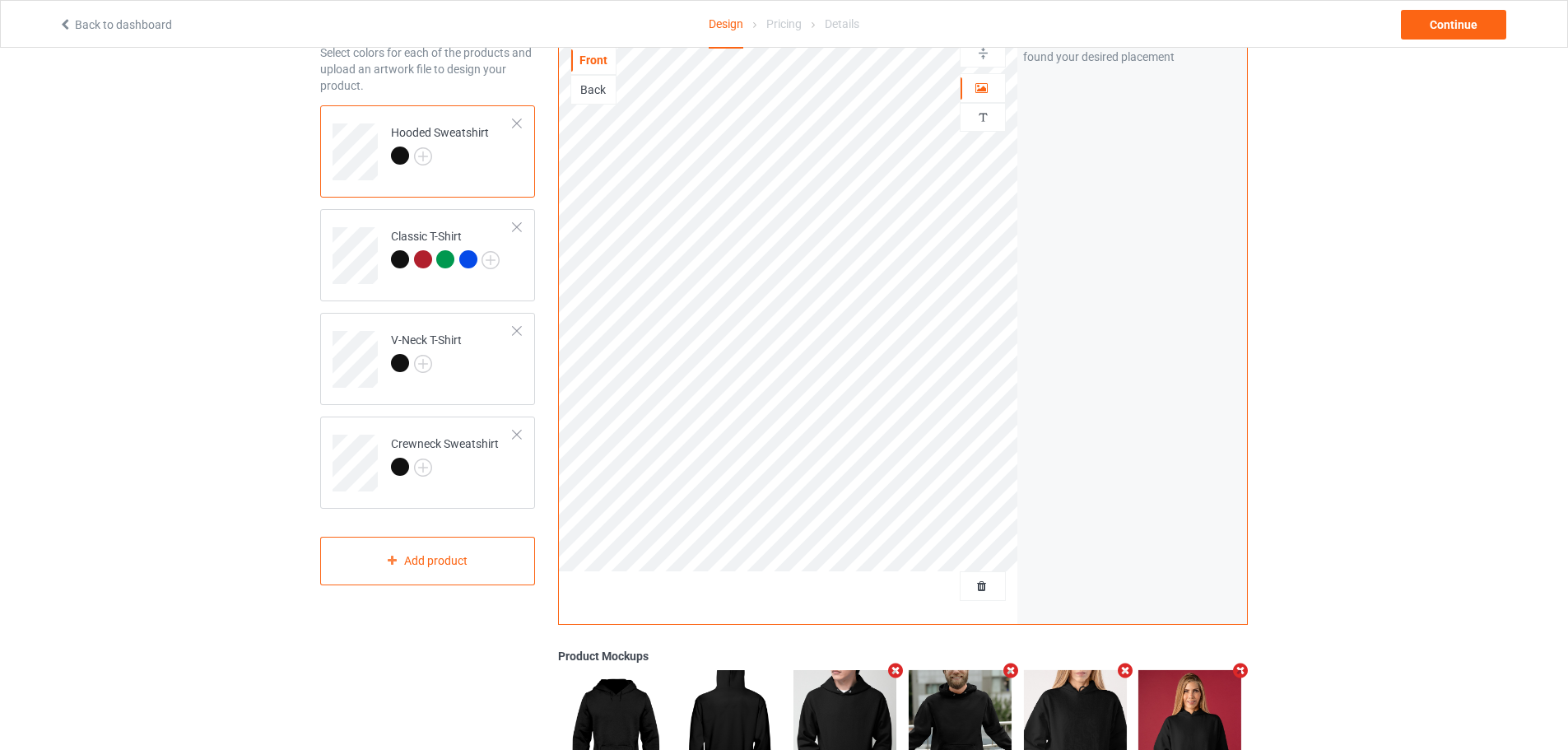
scroll to position [82, 0]
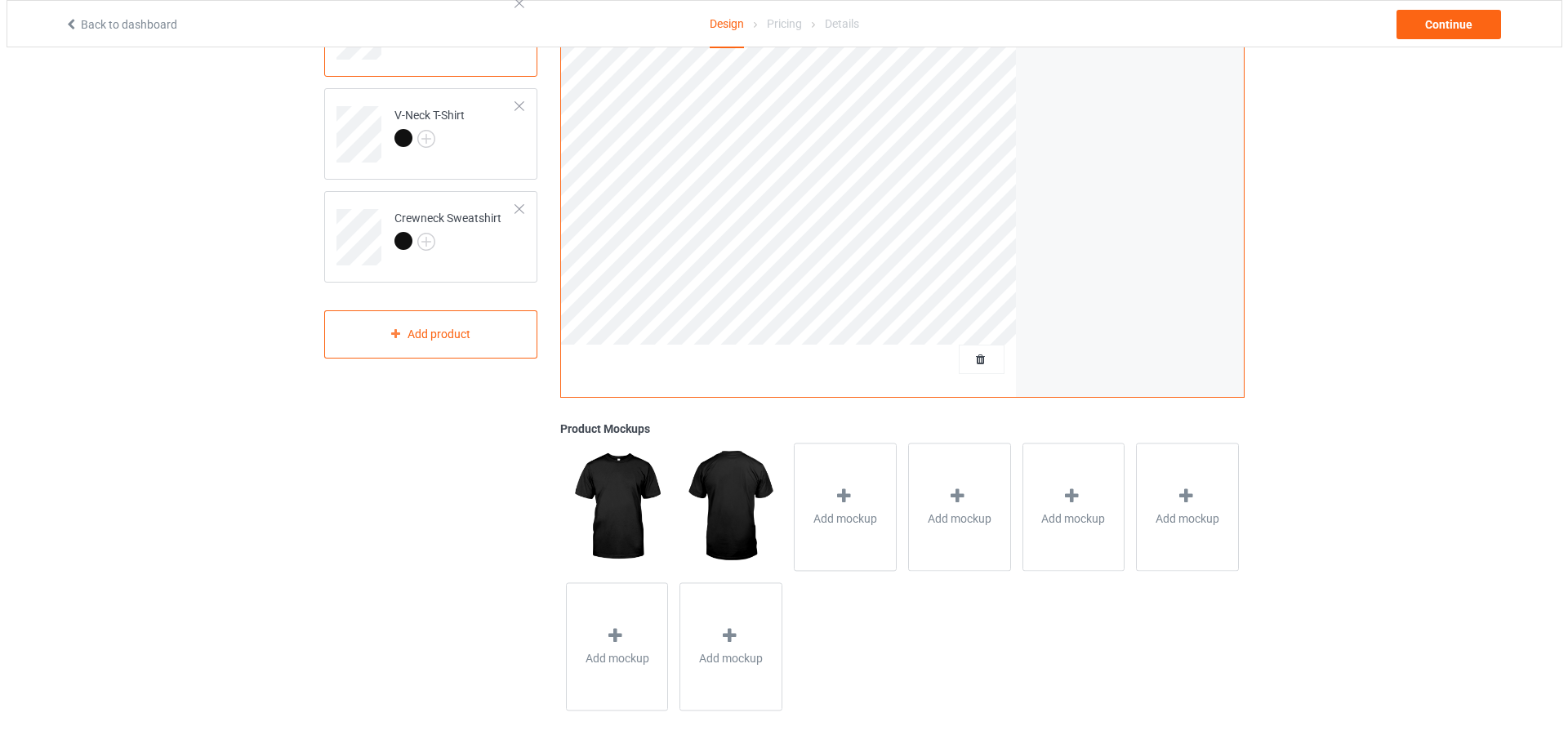
scroll to position [314, 0]
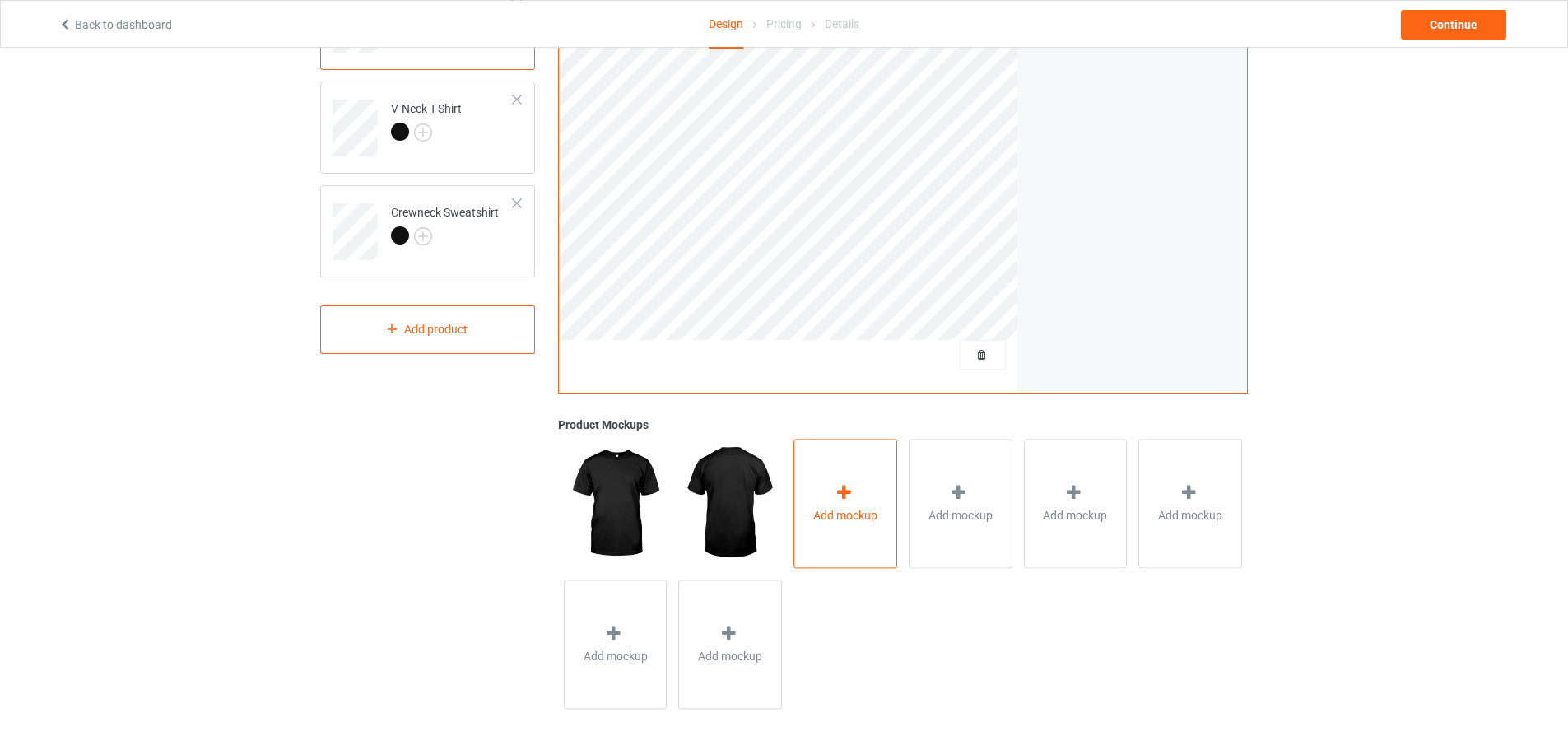
click at [845, 496] on icon at bounding box center [844, 493] width 20 height 17
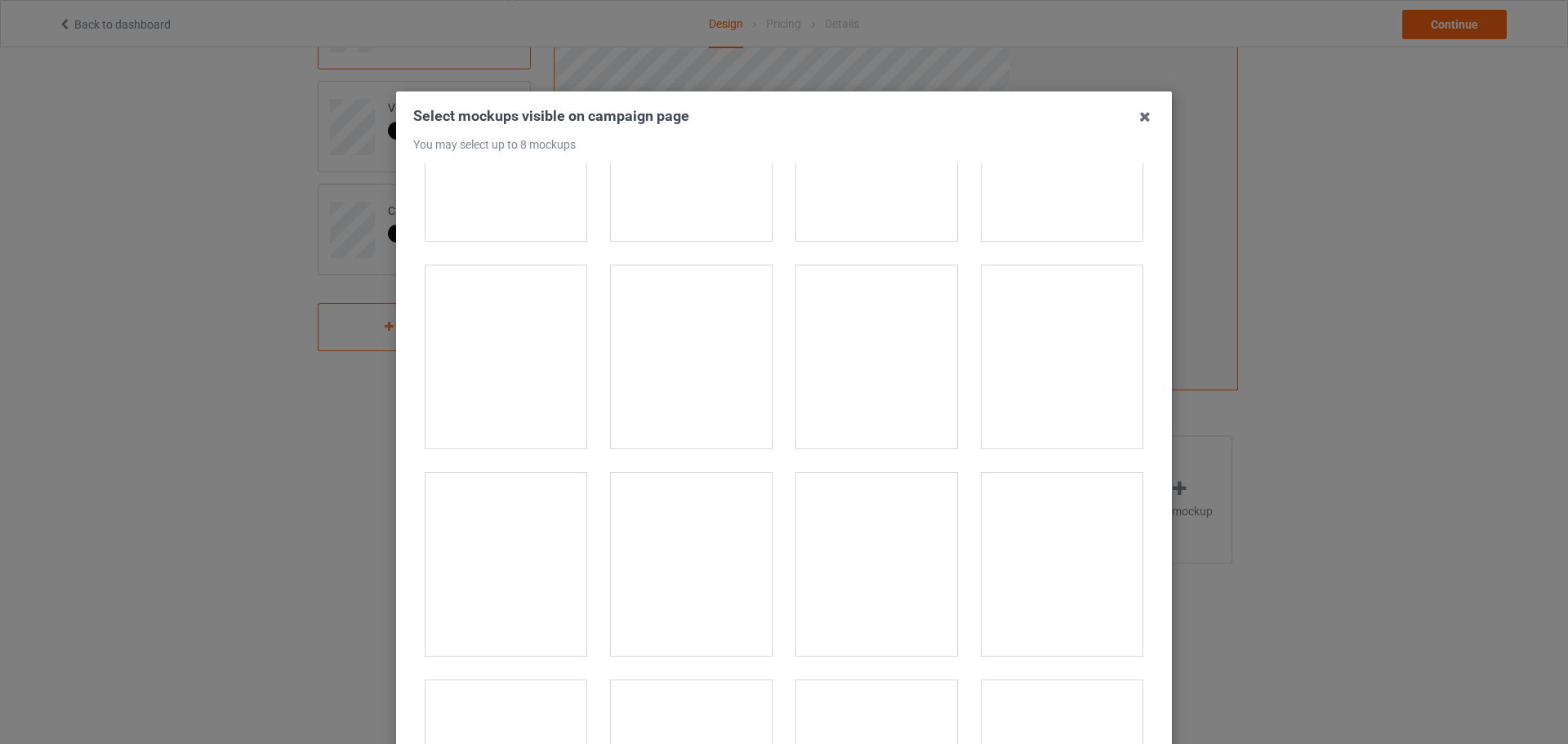
scroll to position [327, 0]
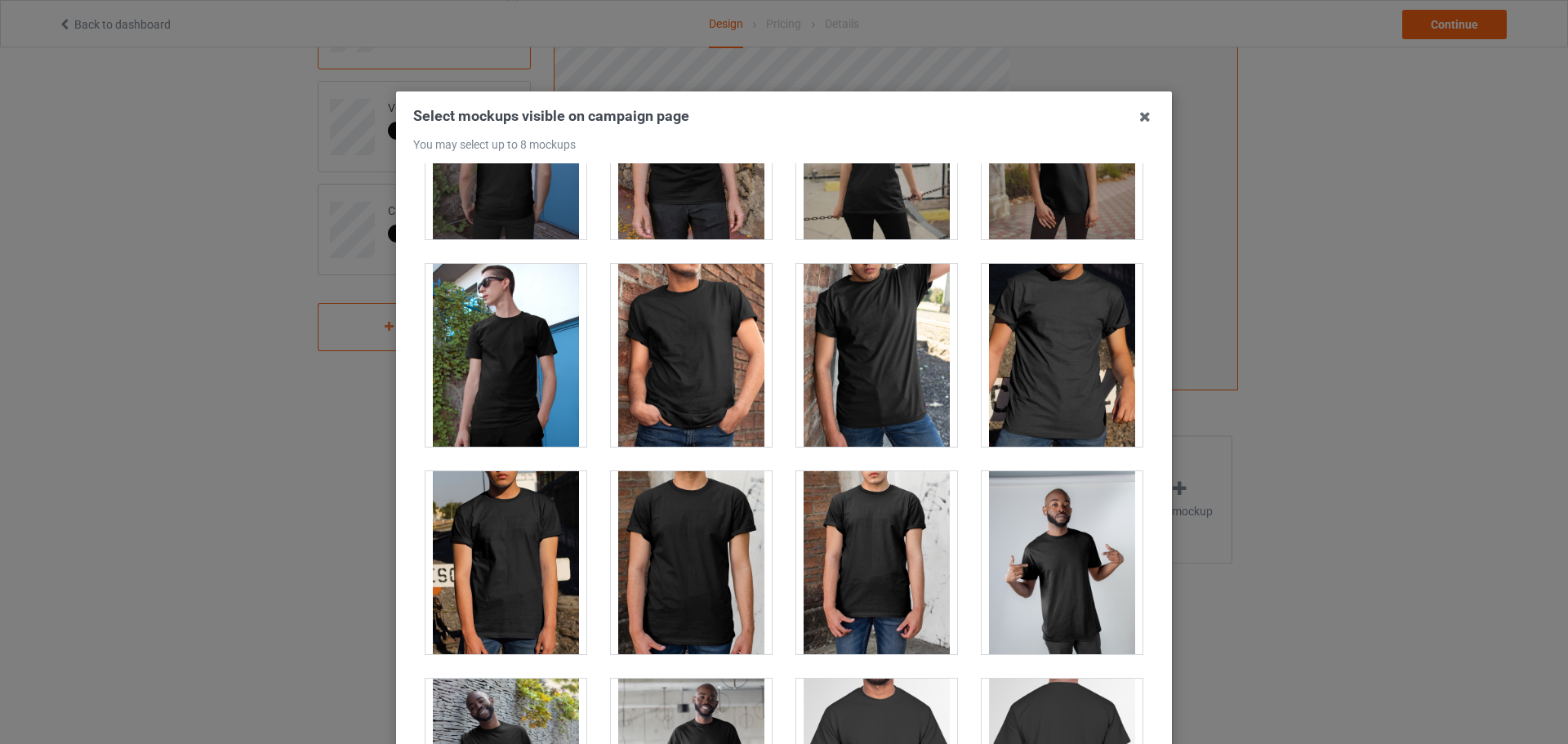
click at [1084, 398] on div at bounding box center [1062, 355] width 161 height 183
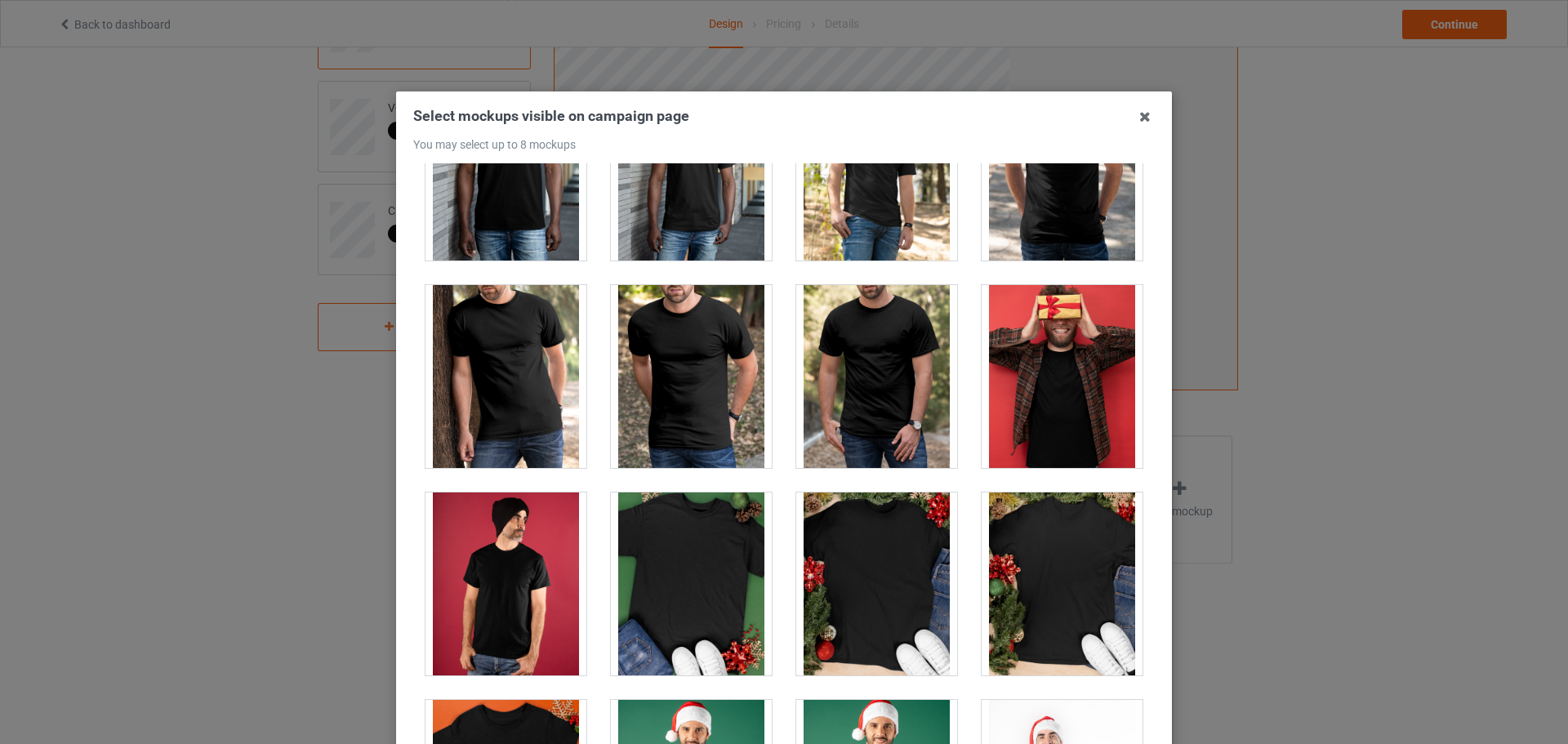
scroll to position [1960, 0]
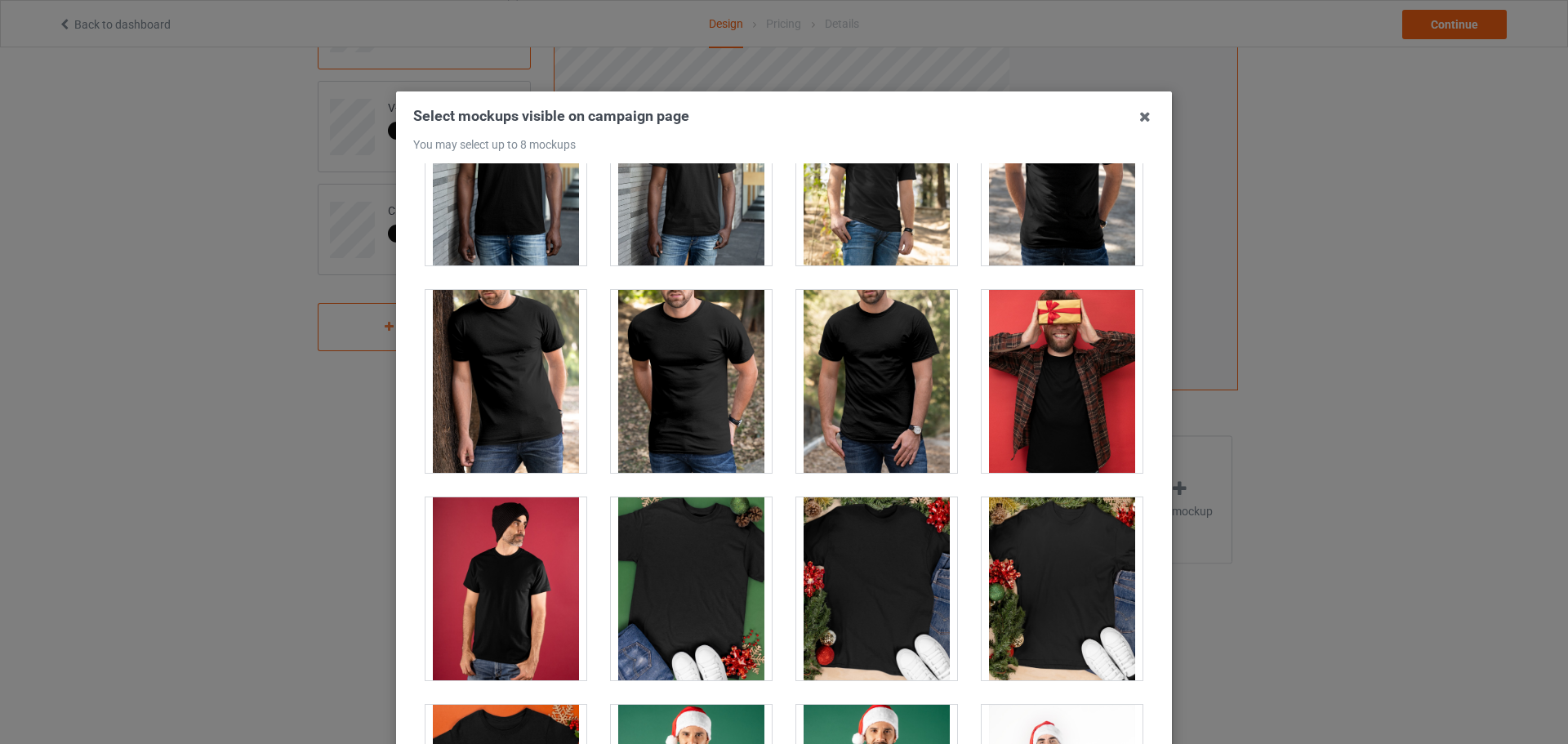
click at [893, 392] on div at bounding box center [877, 381] width 161 height 183
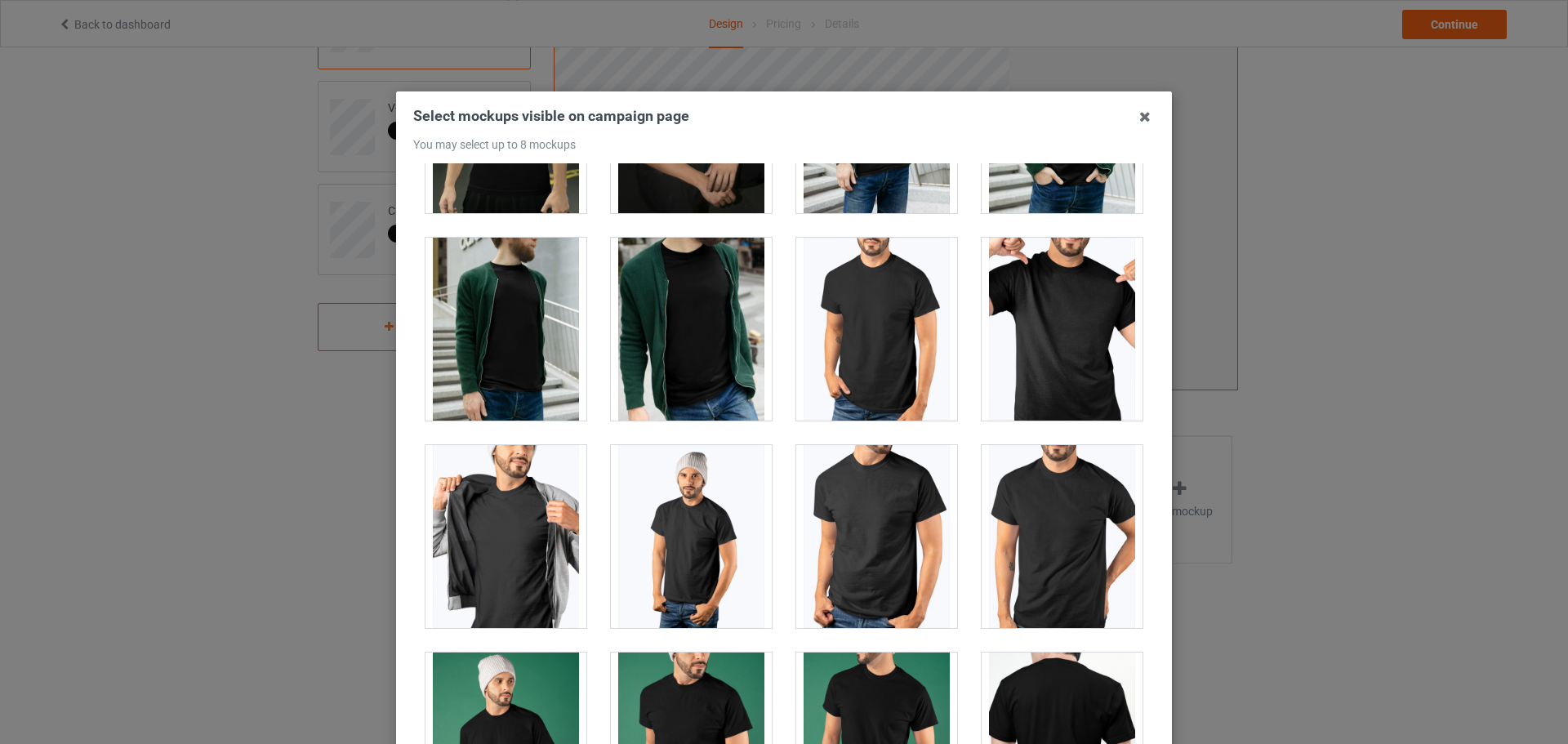
scroll to position [3267, 0]
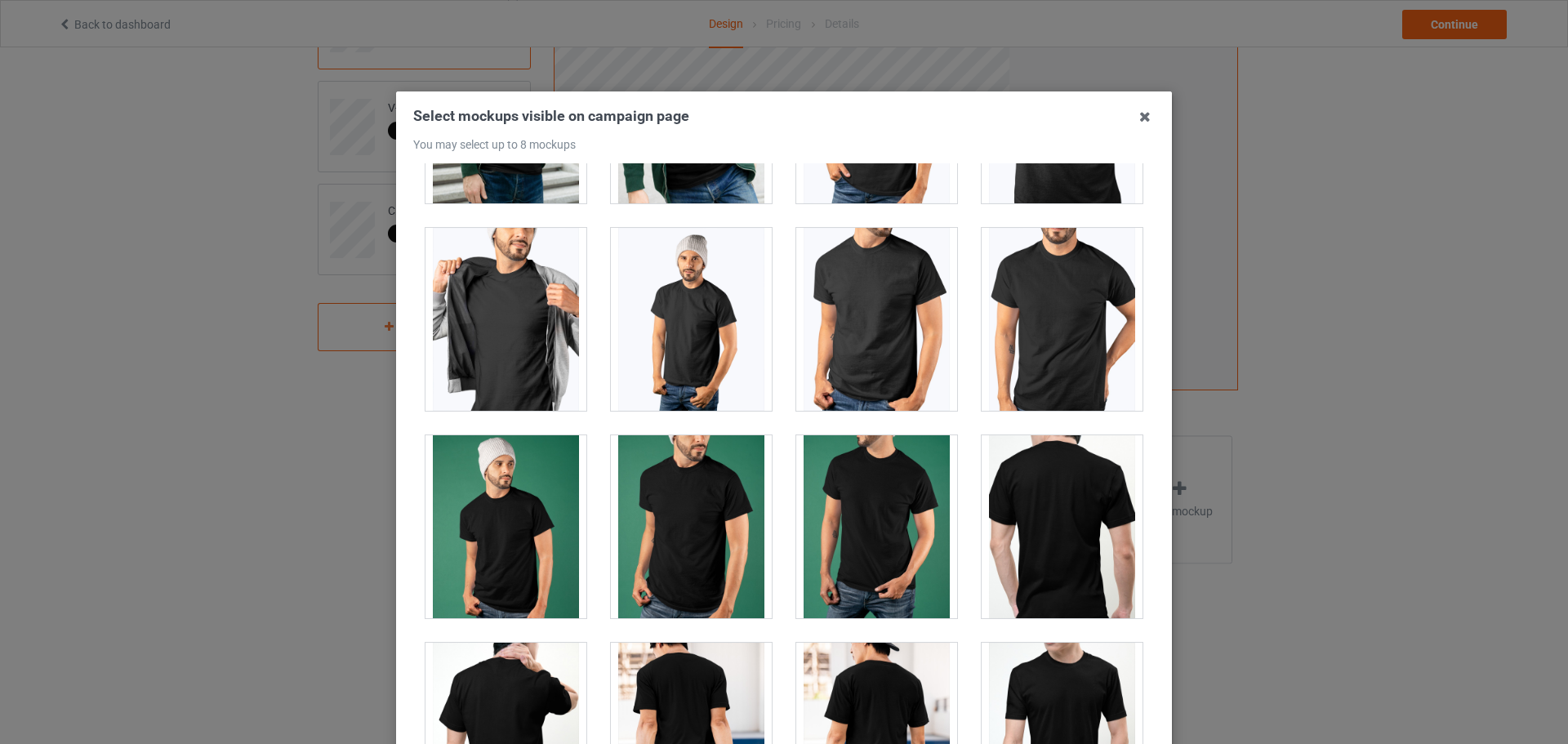
click at [879, 361] on div at bounding box center [877, 319] width 161 height 183
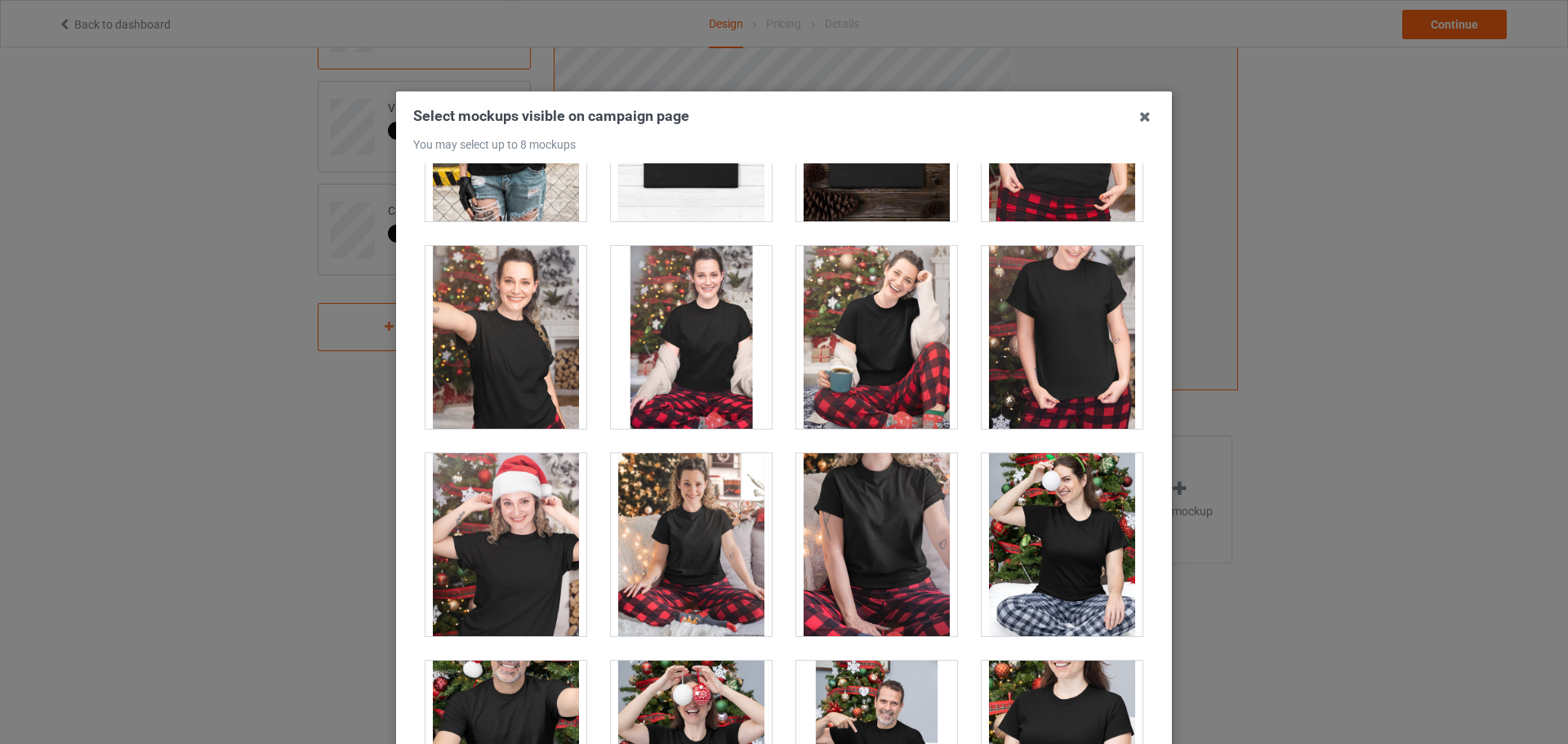
scroll to position [16580, 0]
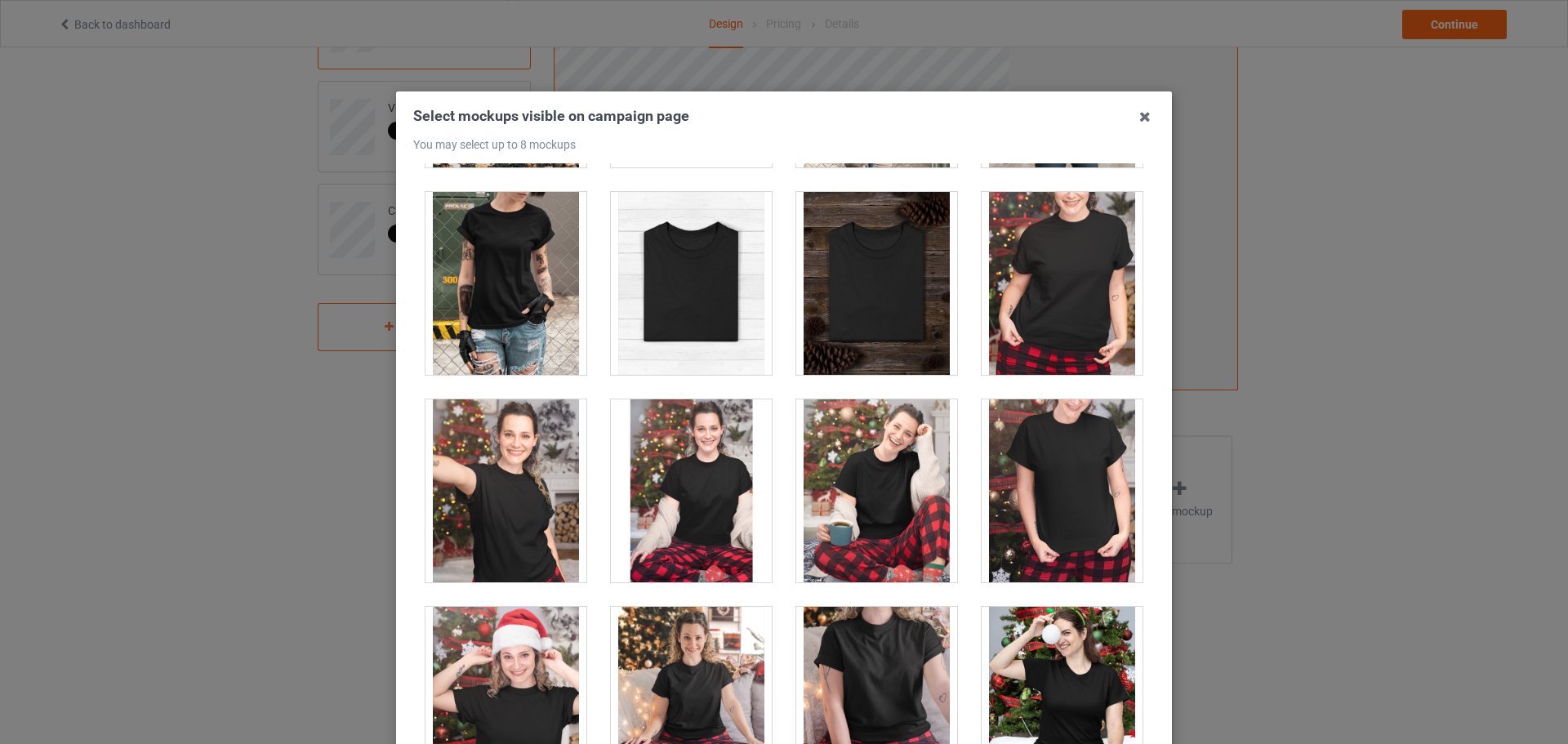
click at [1071, 307] on div at bounding box center [1062, 284] width 161 height 183
click at [1051, 467] on div at bounding box center [1062, 491] width 161 height 183
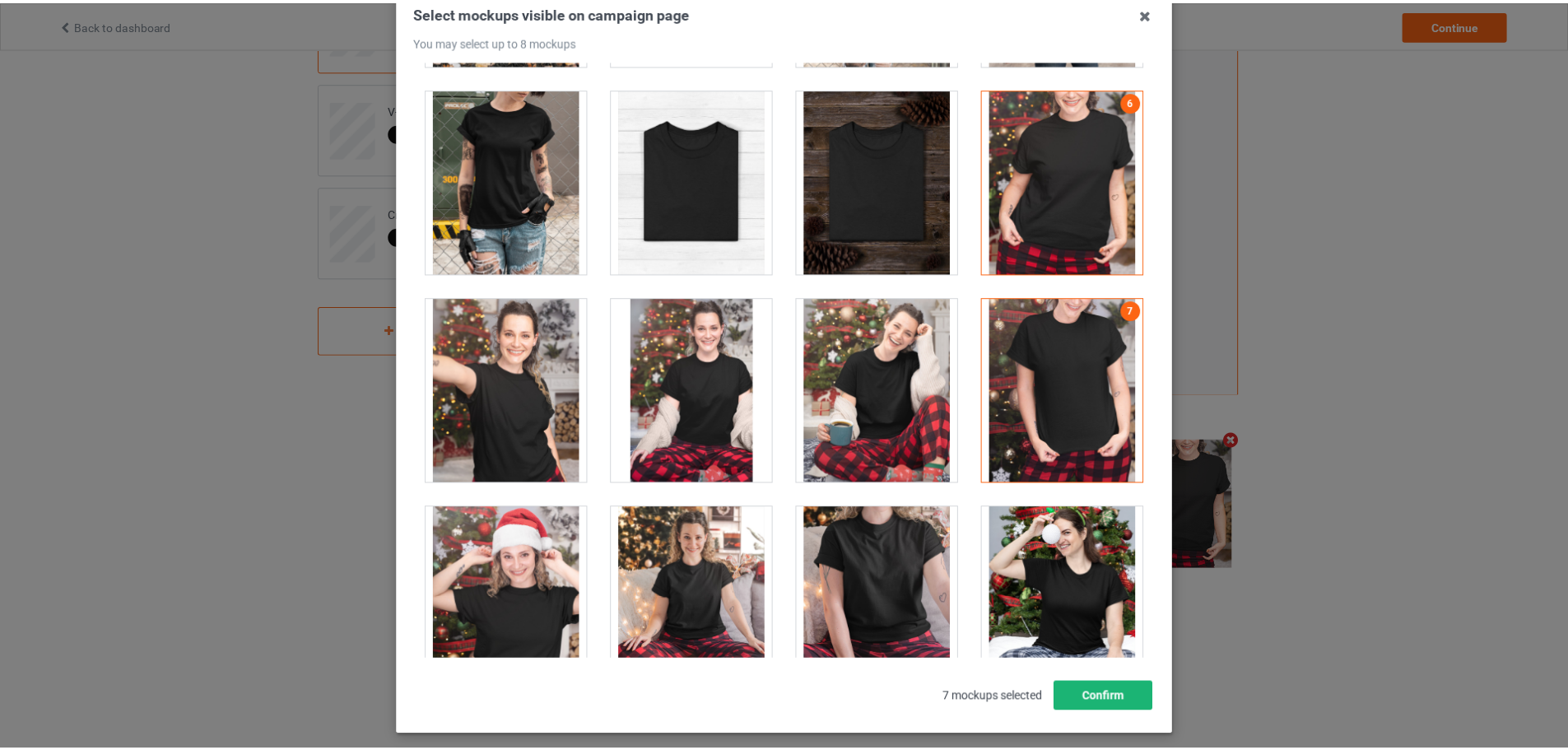
scroll to position [182, 0]
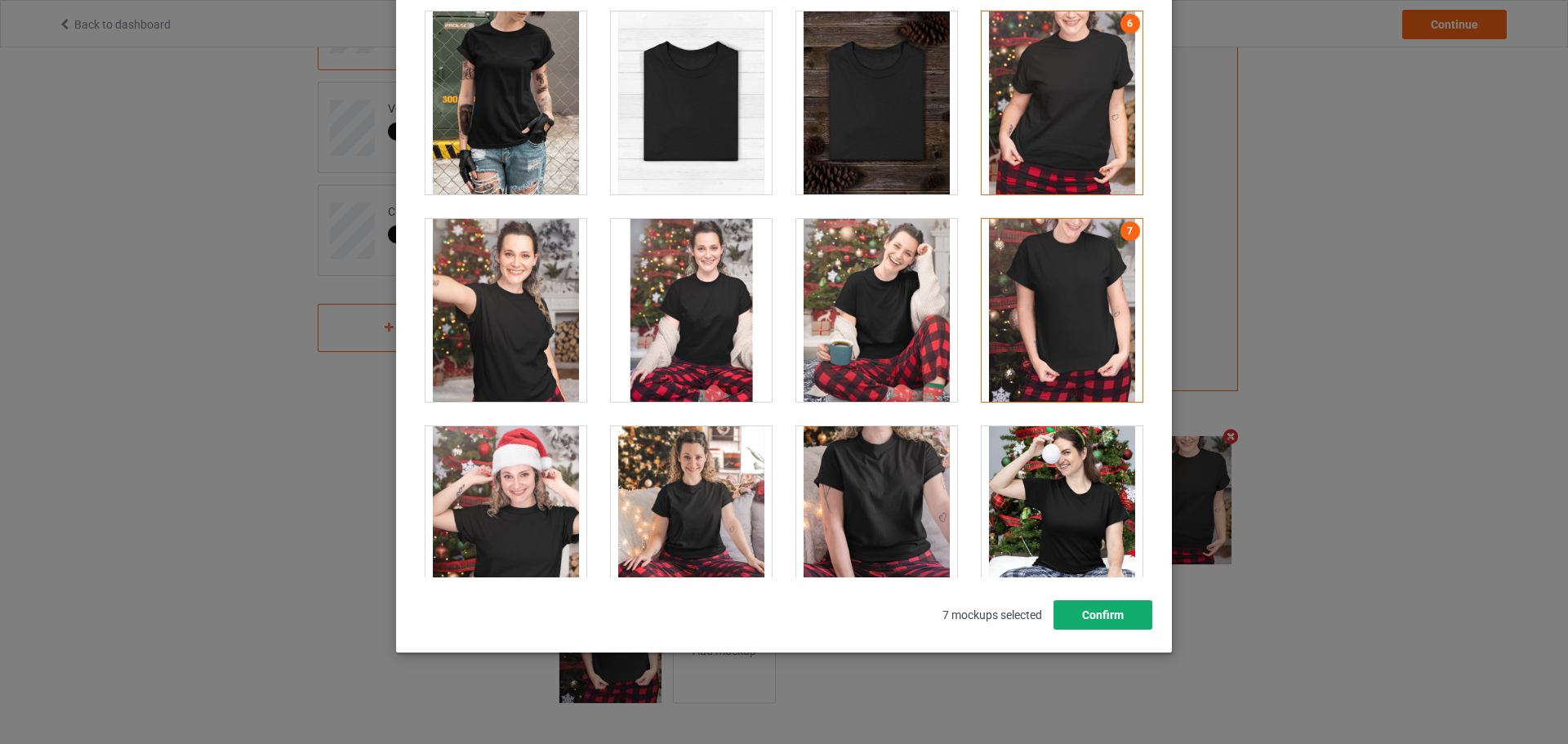
click at [1083, 614] on button "Confirm" at bounding box center [1104, 615] width 99 height 29
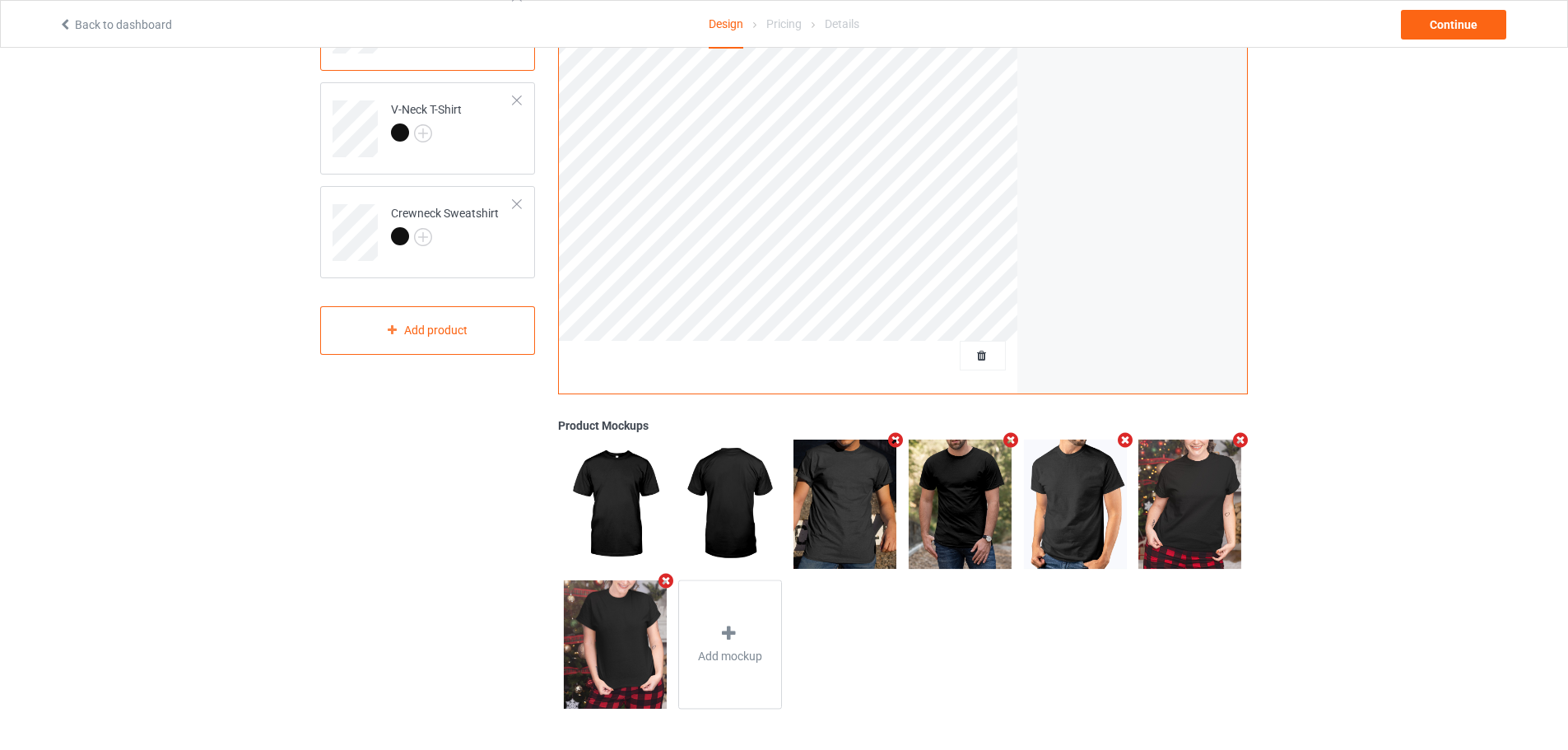
scroll to position [152, 0]
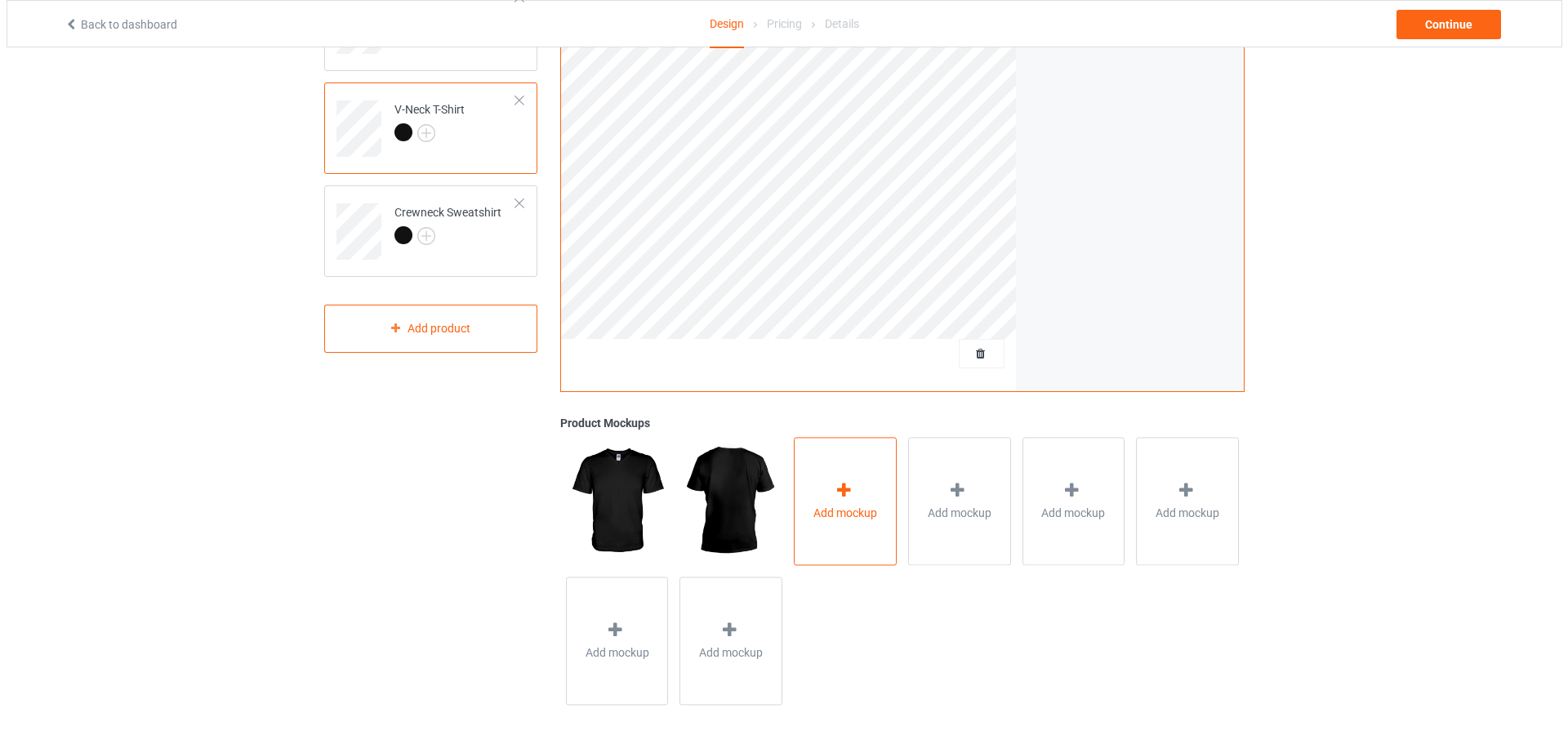
scroll to position [314, 0]
click at [825, 451] on div "Add mockup" at bounding box center [839, 499] width 103 height 128
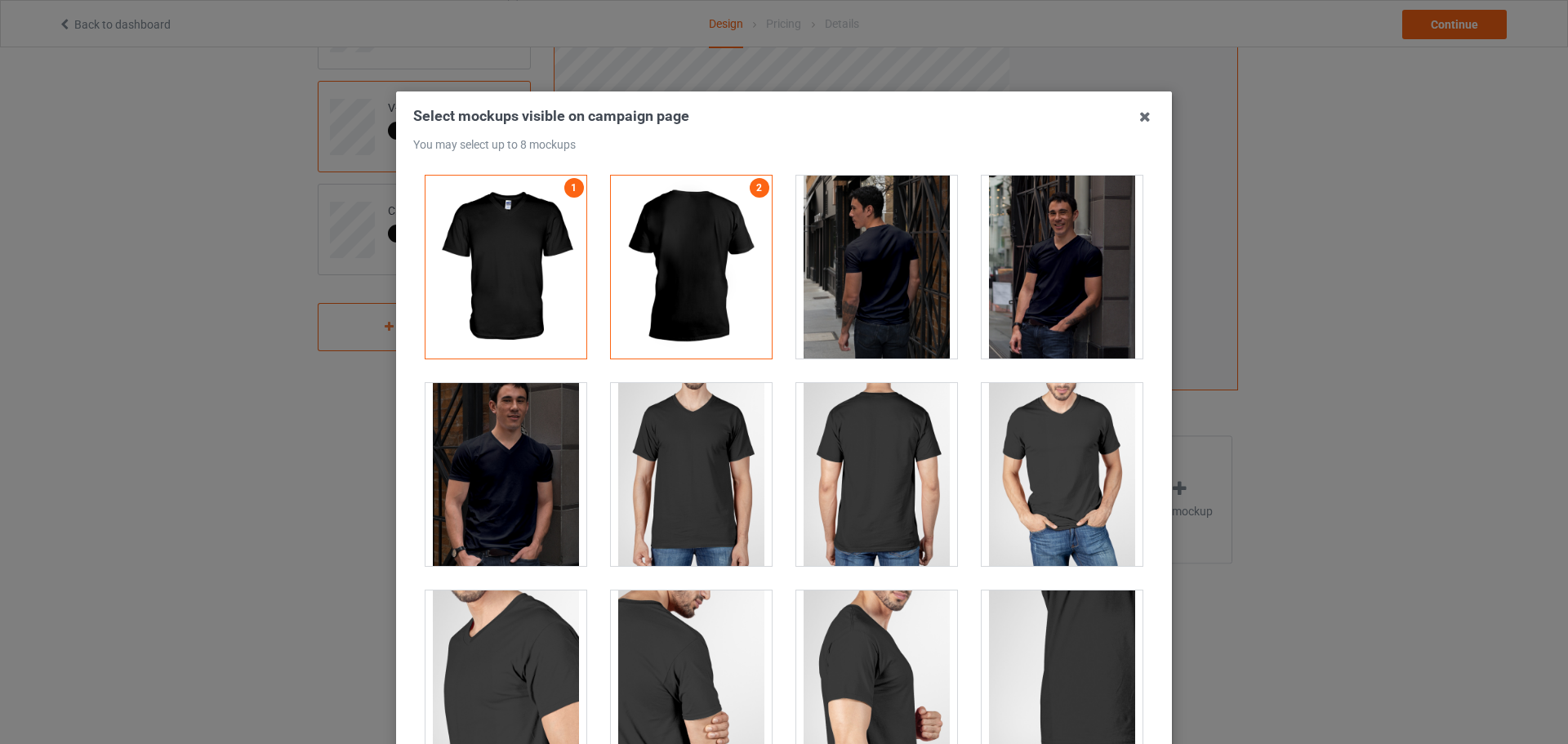
click at [494, 464] on div at bounding box center [506, 474] width 161 height 183
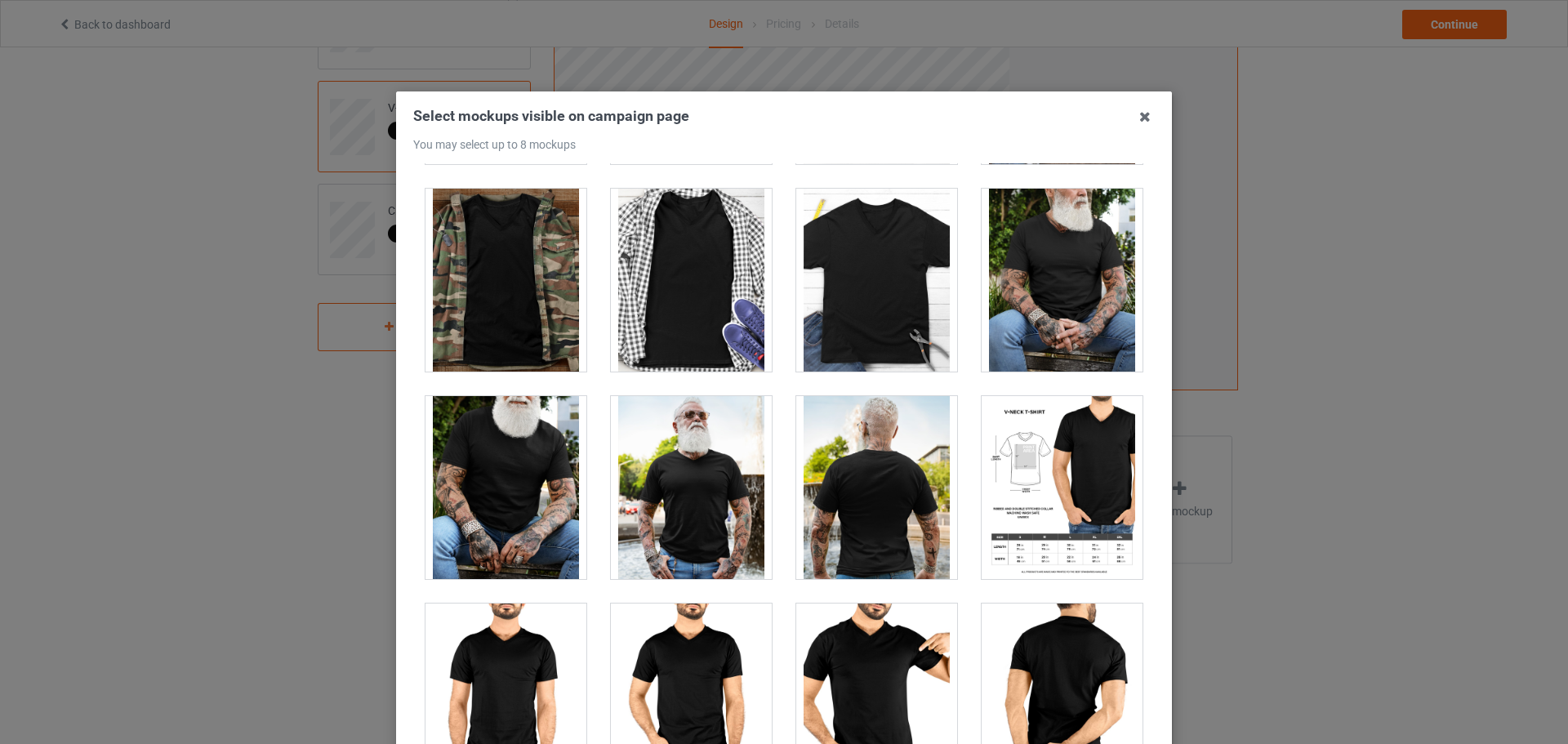
scroll to position [1061, 0]
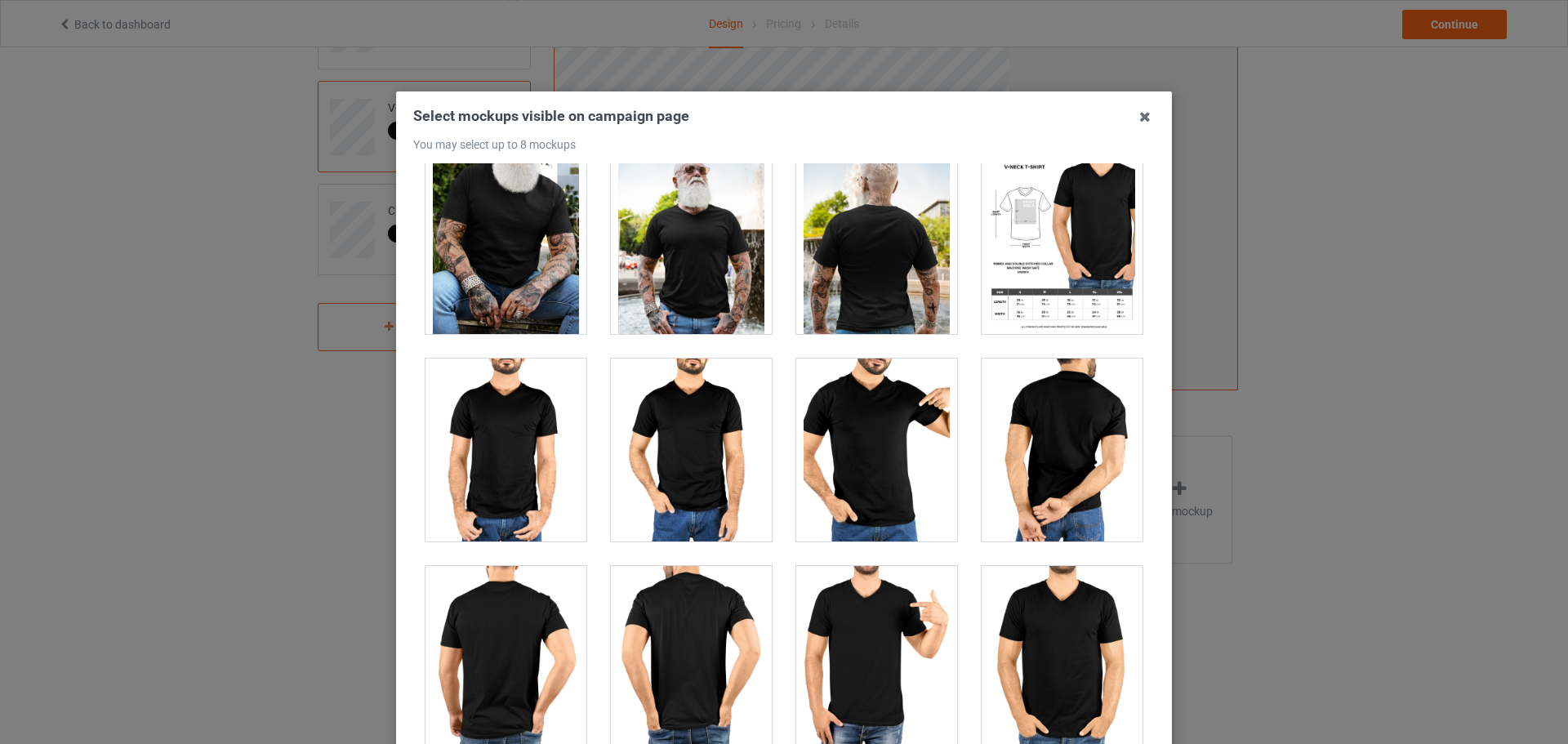
click at [682, 430] on div at bounding box center [692, 450] width 161 height 183
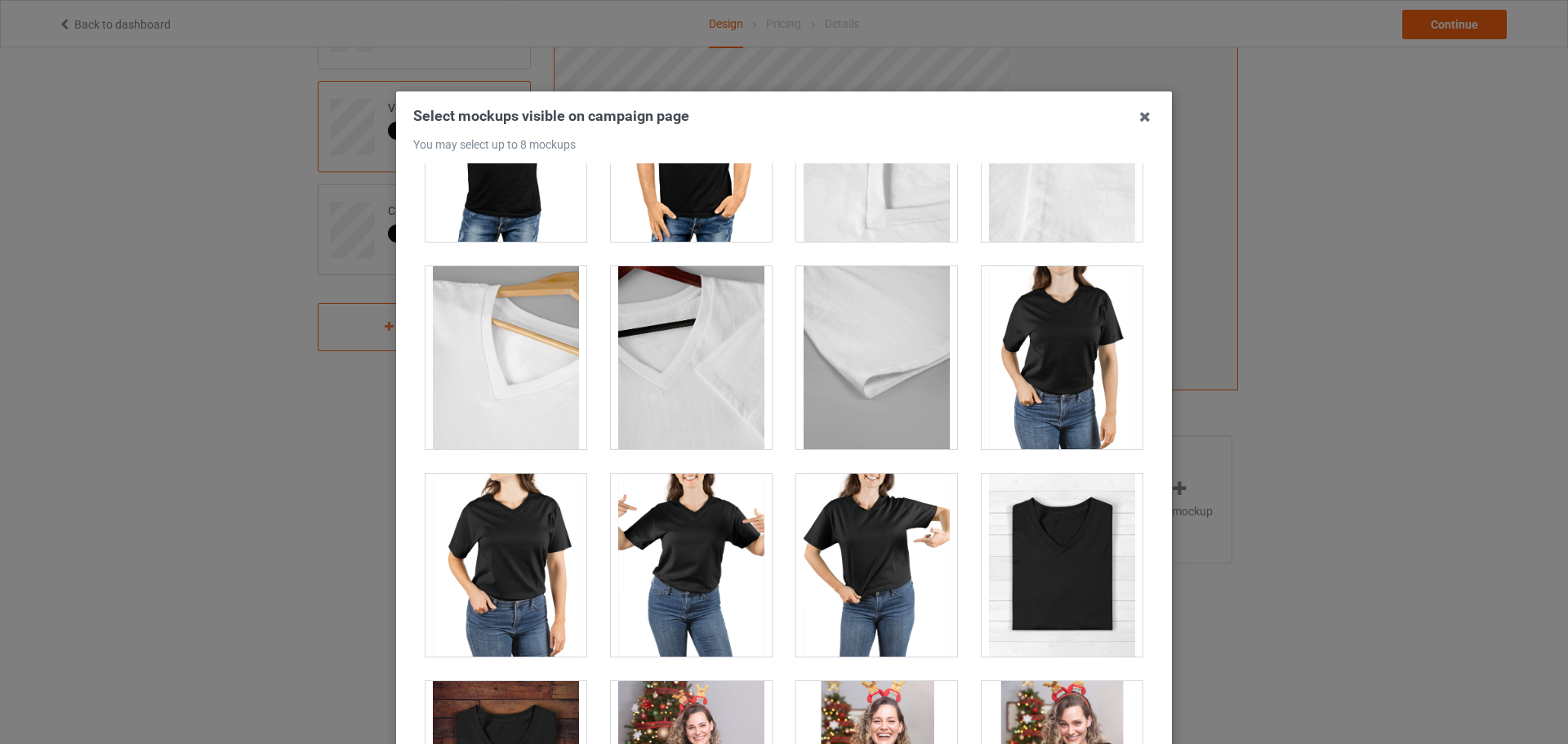
scroll to position [1797, 0]
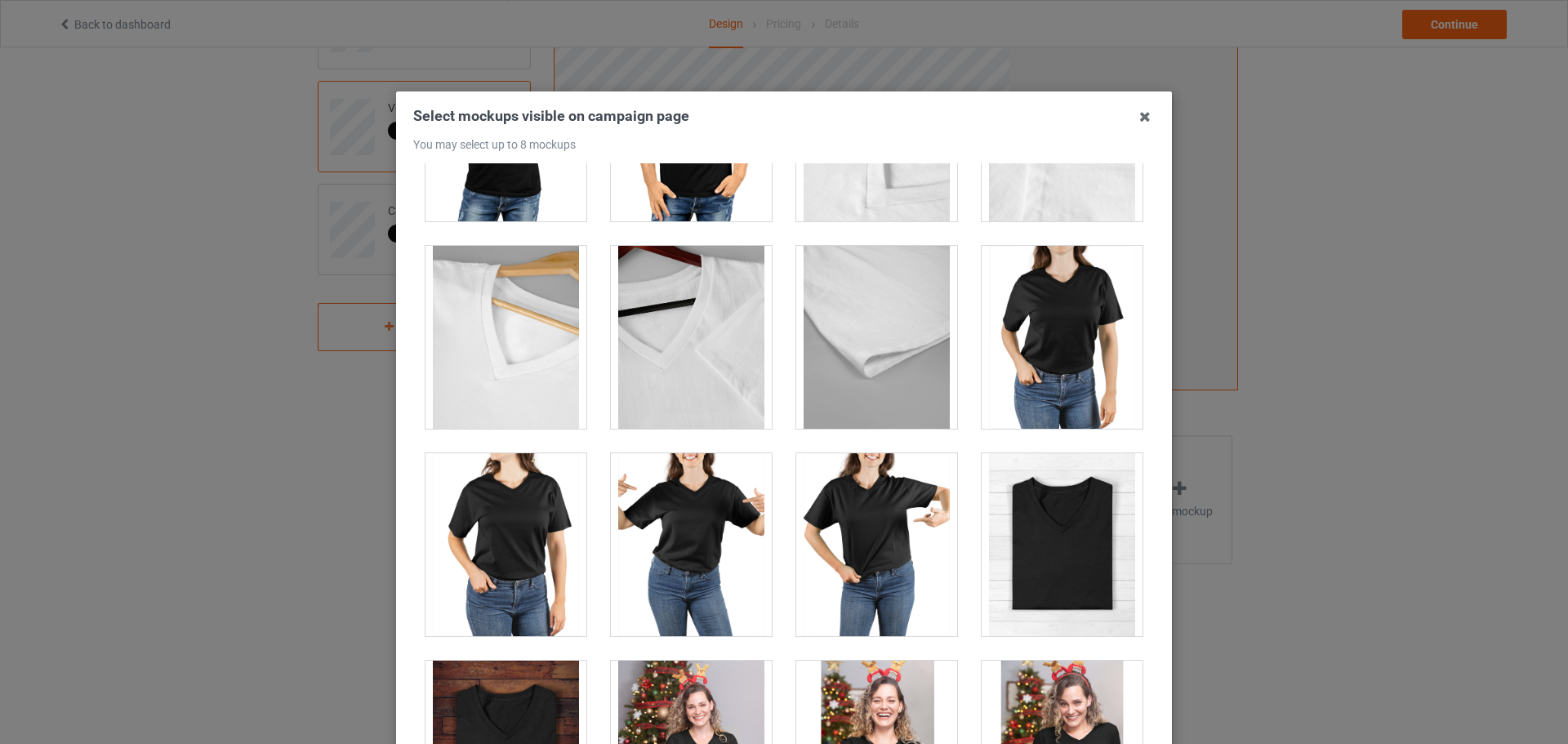
click at [1072, 362] on div at bounding box center [1062, 338] width 161 height 183
click at [459, 530] on div at bounding box center [506, 545] width 161 height 183
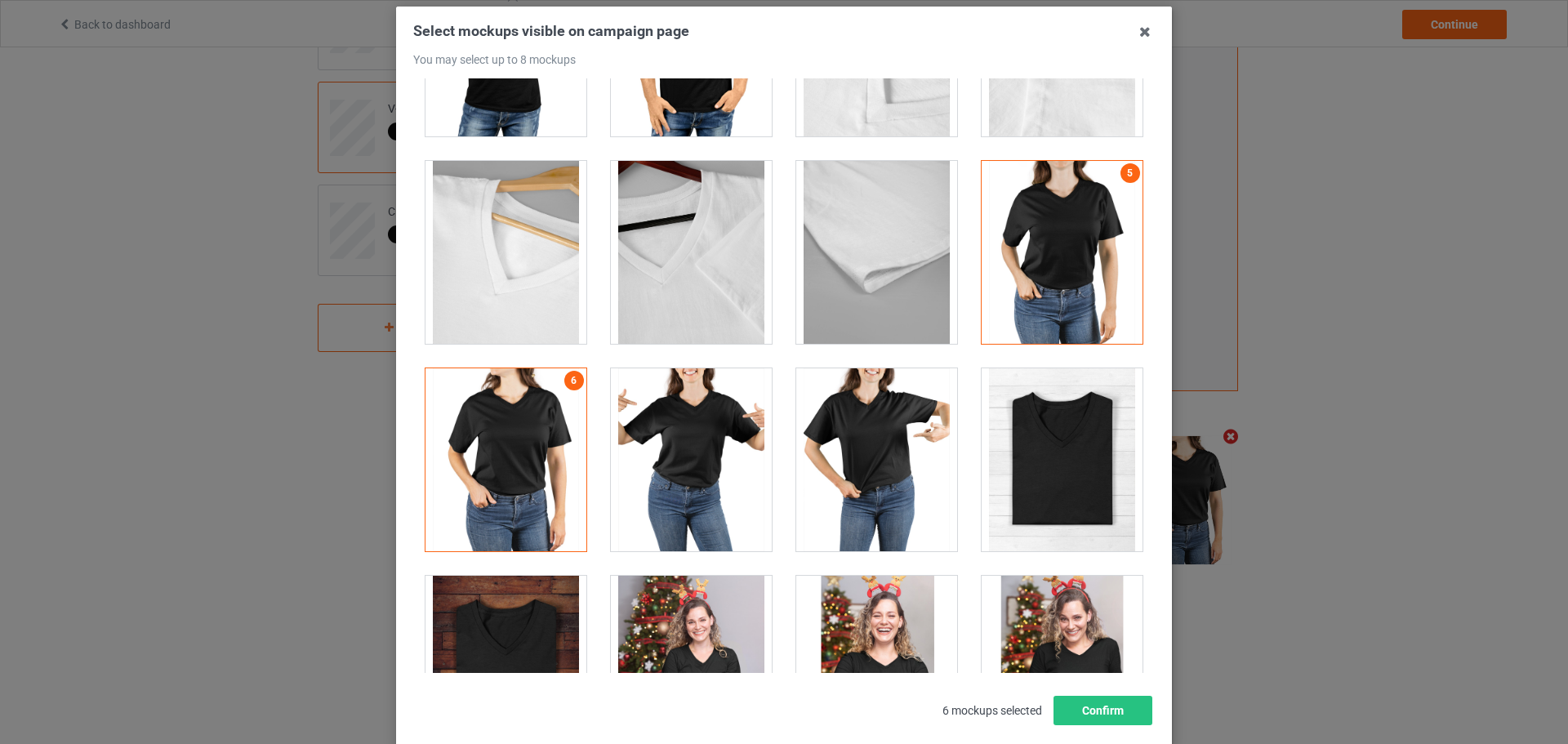
scroll to position [181, 0]
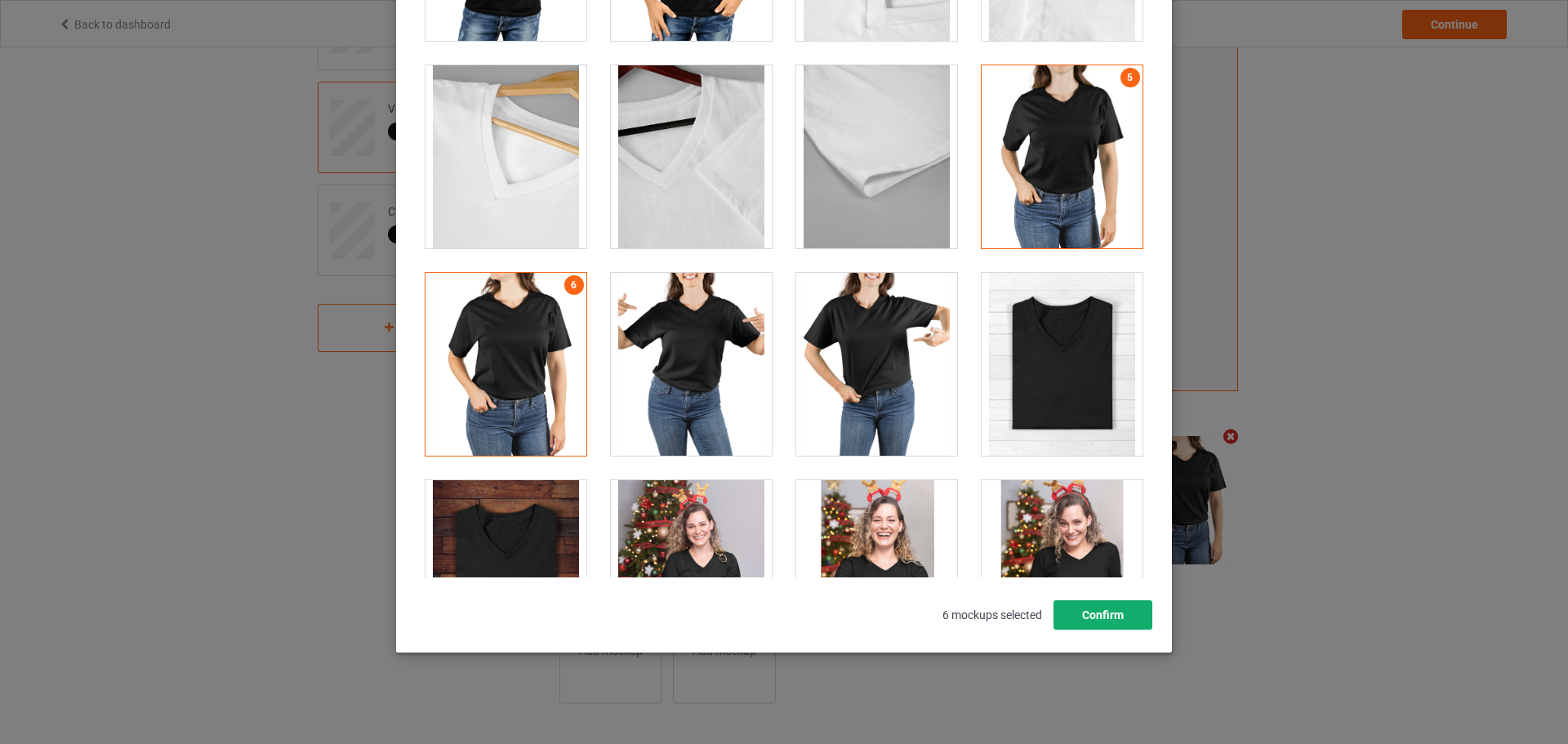
click at [1069, 621] on button "Confirm" at bounding box center [1104, 615] width 99 height 29
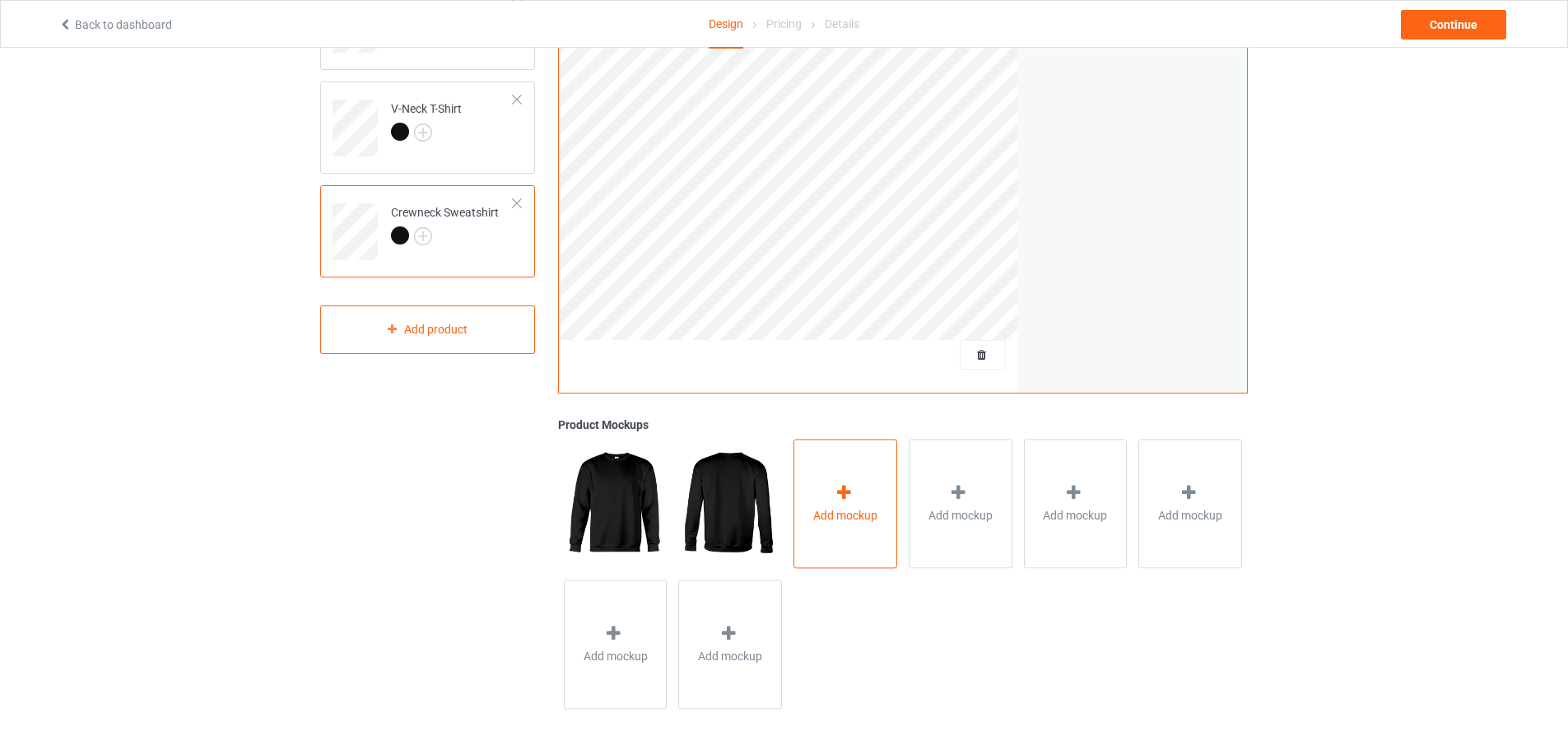
click at [848, 516] on span "Add mockup" at bounding box center [845, 515] width 64 height 16
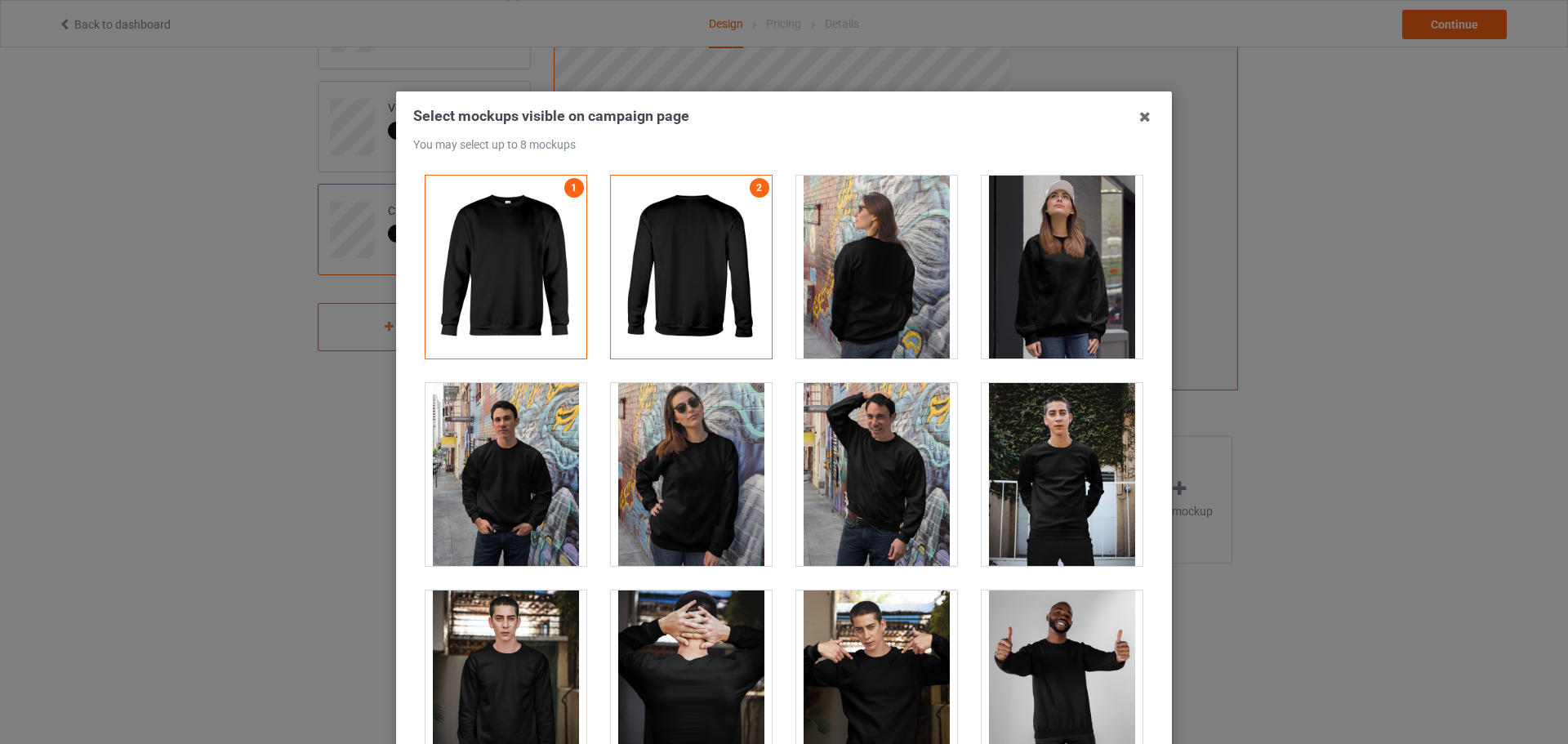
click at [535, 445] on div at bounding box center [506, 474] width 161 height 183
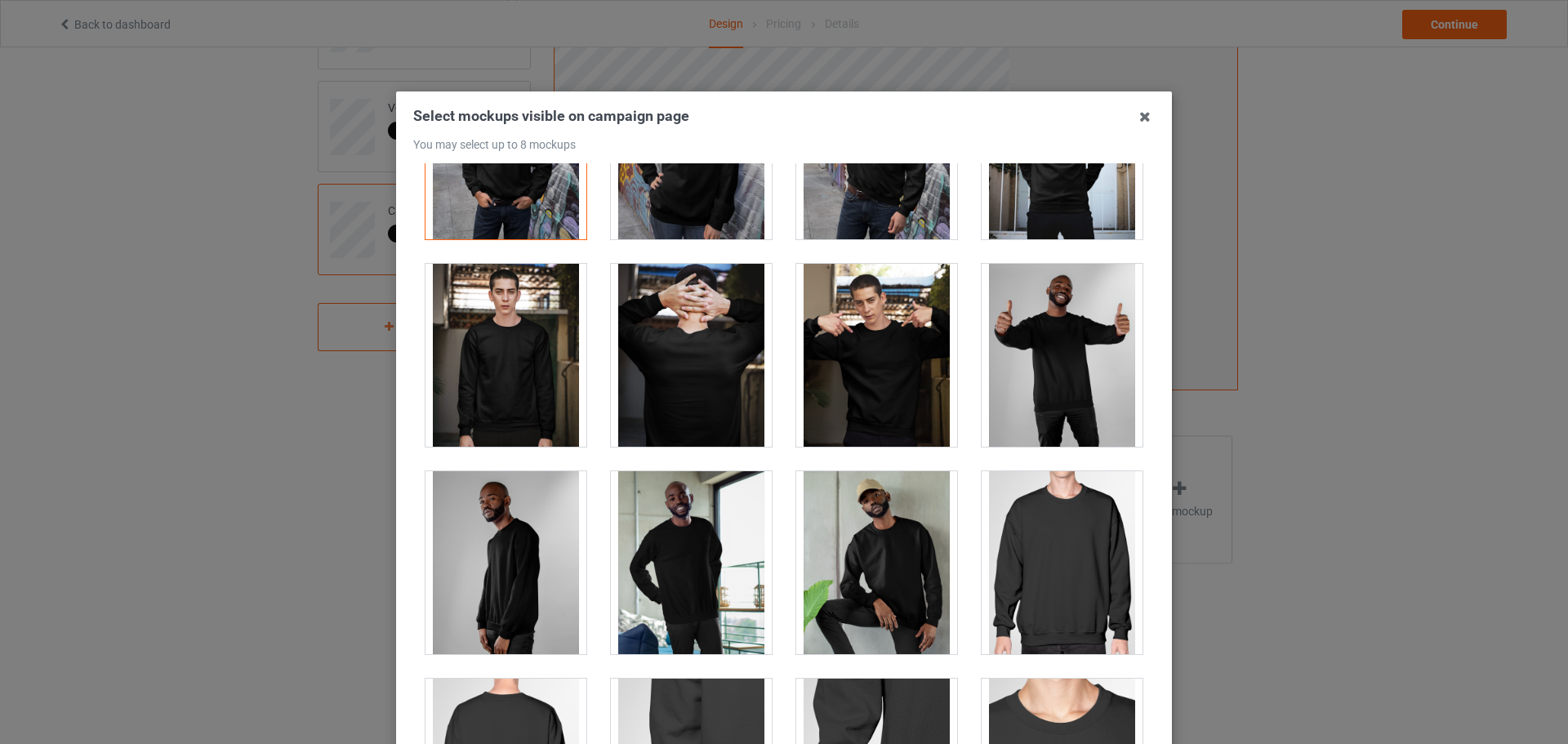
scroll to position [81, 0]
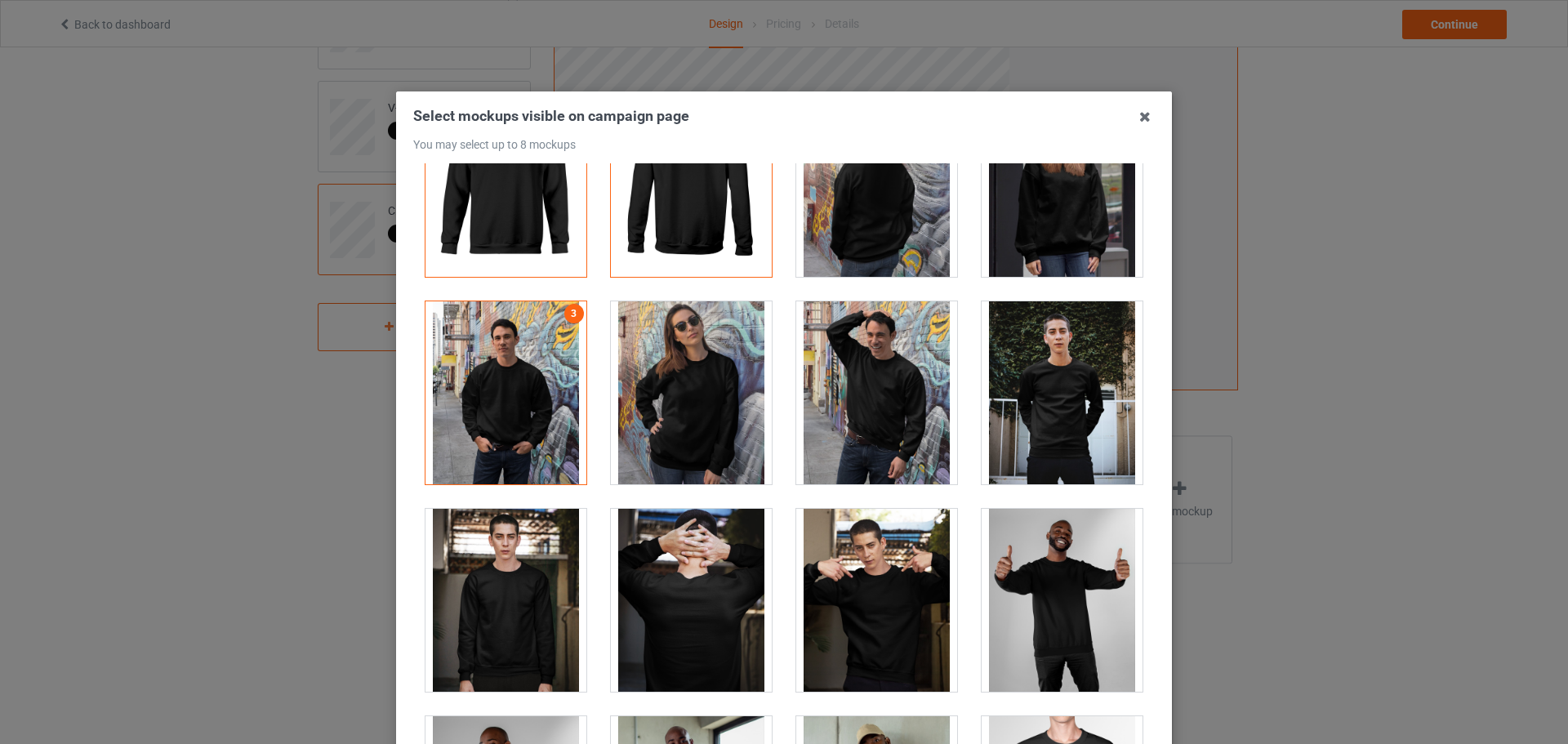
click at [683, 403] on div at bounding box center [692, 393] width 161 height 183
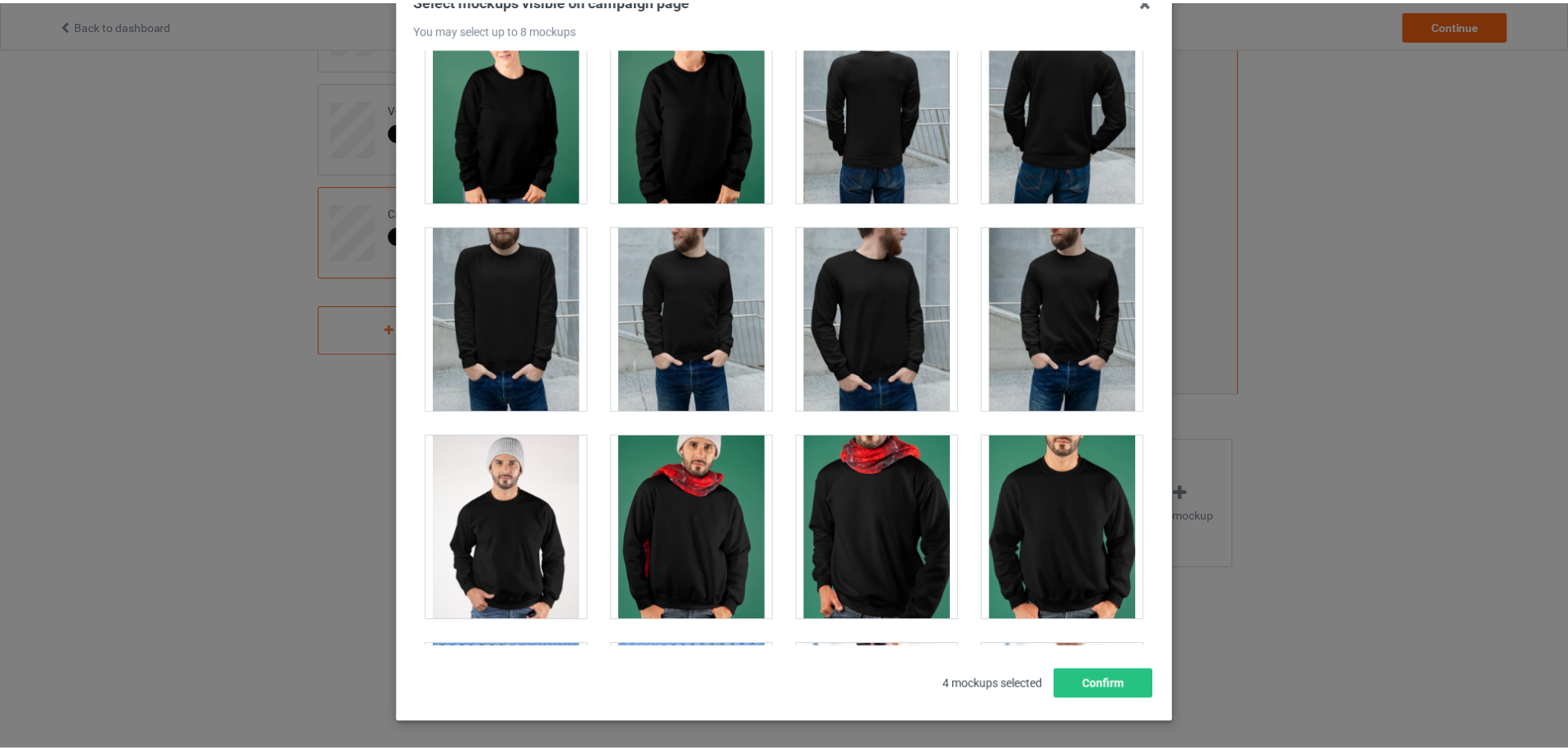
scroll to position [182, 0]
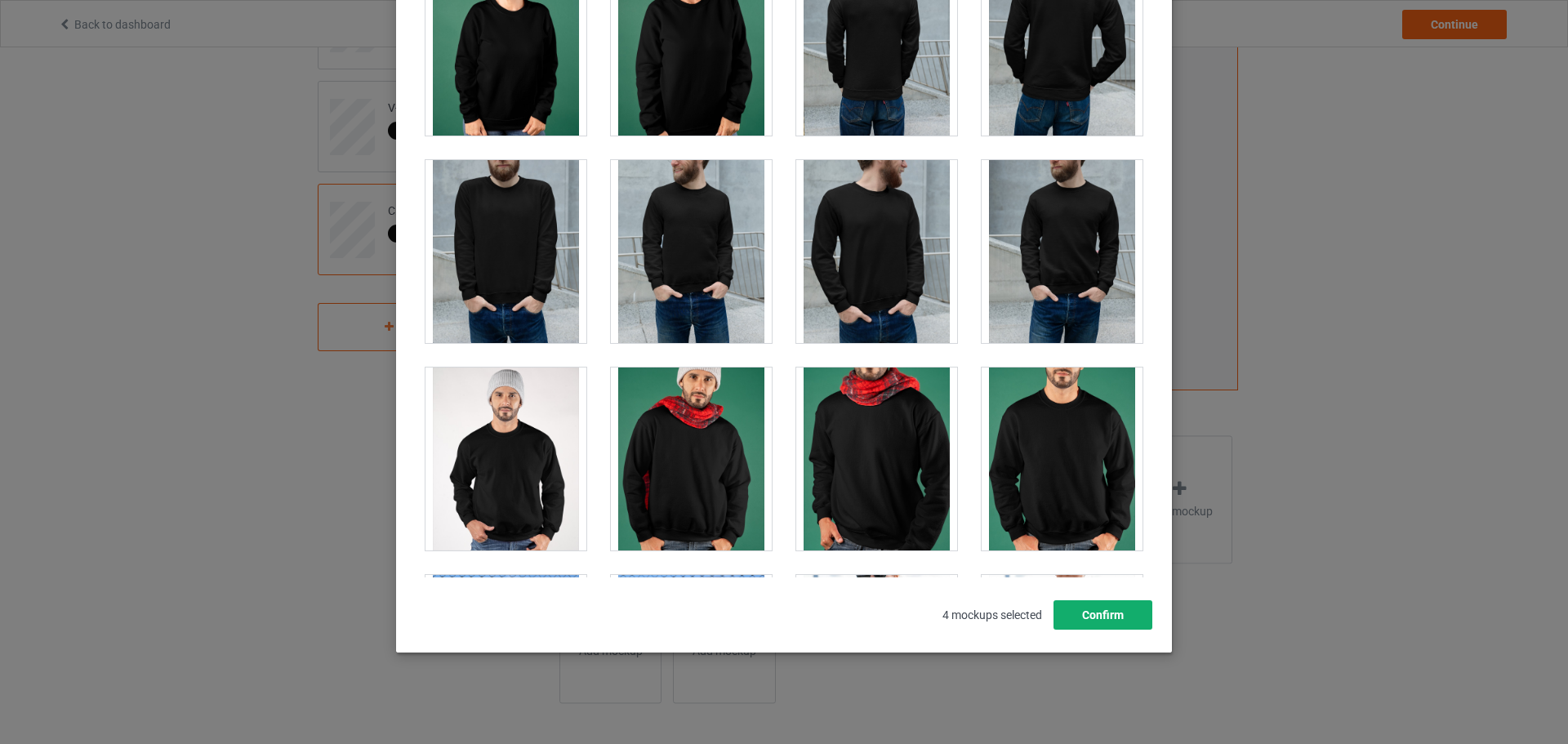
click at [1075, 626] on button "Confirm" at bounding box center [1104, 615] width 99 height 29
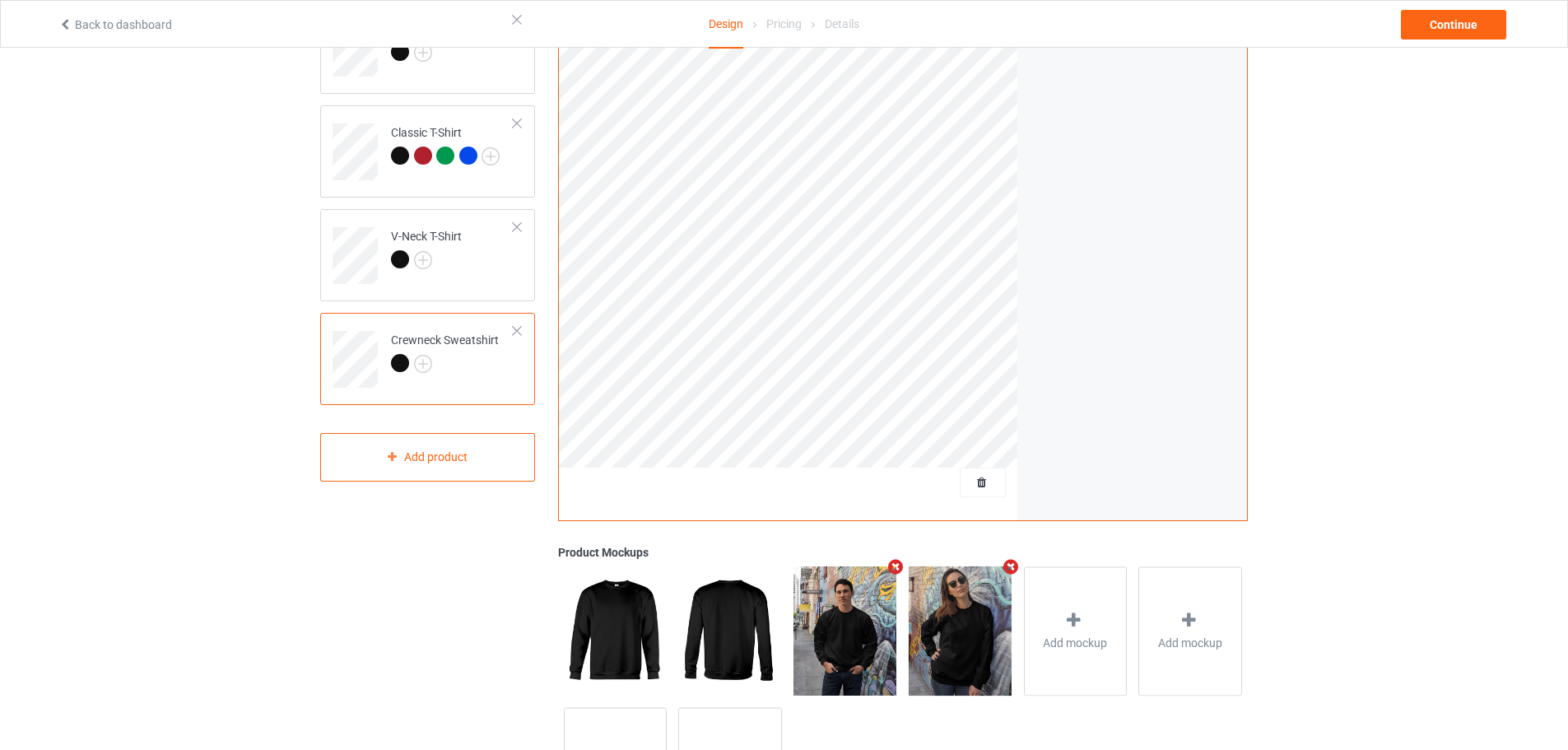
scroll to position [317, 0]
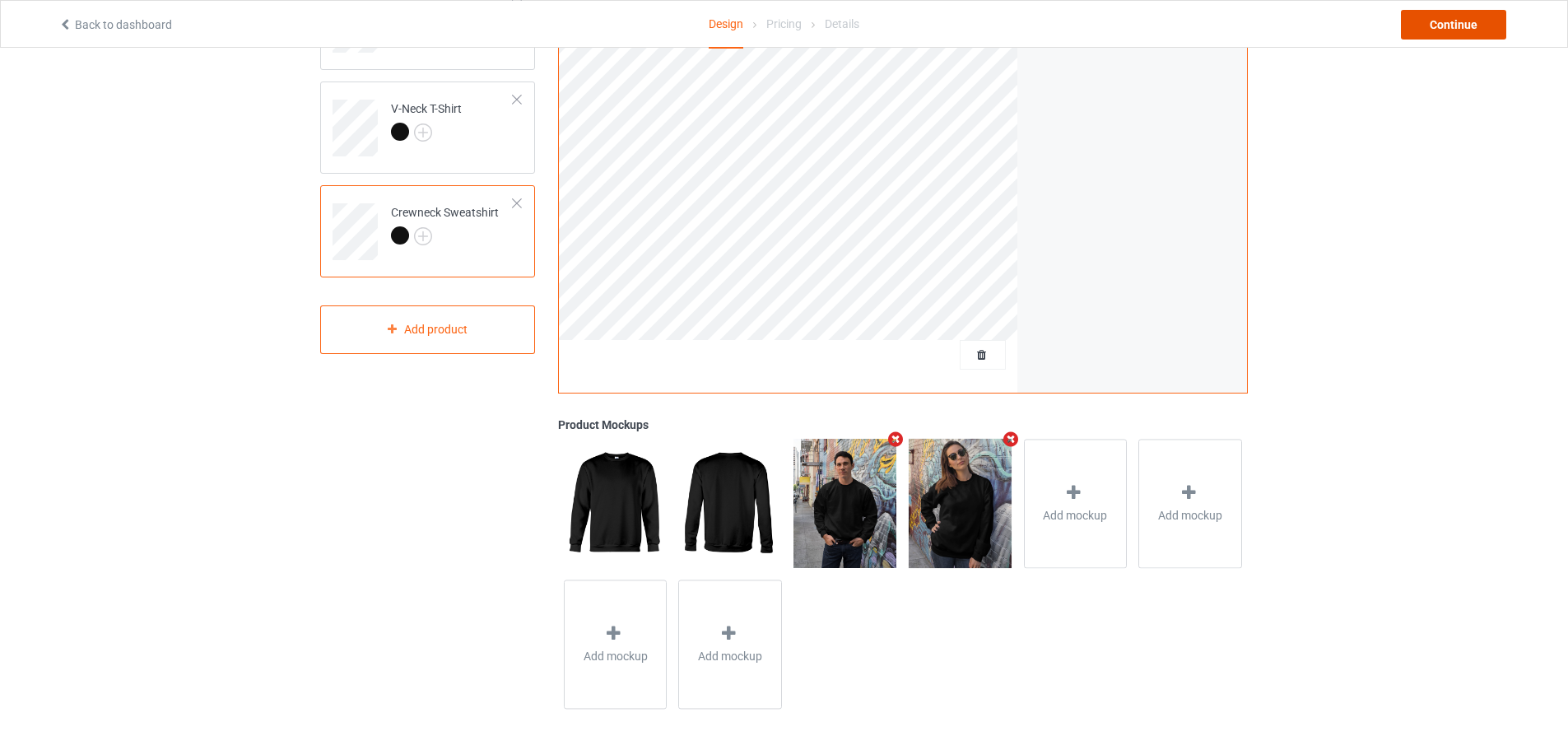
click at [1471, 37] on div "Continue" at bounding box center [1453, 25] width 105 height 30
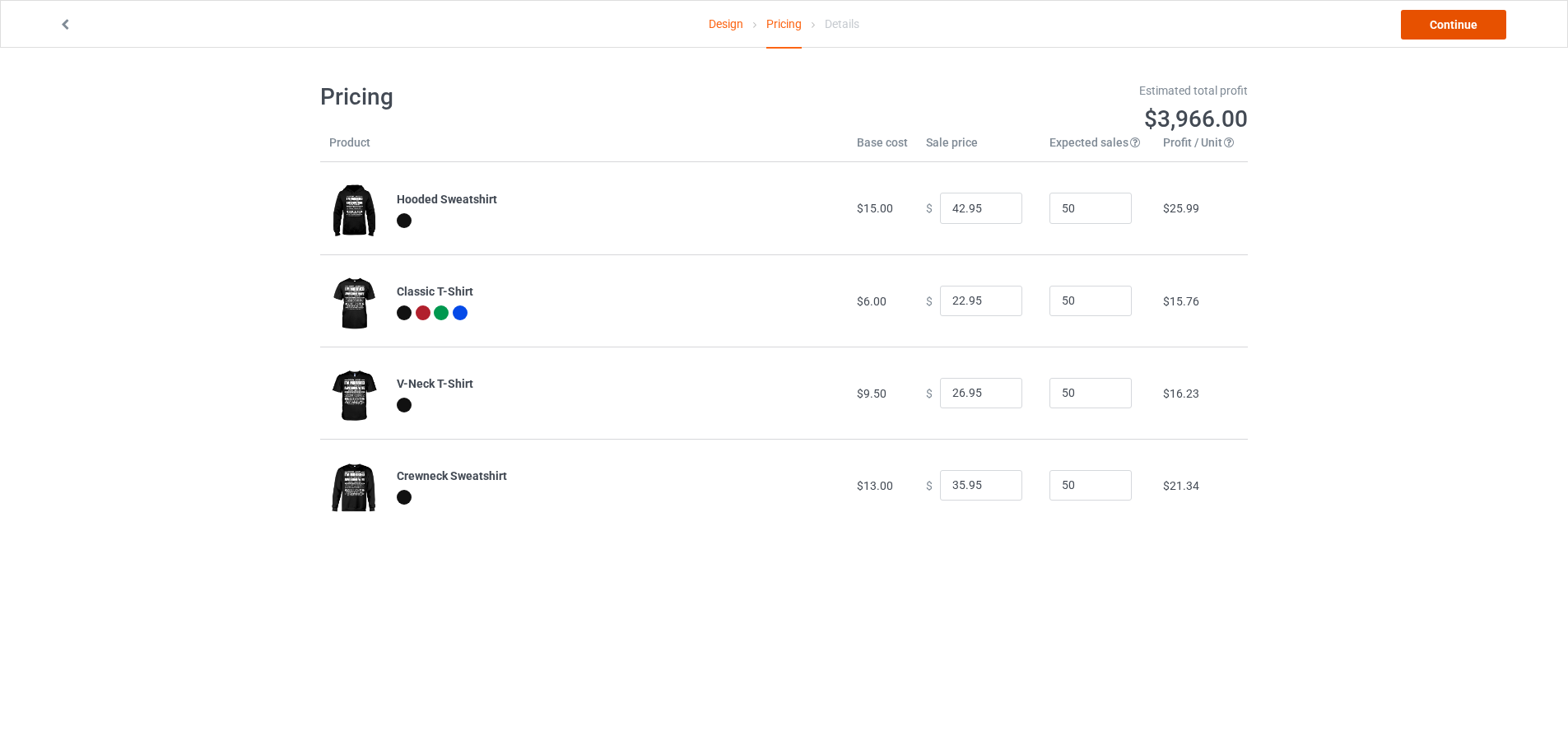
click at [1448, 25] on link "Continue" at bounding box center [1453, 25] width 105 height 30
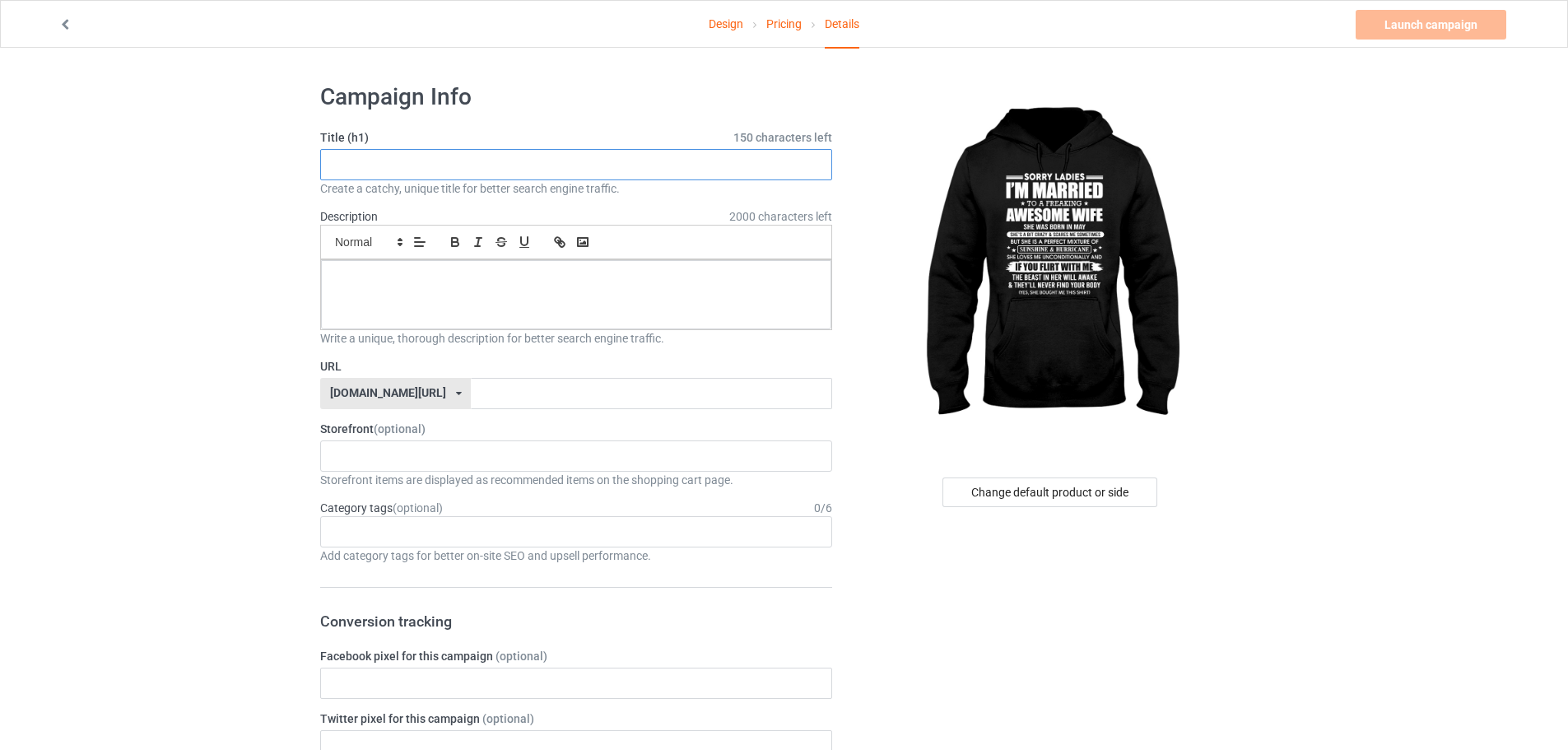
click at [517, 163] on input "text" at bounding box center [575, 164] width 512 height 31
type input "den sau"
type input "den [PERSON_NAME] Sang"
click at [490, 392] on input "text" at bounding box center [651, 393] width 360 height 31
type input "den-[PERSON_NAME]"
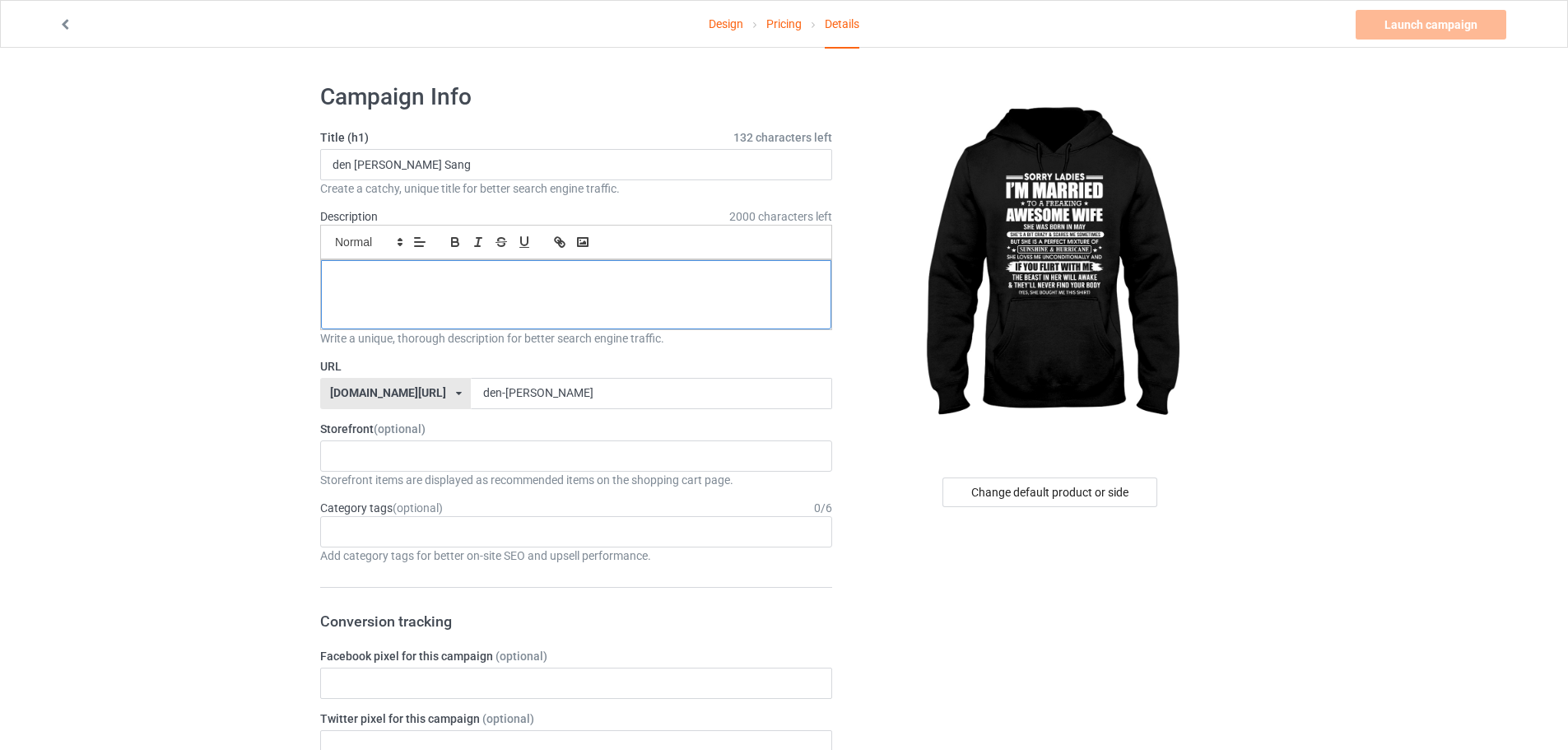
click at [487, 304] on div at bounding box center [575, 295] width 510 height 69
click at [1395, 25] on link "Launch campaign" at bounding box center [1431, 25] width 151 height 30
